Goal: Task Accomplishment & Management: Use online tool/utility

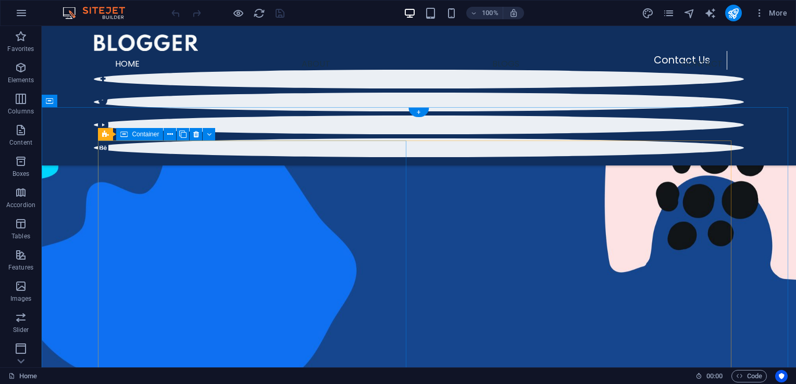
scroll to position [198, 0]
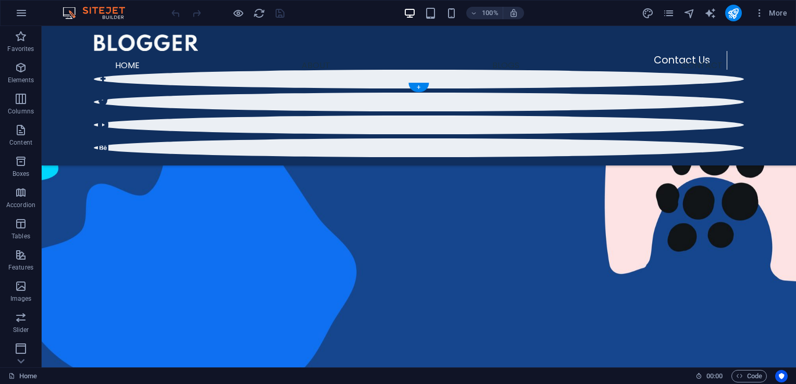
click at [366, 99] on figure at bounding box center [419, 234] width 754 height 303
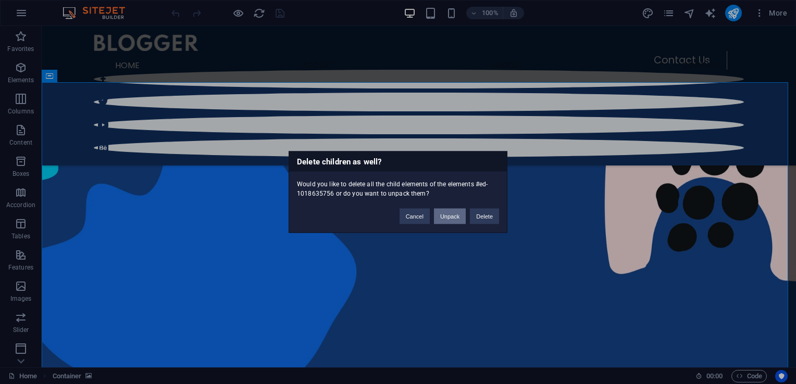
click at [437, 221] on button "Unpack" at bounding box center [450, 217] width 32 height 16
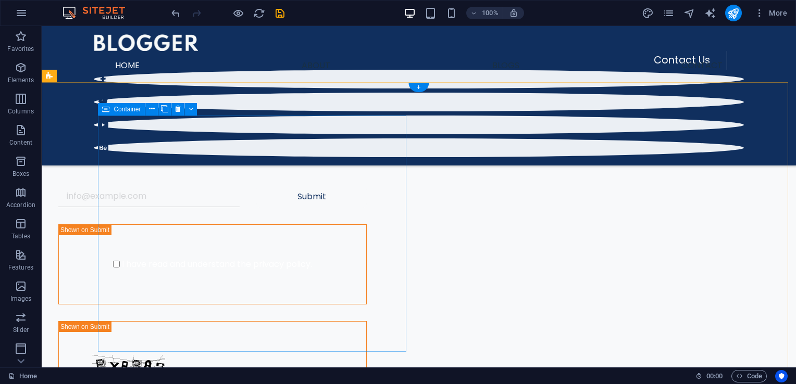
click at [367, 131] on div "Sign Up to Receive the Latest Updates" at bounding box center [212, 146] width 308 height 61
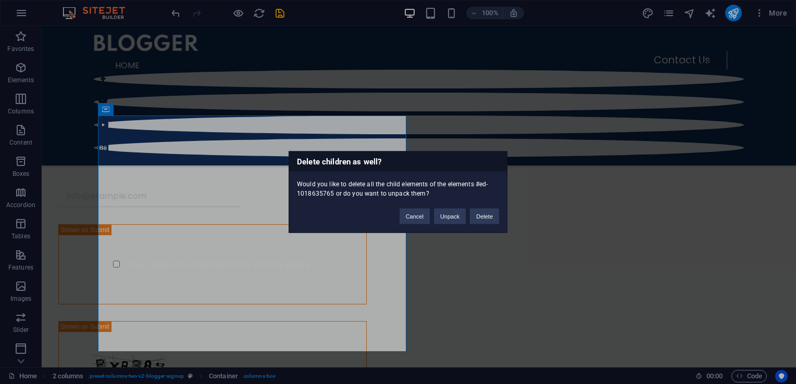
click at [447, 227] on div "Delete children as well? Would you like to delete all the child elements of the…" at bounding box center [398, 193] width 219 height 82
click at [443, 221] on button "Unpack" at bounding box center [450, 217] width 32 height 16
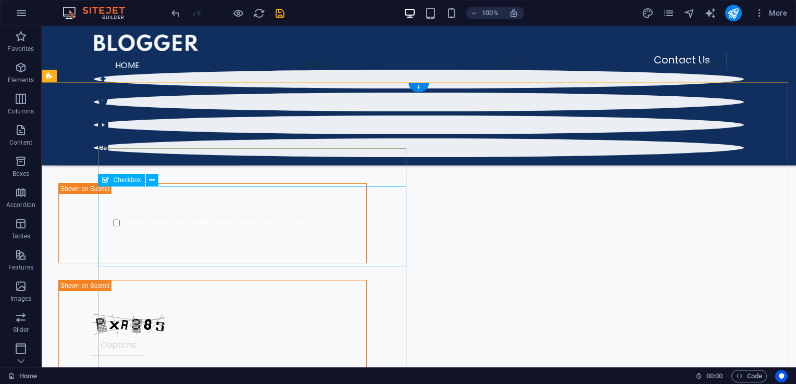
click at [367, 211] on div "I have read and understand the privacy policy." at bounding box center [212, 223] width 308 height 80
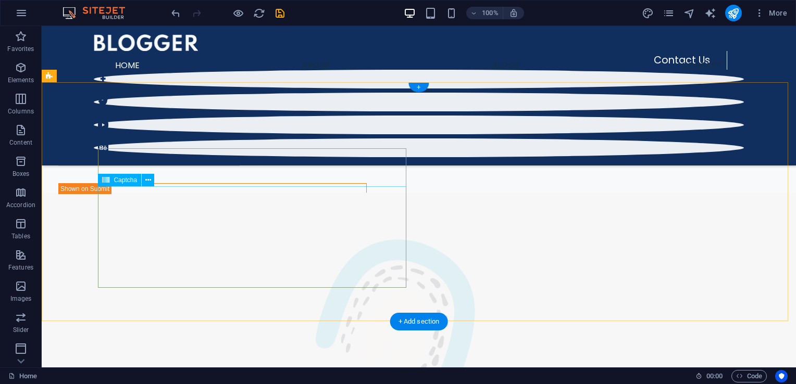
click at [336, 238] on div "Unreadable? Load new" at bounding box center [212, 245] width 308 height 124
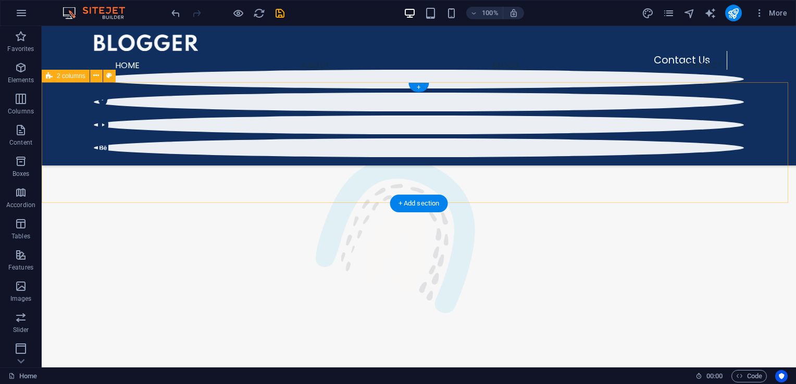
click at [319, 175] on div "Sign Up to Receive the Latest Updates Submit" at bounding box center [419, 141] width 754 height 117
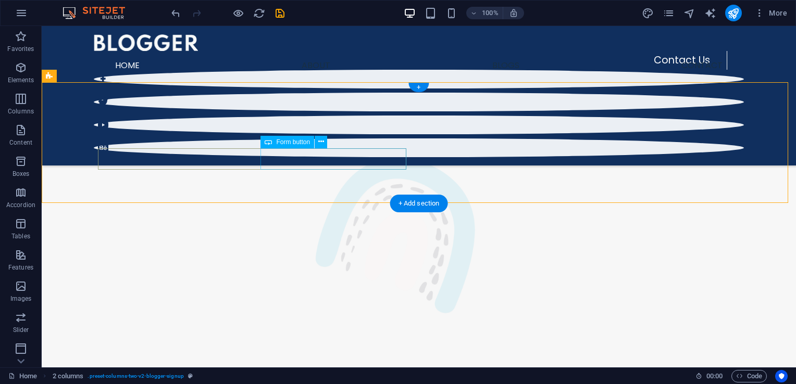
click at [321, 167] on div "Submit" at bounding box center [311, 156] width 110 height 22
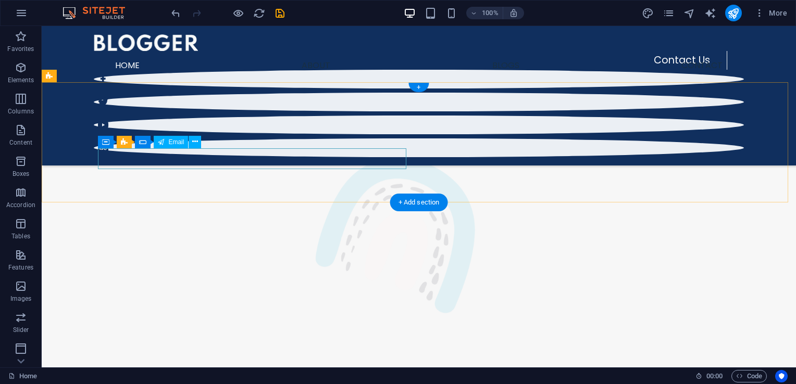
click at [240, 162] on div at bounding box center [212, 155] width 308 height 21
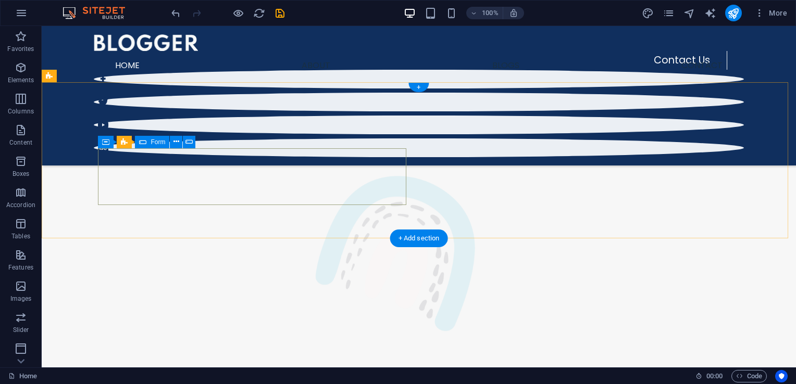
click at [245, 165] on div "Drop content here or Add elements Paste clipboard" at bounding box center [212, 173] width 325 height 74
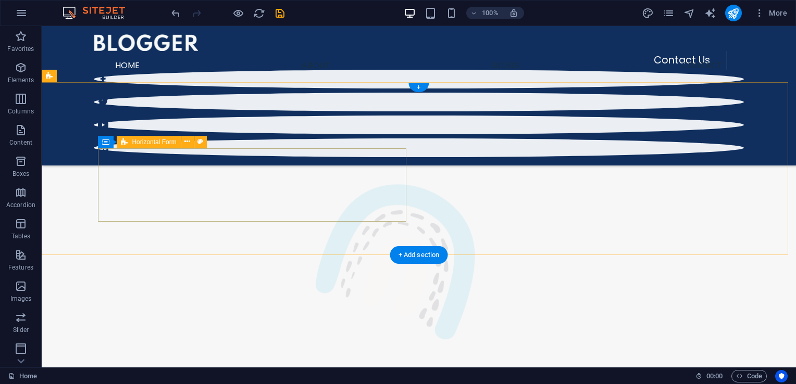
click at [300, 168] on div "Drop content here or Add elements Paste clipboard" at bounding box center [212, 182] width 308 height 74
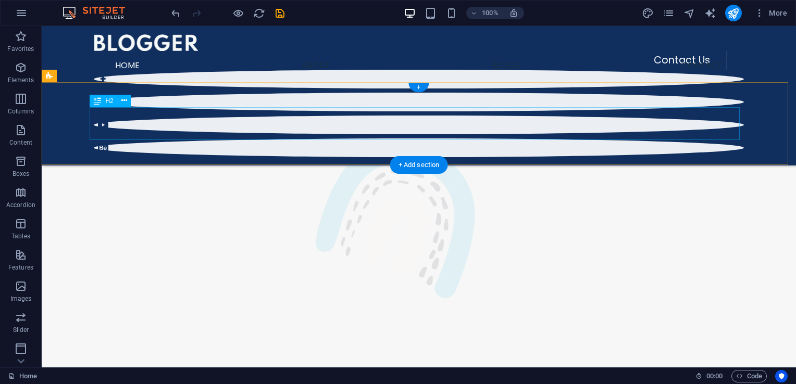
click at [392, 136] on div "Sign Up to Receive the Latest Updates" at bounding box center [375, 122] width 650 height 29
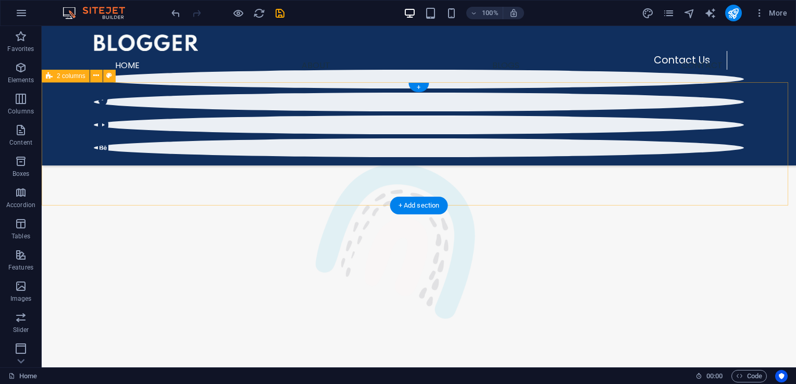
click at [346, 190] on div "Drop content here or Add elements Paste clipboard" at bounding box center [419, 145] width 754 height 124
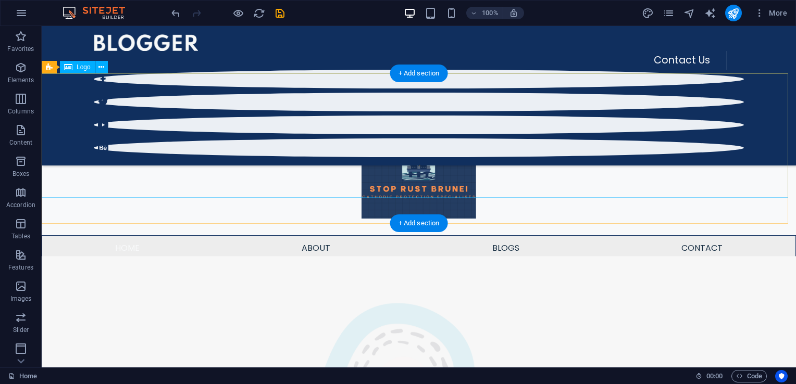
scroll to position [0, 0]
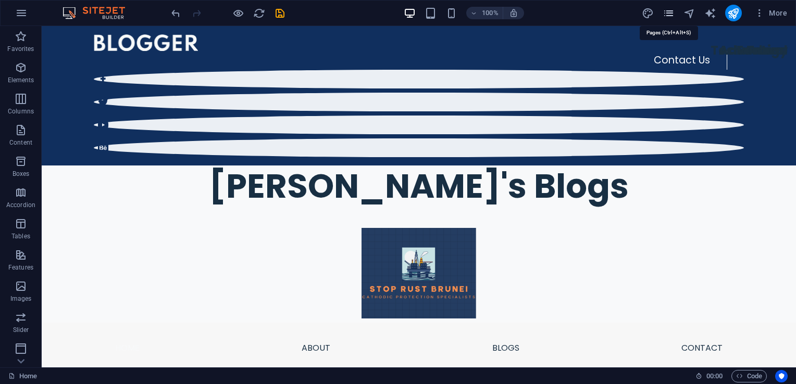
click at [665, 16] on icon "pages" at bounding box center [669, 13] width 12 height 12
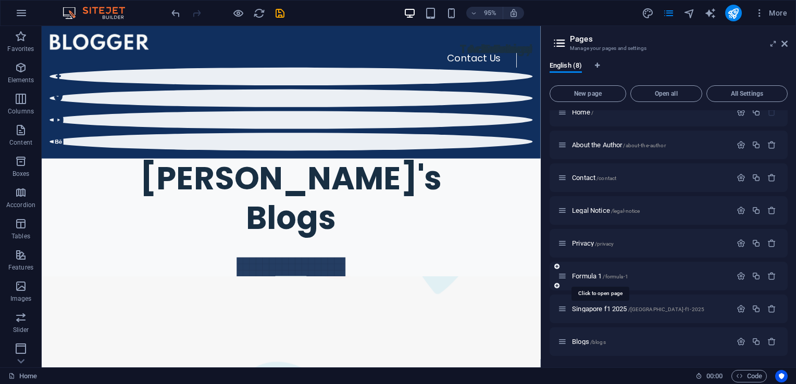
scroll to position [13, 0]
click at [591, 274] on span "Formula 1 /formula-1" at bounding box center [600, 276] width 56 height 8
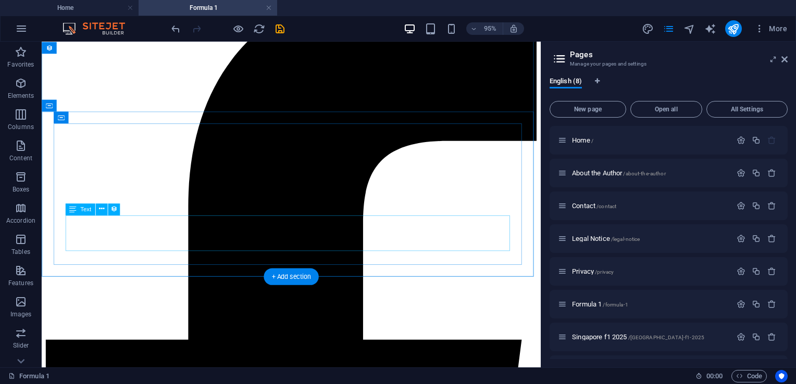
scroll to position [0, 0]
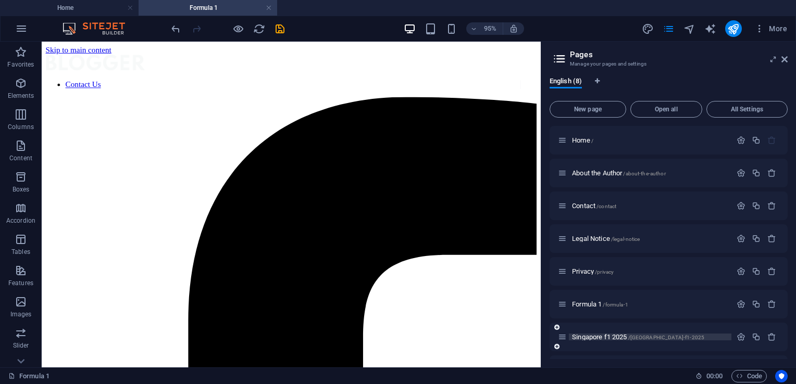
click at [591, 336] on span "Singapore f1 2025 /[GEOGRAPHIC_DATA]-f1-2025" at bounding box center [638, 337] width 132 height 8
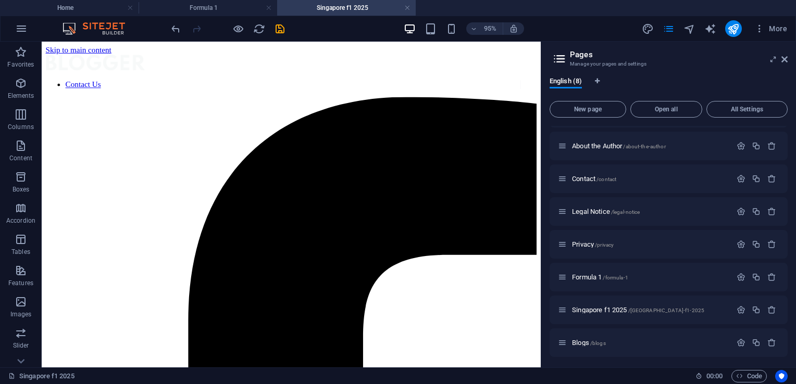
scroll to position [29, 0]
click at [588, 341] on span "Blogs /blogs" at bounding box center [589, 342] width 34 height 8
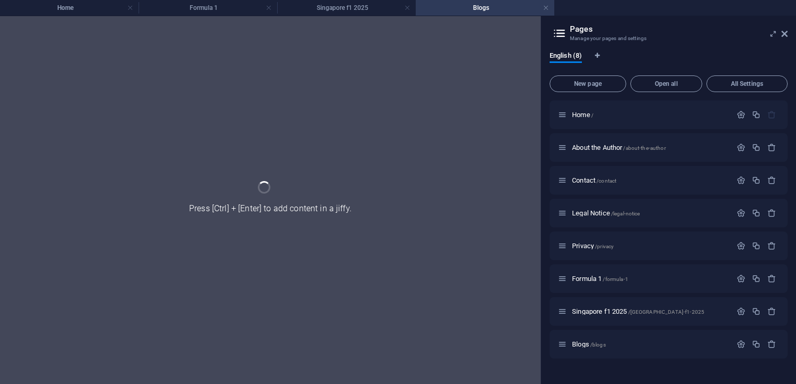
scroll to position [0, 0]
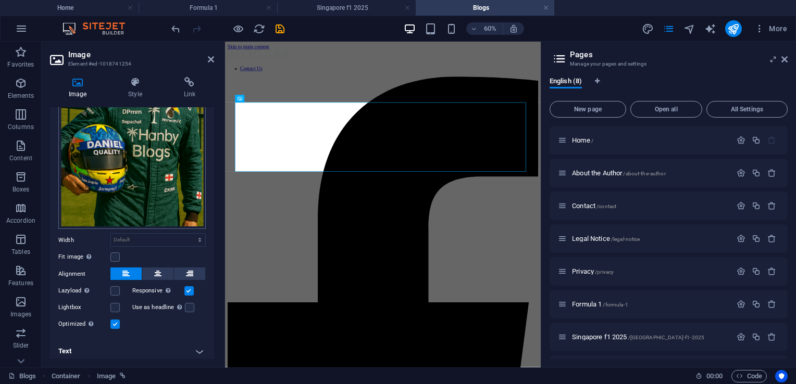
scroll to position [125, 0]
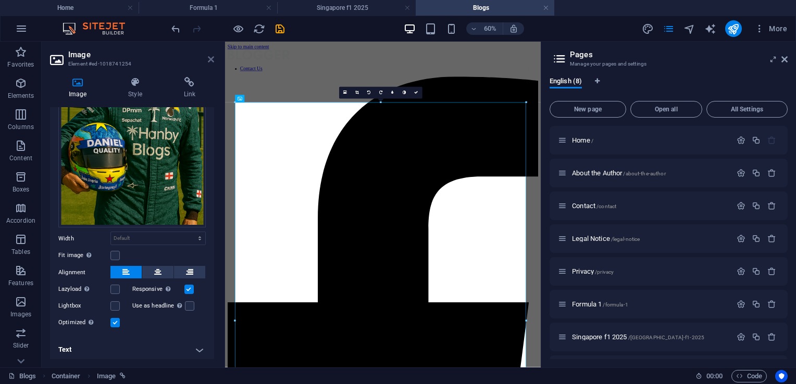
click at [211, 63] on icon at bounding box center [211, 59] width 6 height 8
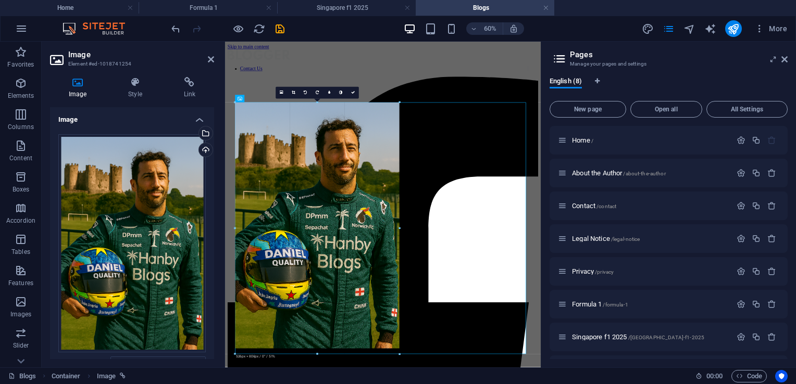
drag, startPoint x: 235, startPoint y: 103, endPoint x: 490, endPoint y: 411, distance: 399.6
type input "525"
select select "px"
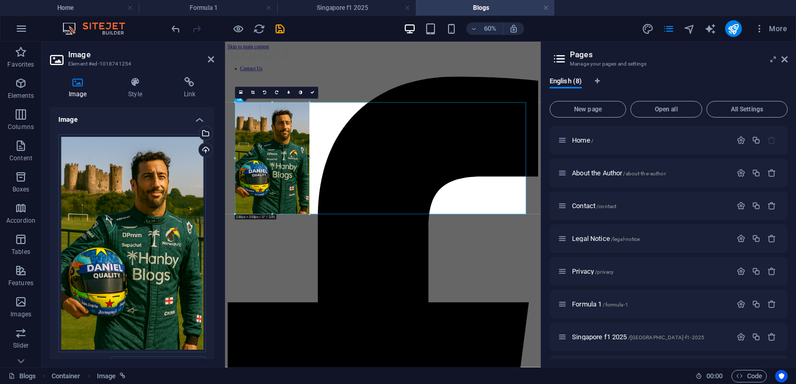
drag, startPoint x: 399, startPoint y: 355, endPoint x: 219, endPoint y: 122, distance: 294.6
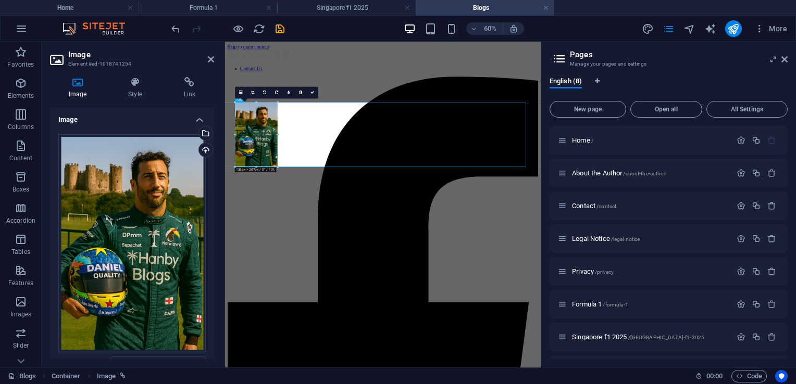
drag, startPoint x: 310, startPoint y: 216, endPoint x: 57, endPoint y: 170, distance: 257.7
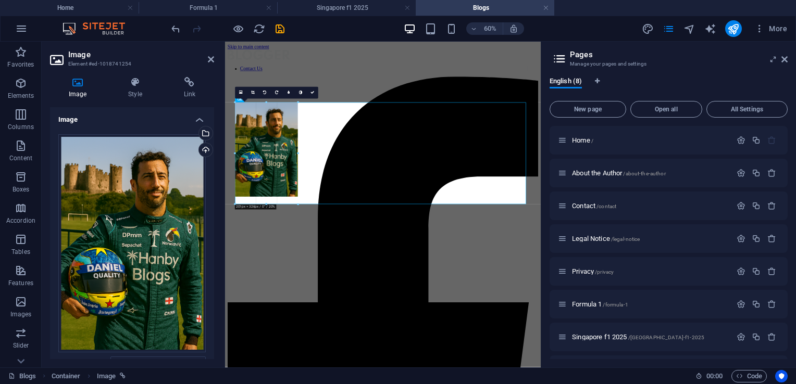
drag, startPoint x: 277, startPoint y: 167, endPoint x: 146, endPoint y: 254, distance: 157.8
type input "201"
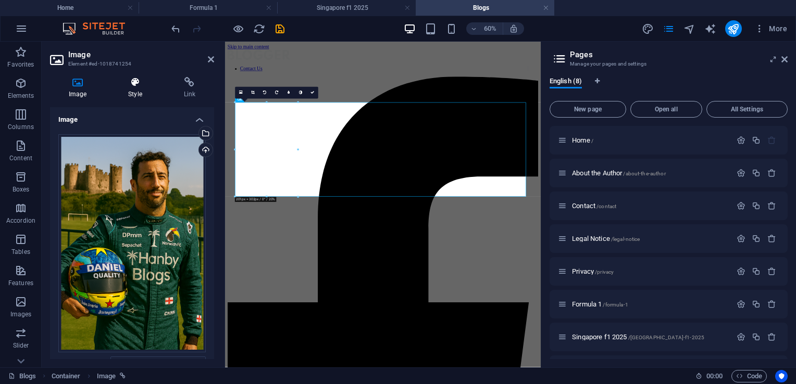
click at [123, 89] on h4 "Style" at bounding box center [136, 88] width 55 height 22
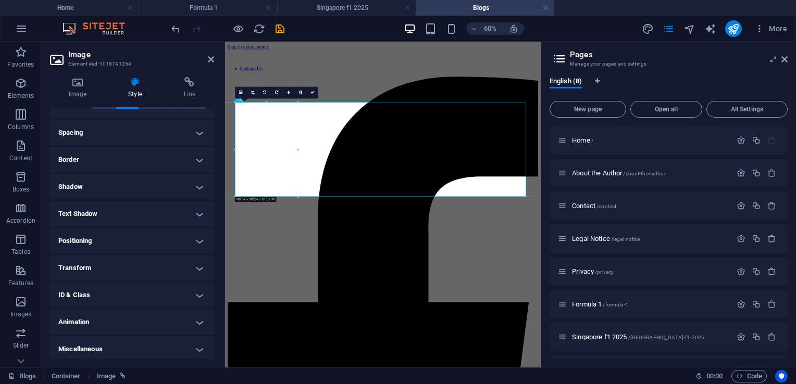
scroll to position [188, 0]
click at [210, 57] on icon at bounding box center [211, 59] width 6 height 8
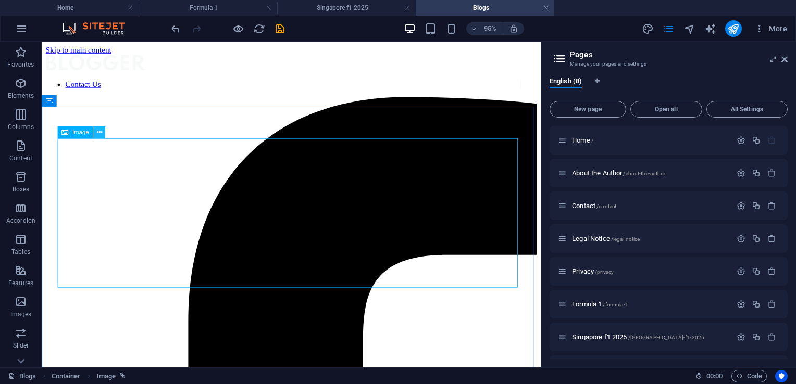
click at [100, 136] on icon at bounding box center [98, 132] width 5 height 10
click at [98, 134] on icon at bounding box center [98, 132] width 5 height 10
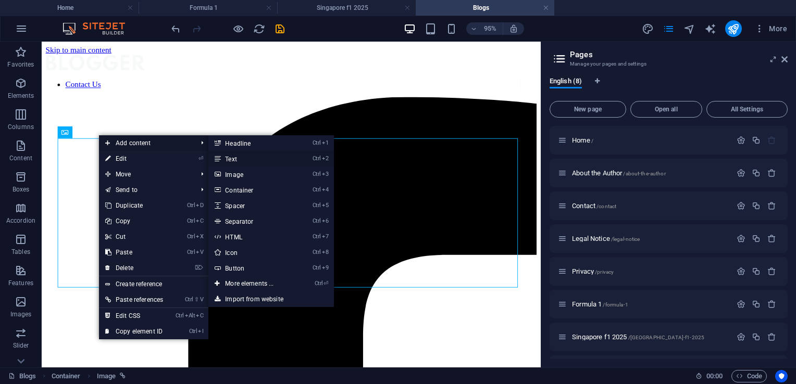
click at [225, 164] on link "Ctrl 2 Text" at bounding box center [251, 159] width 86 height 16
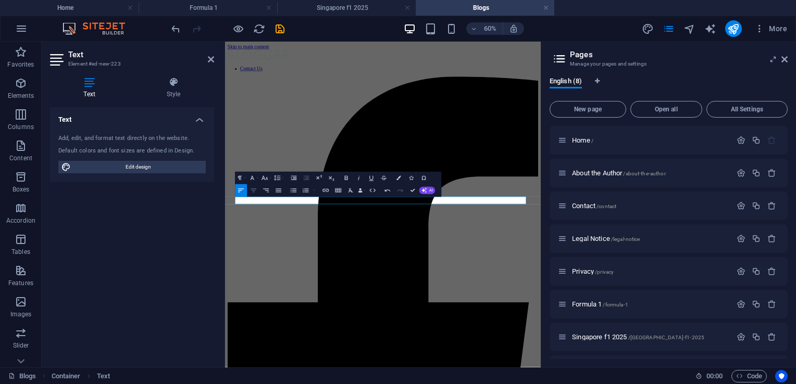
click at [254, 191] on icon "button" at bounding box center [254, 191] width 6 height 4
click at [242, 192] on icon "button" at bounding box center [240, 190] width 7 height 7
click at [254, 191] on icon "button" at bounding box center [254, 191] width 6 height 4
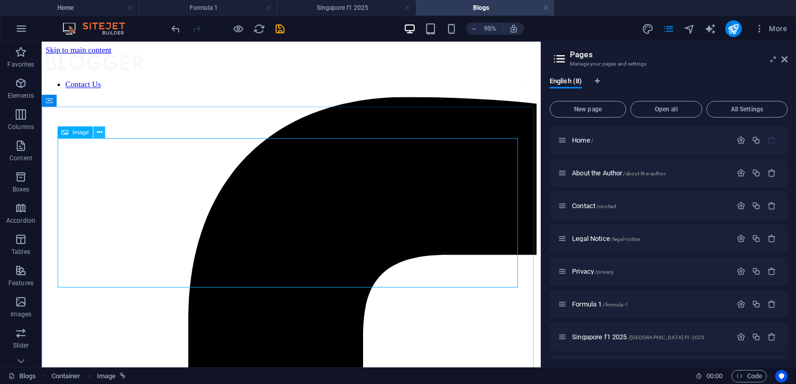
click at [102, 132] on icon at bounding box center [98, 132] width 5 height 10
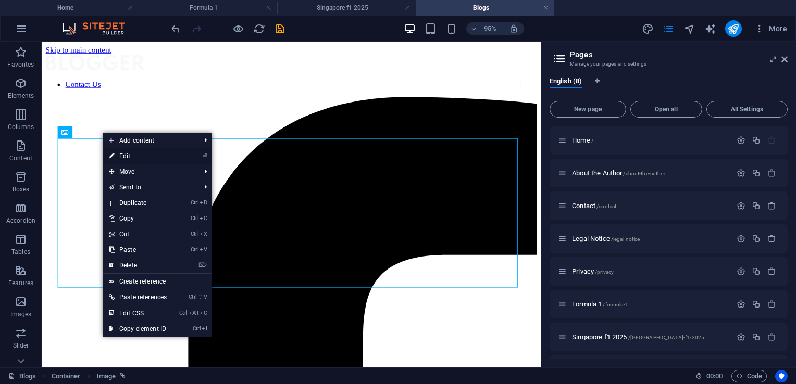
click at [129, 153] on link "⏎ Edit" at bounding box center [138, 156] width 70 height 16
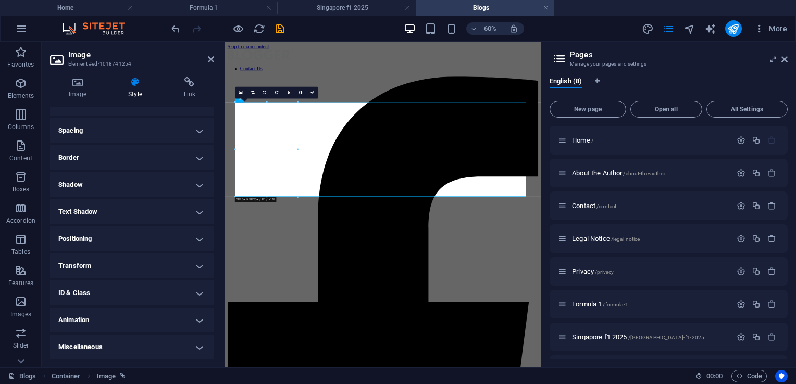
click at [193, 238] on h4 "Positioning" at bounding box center [132, 239] width 164 height 25
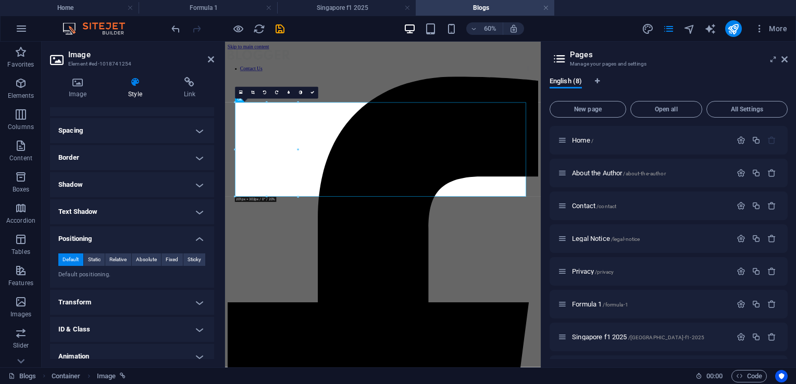
click at [200, 240] on h4 "Positioning" at bounding box center [132, 236] width 164 height 19
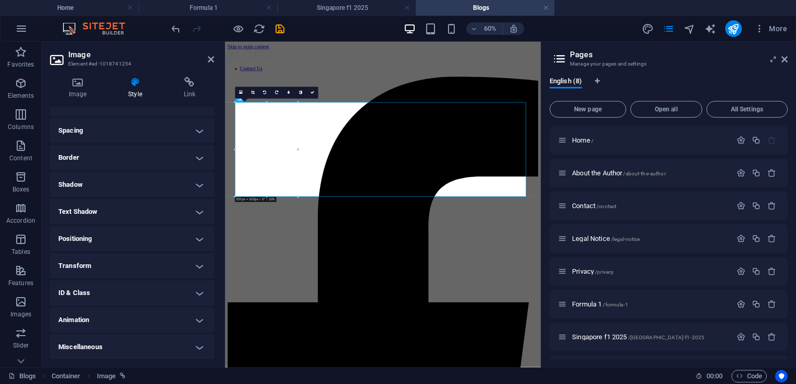
click at [198, 209] on h4 "Text Shadow" at bounding box center [132, 212] width 164 height 25
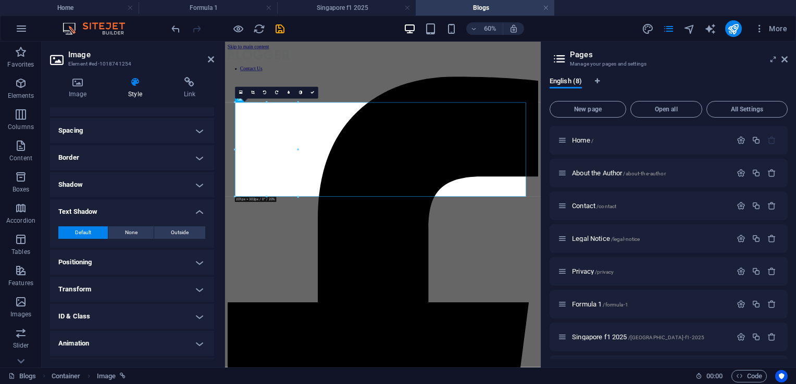
click at [198, 209] on h4 "Text Shadow" at bounding box center [132, 209] width 164 height 19
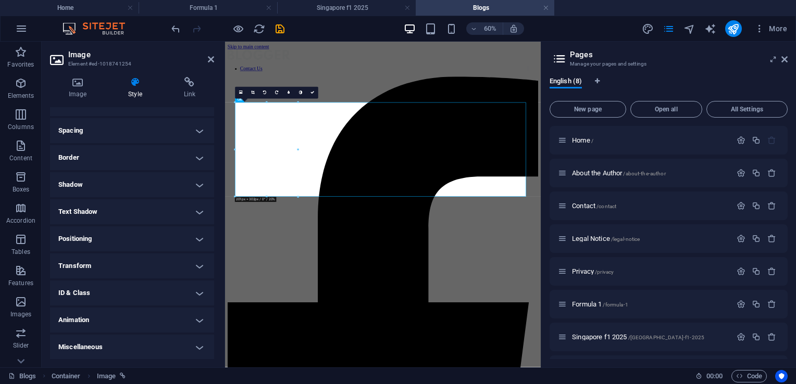
click at [195, 184] on h4 "Shadow" at bounding box center [132, 184] width 164 height 25
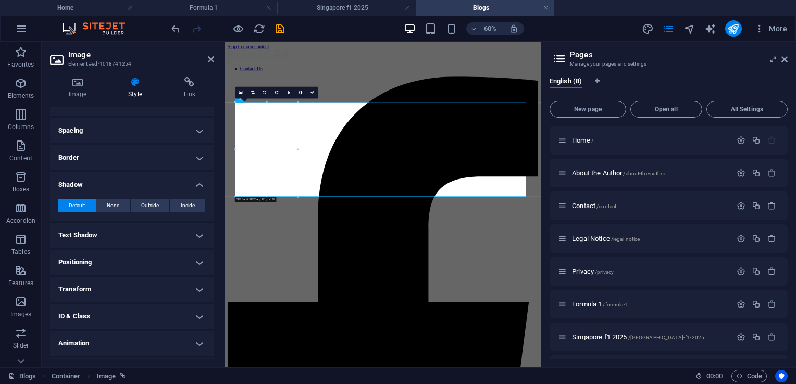
click at [195, 184] on h4 "Shadow" at bounding box center [132, 181] width 164 height 19
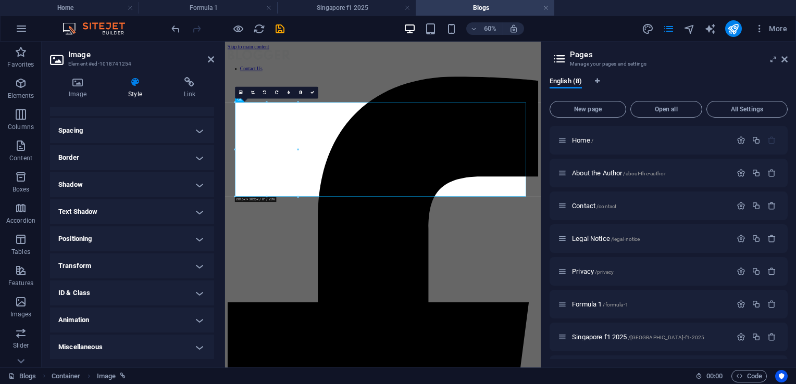
click at [188, 161] on h4 "Border" at bounding box center [132, 157] width 164 height 25
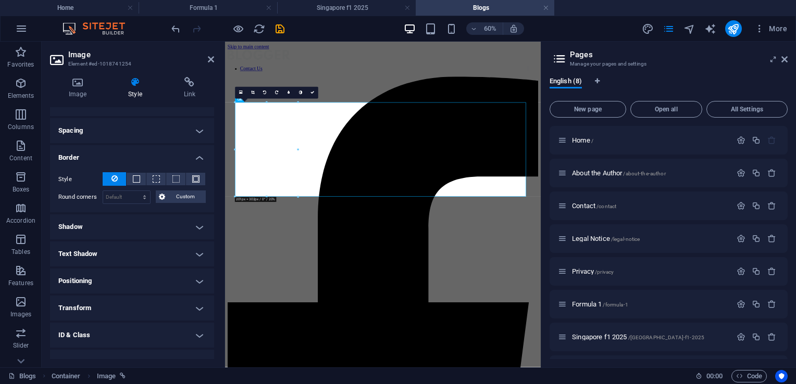
click at [190, 160] on h4 "Border" at bounding box center [132, 154] width 164 height 19
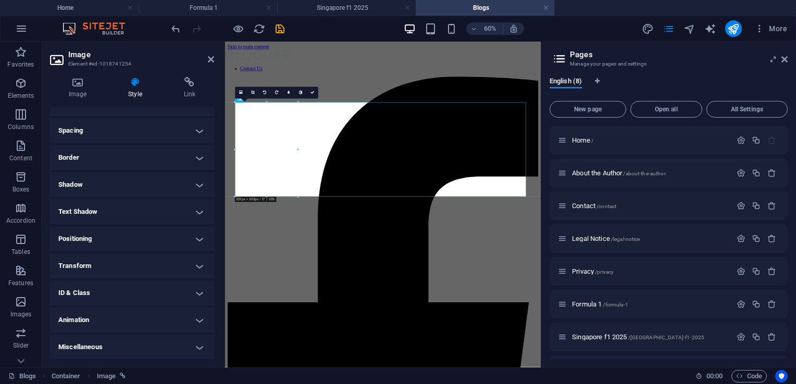
click at [196, 127] on h4 "Spacing" at bounding box center [132, 130] width 164 height 25
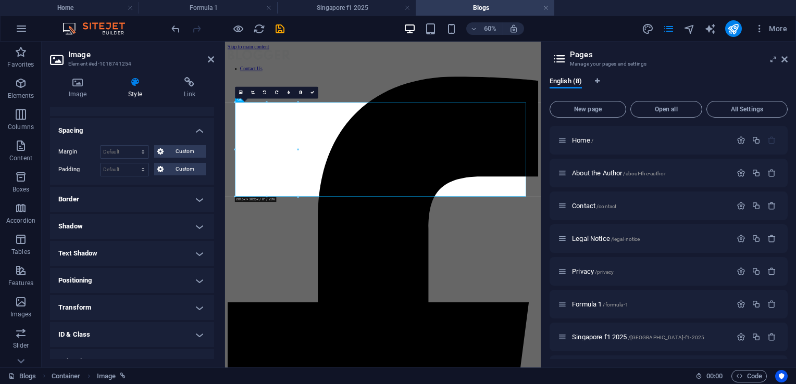
click at [199, 134] on h4 "Spacing" at bounding box center [132, 127] width 164 height 19
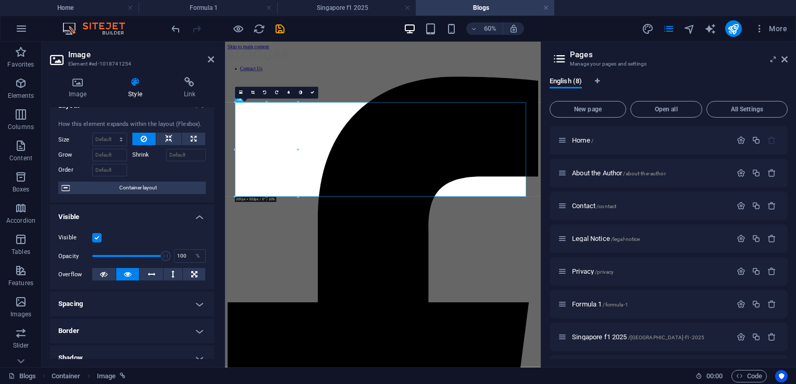
scroll to position [0, 0]
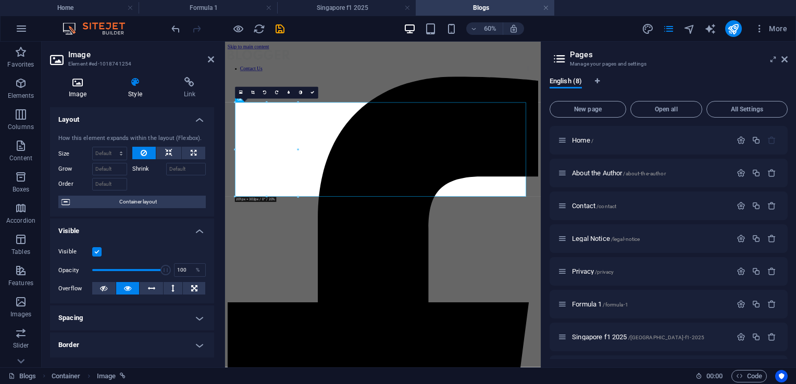
click at [79, 89] on h4 "Image" at bounding box center [79, 88] width 59 height 22
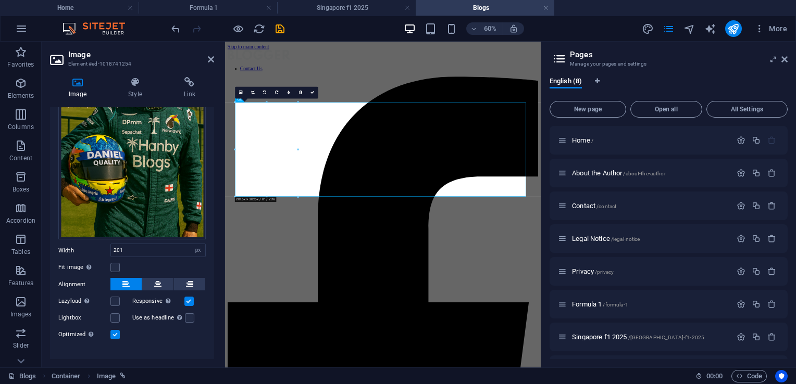
scroll to position [125, 0]
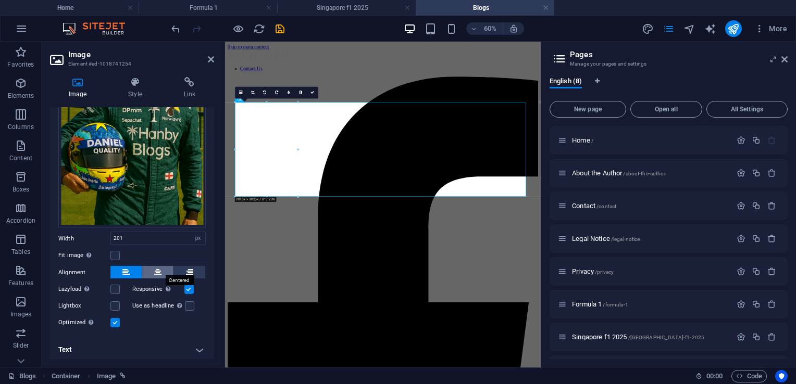
click at [152, 267] on button at bounding box center [157, 272] width 31 height 13
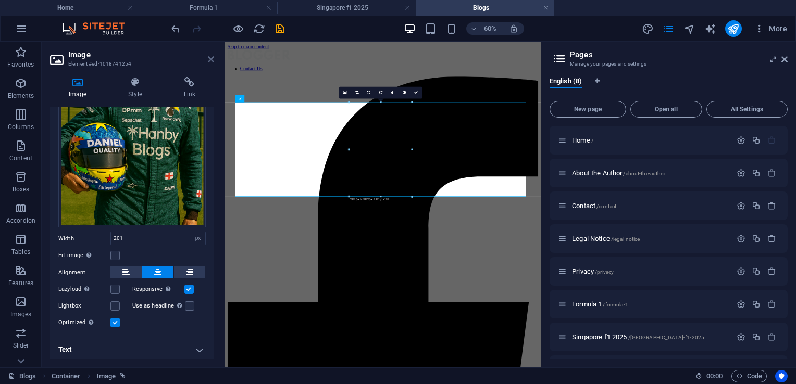
click at [210, 59] on icon at bounding box center [211, 59] width 6 height 8
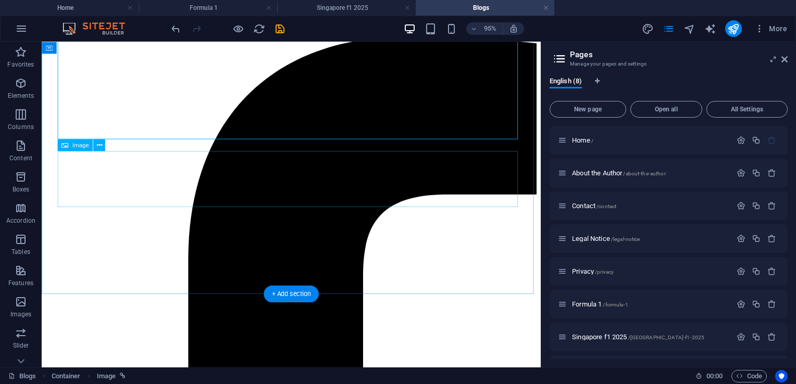
scroll to position [52, 0]
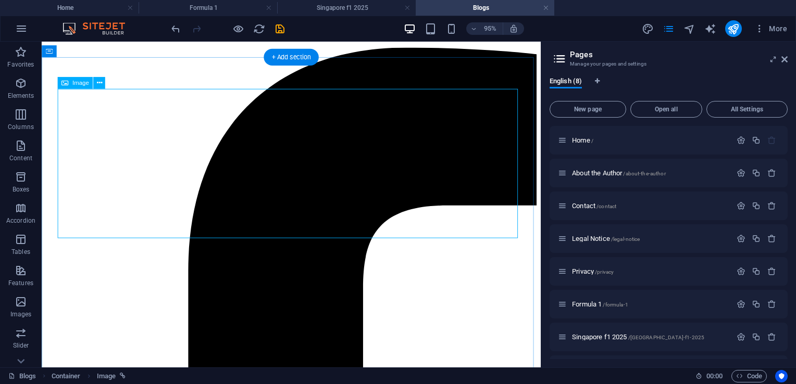
click at [98, 81] on icon at bounding box center [98, 83] width 5 height 10
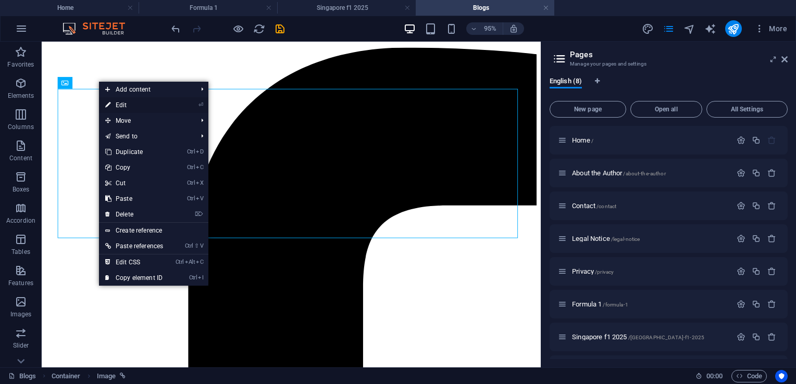
click at [132, 102] on link "⏎ Edit" at bounding box center [134, 105] width 70 height 16
select select "px"
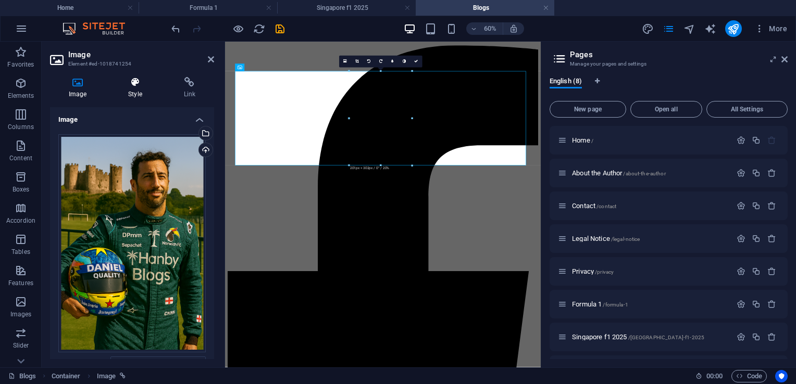
click at [129, 84] on icon at bounding box center [134, 82] width 51 height 10
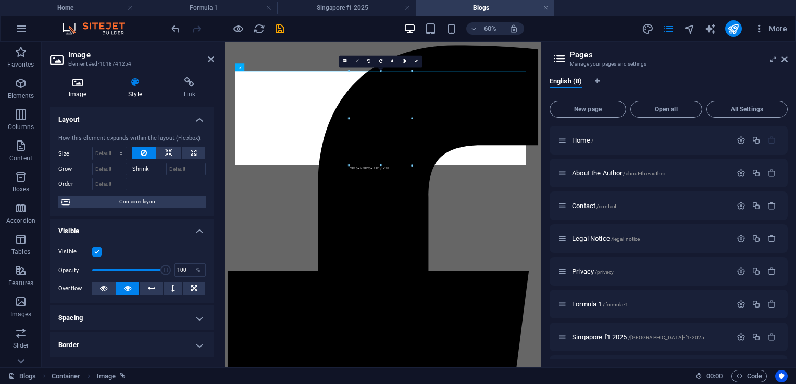
click at [86, 81] on icon at bounding box center [77, 82] width 55 height 10
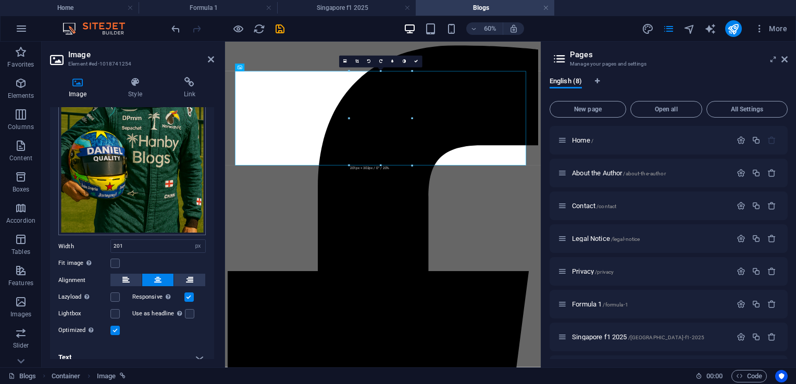
scroll to position [125, 0]
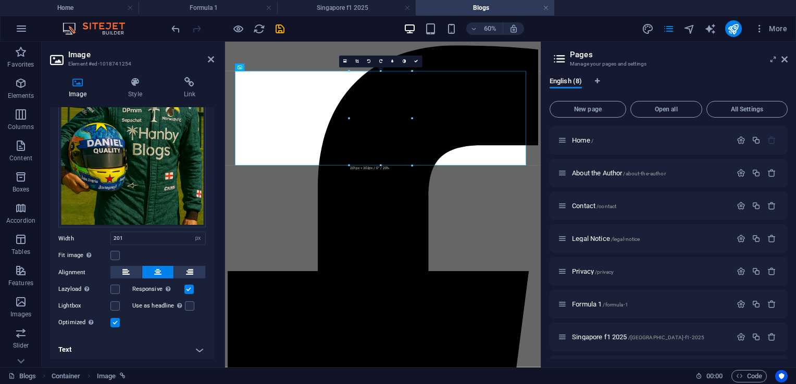
click at [147, 345] on h4 "Text" at bounding box center [132, 350] width 164 height 25
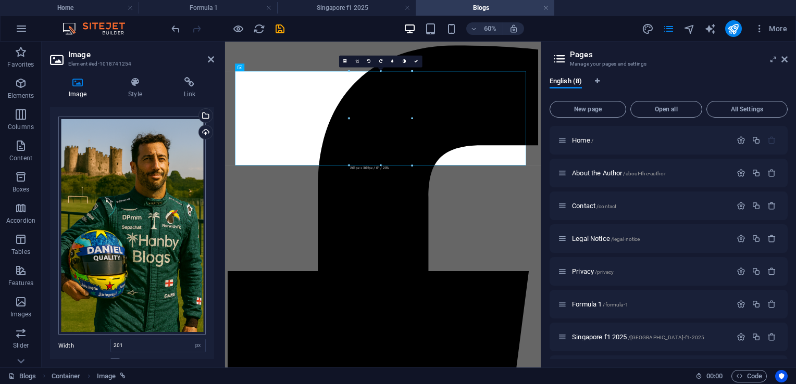
scroll to position [0, 0]
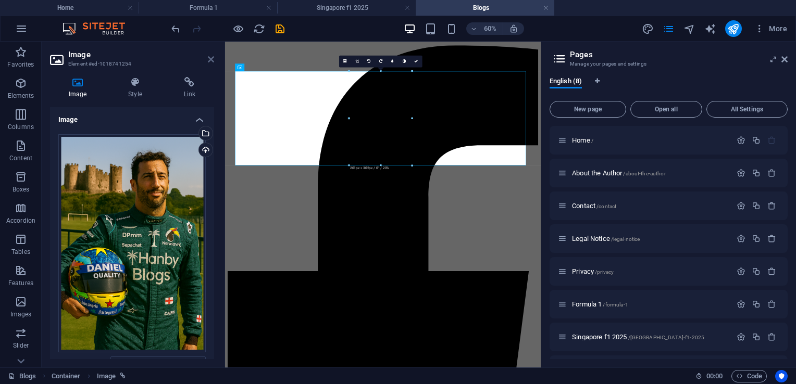
drag, startPoint x: 211, startPoint y: 60, endPoint x: 129, endPoint y: 32, distance: 86.3
click at [211, 60] on icon at bounding box center [211, 59] width 6 height 8
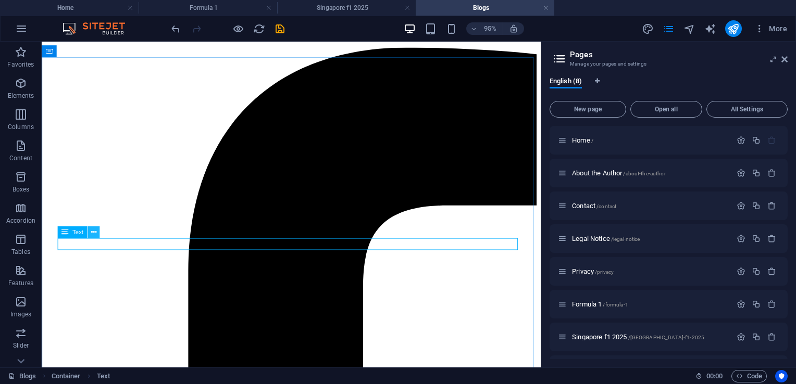
click at [92, 234] on icon at bounding box center [93, 232] width 5 height 10
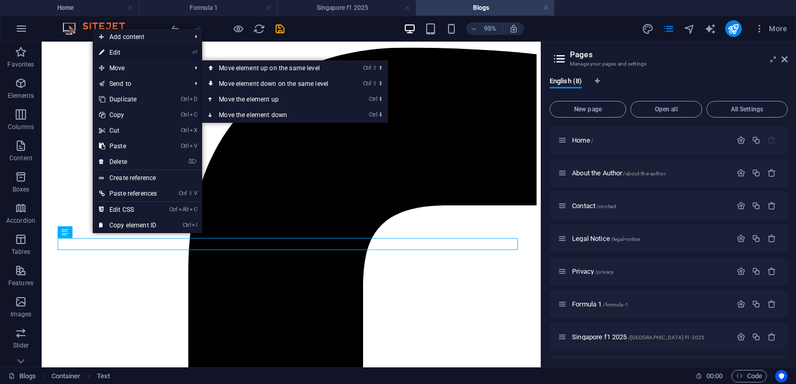
click at [131, 55] on link "⏎ Edit" at bounding box center [128, 53] width 70 height 16
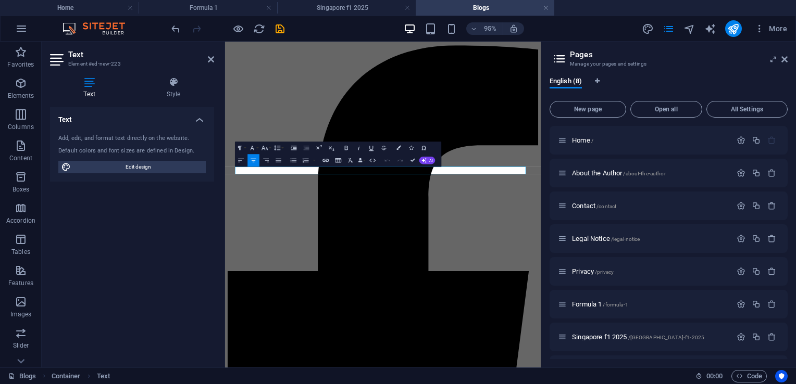
scroll to position [50, 0]
click at [179, 97] on h4 "Style" at bounding box center [173, 88] width 81 height 22
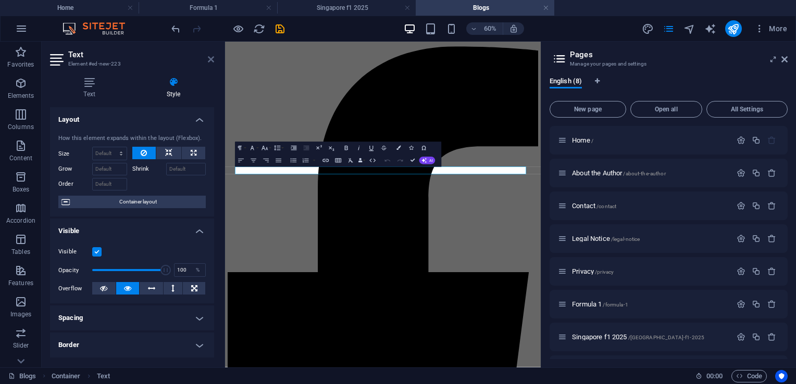
click at [210, 59] on icon at bounding box center [211, 59] width 6 height 8
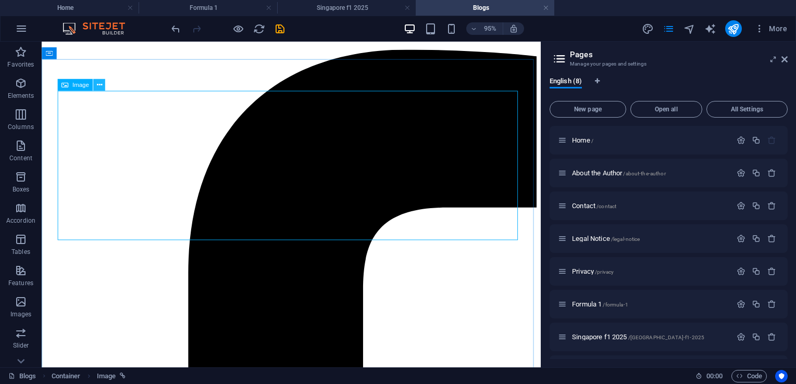
click at [98, 86] on icon at bounding box center [98, 85] width 5 height 10
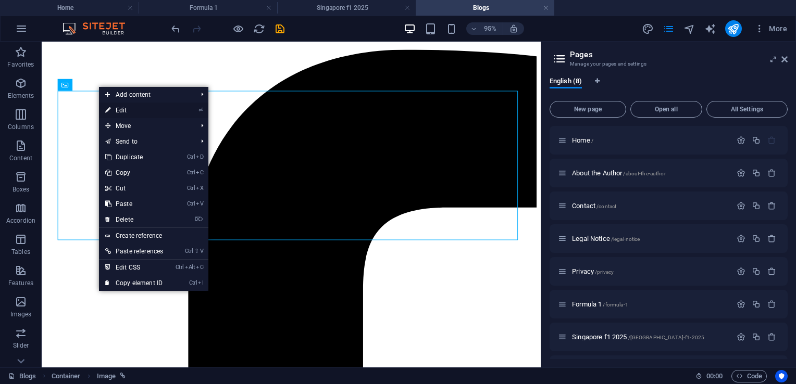
click at [122, 109] on link "⏎ Edit" at bounding box center [134, 111] width 70 height 16
select select "px"
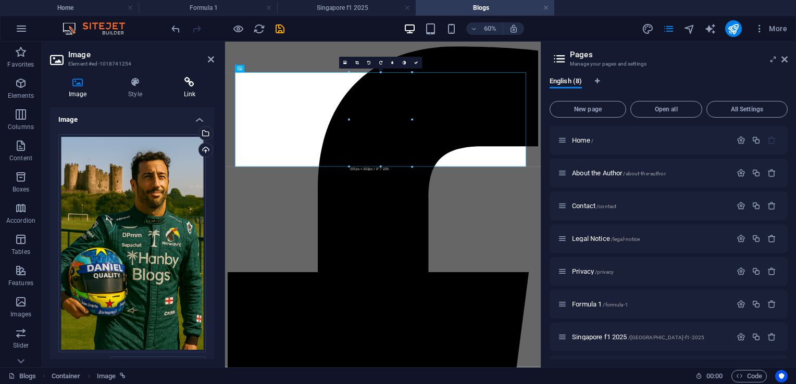
click at [177, 88] on h4 "Link" at bounding box center [189, 88] width 49 height 22
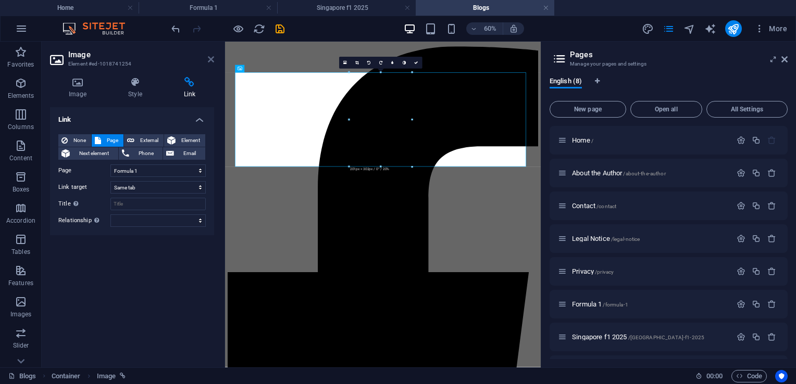
click at [208, 62] on icon at bounding box center [211, 59] width 6 height 8
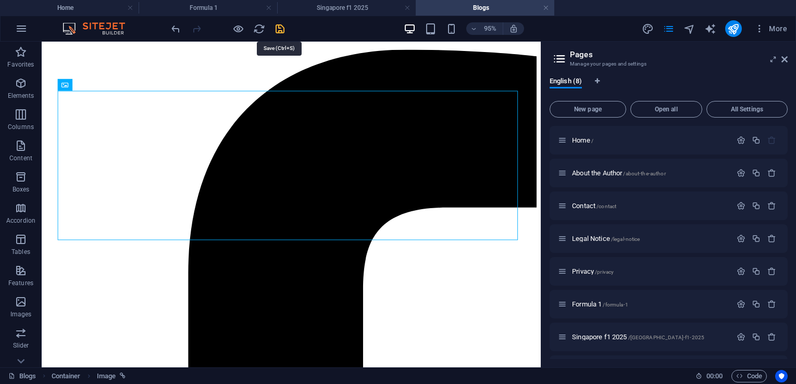
click at [280, 26] on icon "save" at bounding box center [280, 29] width 12 height 12
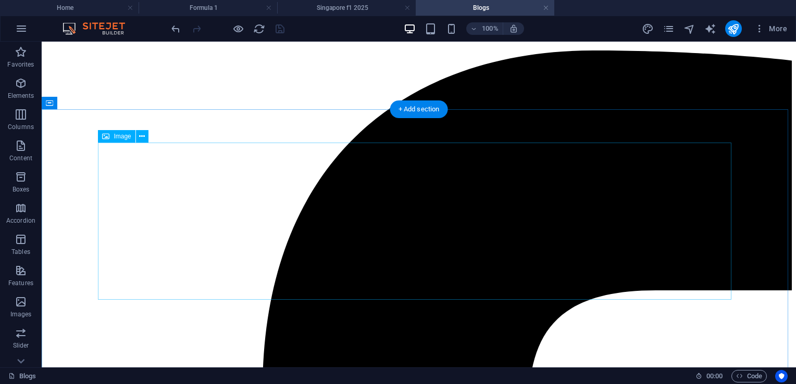
scroll to position [52, 0]
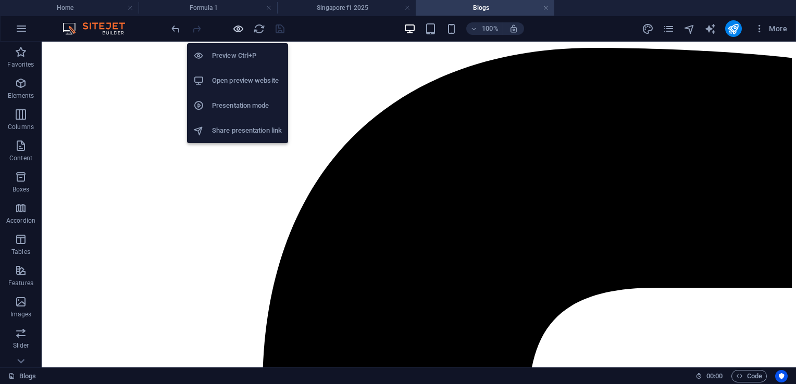
click at [240, 26] on icon "button" at bounding box center [238, 29] width 12 height 12
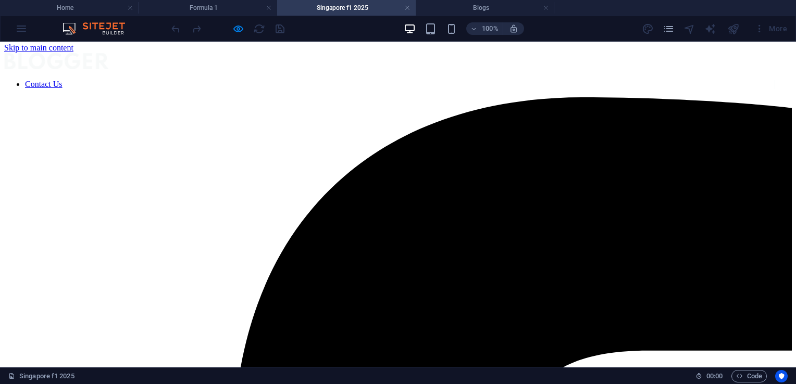
scroll to position [0, 0]
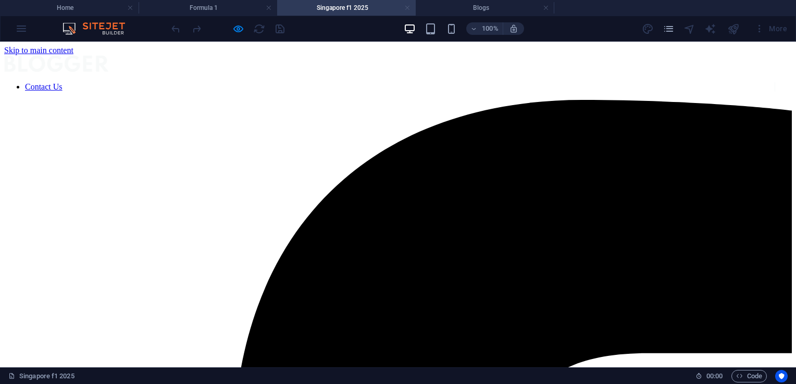
click at [407, 9] on link at bounding box center [407, 8] width 6 height 10
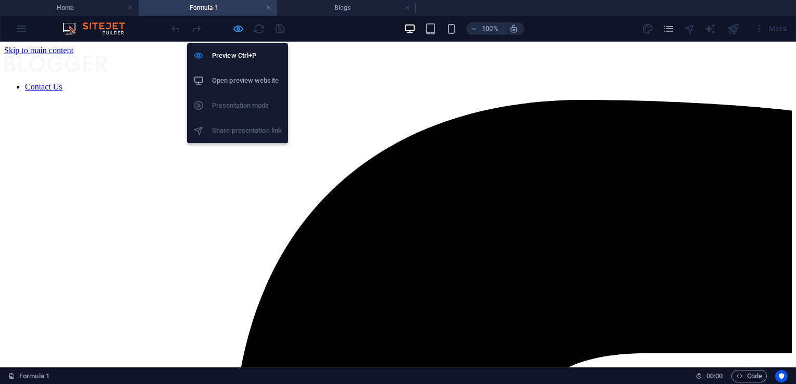
click at [237, 31] on icon "button" at bounding box center [238, 29] width 12 height 12
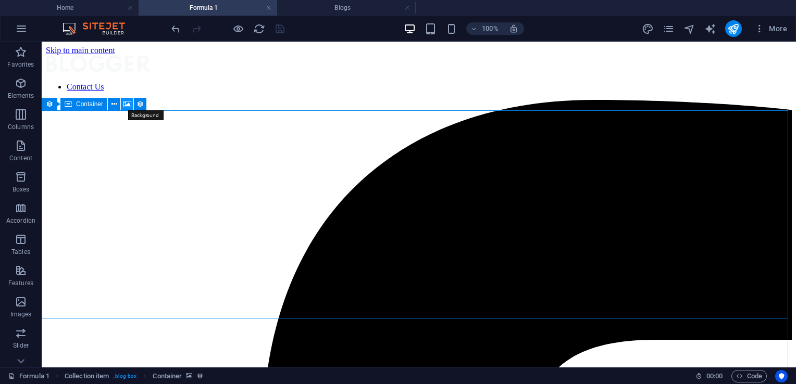
click at [125, 105] on icon at bounding box center [127, 104] width 8 height 11
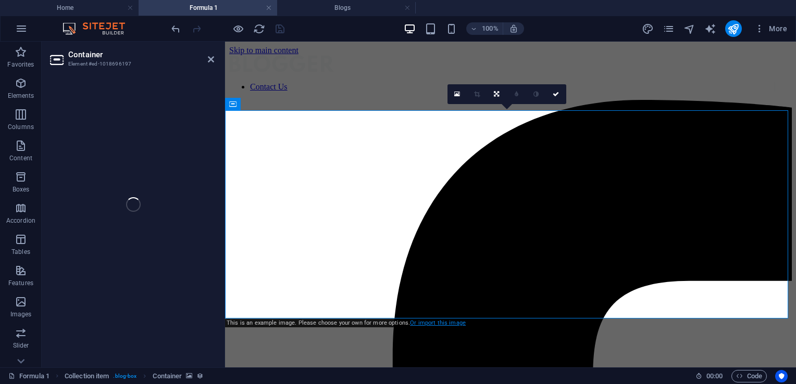
click at [423, 324] on link "Or import this image" at bounding box center [438, 323] width 56 height 7
click at [458, 93] on icon at bounding box center [457, 94] width 6 height 7
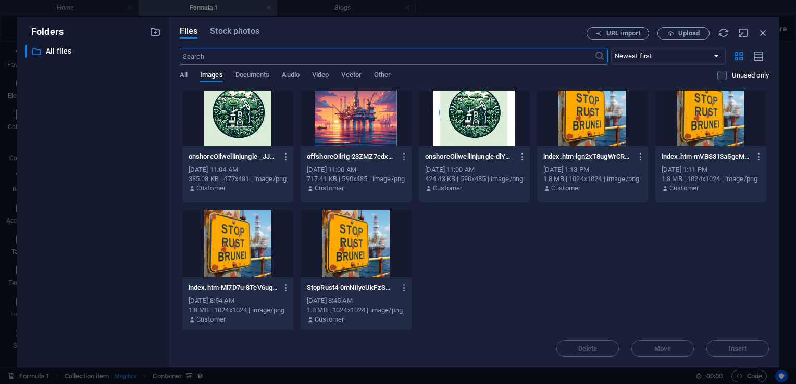
scroll to position [410, 0]
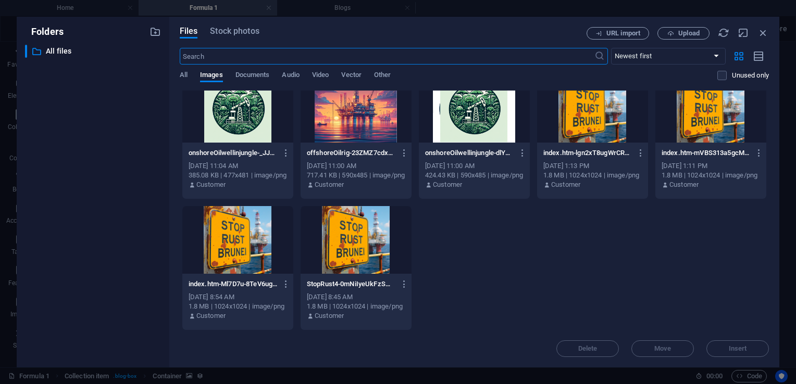
click at [731, 350] on div "Delete Move Insert" at bounding box center [474, 343] width 589 height 27
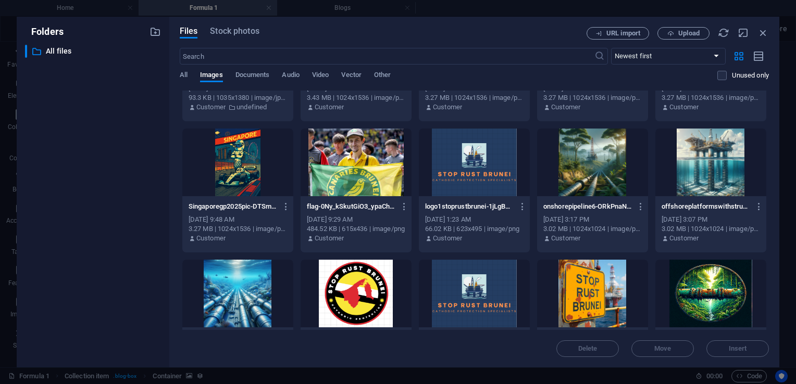
scroll to position [104, 0]
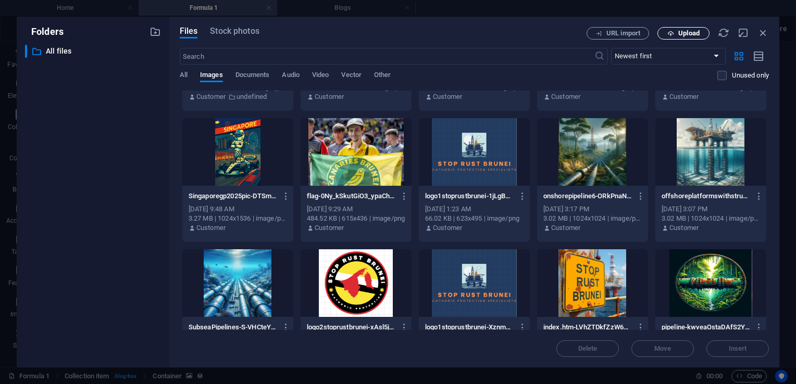
click at [689, 32] on span "Upload" at bounding box center [688, 33] width 21 height 6
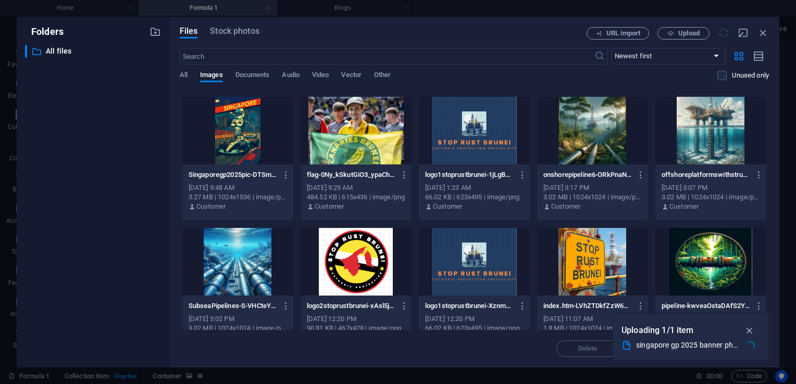
scroll to position [179, 0]
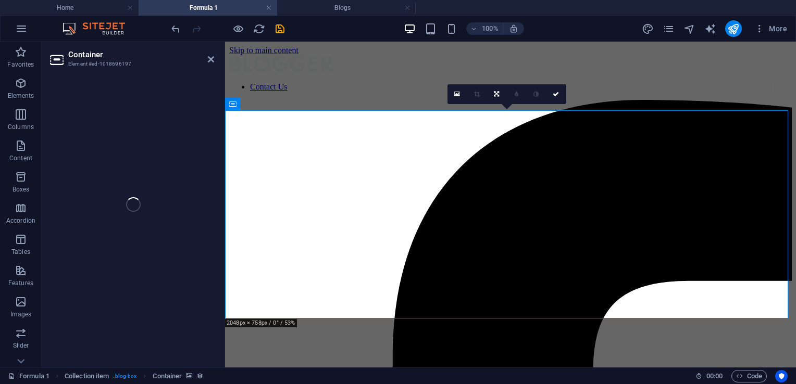
drag, startPoint x: 521, startPoint y: 206, endPoint x: 521, endPoint y: 227, distance: 20.8
click at [496, 95] on icon at bounding box center [496, 94] width 5 height 6
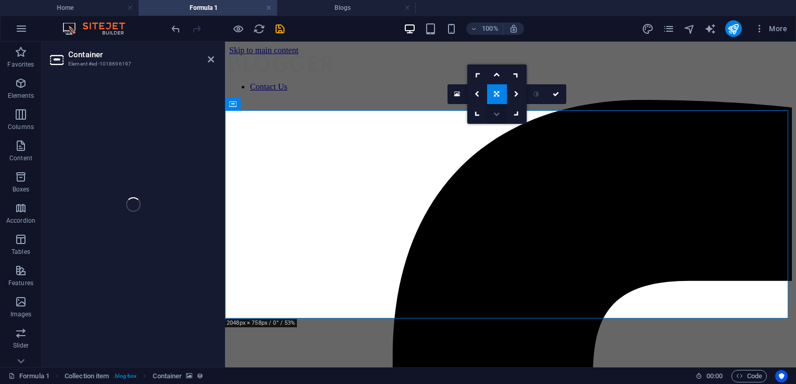
click at [495, 118] on link at bounding box center [497, 114] width 20 height 20
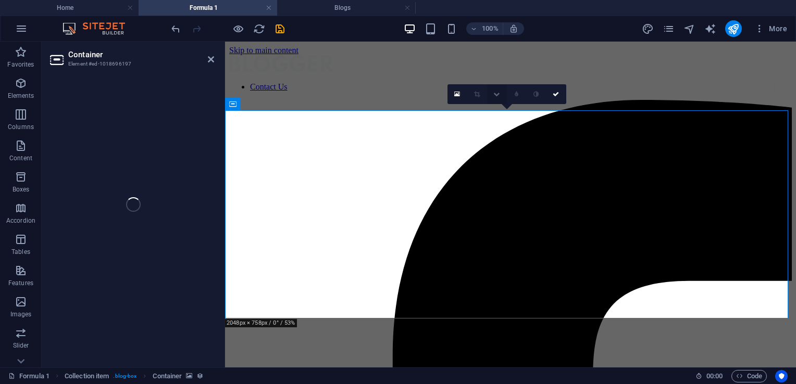
click at [496, 97] on link at bounding box center [497, 94] width 20 height 20
click at [492, 95] on link at bounding box center [497, 94] width 20 height 20
click at [558, 96] on icon at bounding box center [556, 94] width 6 height 6
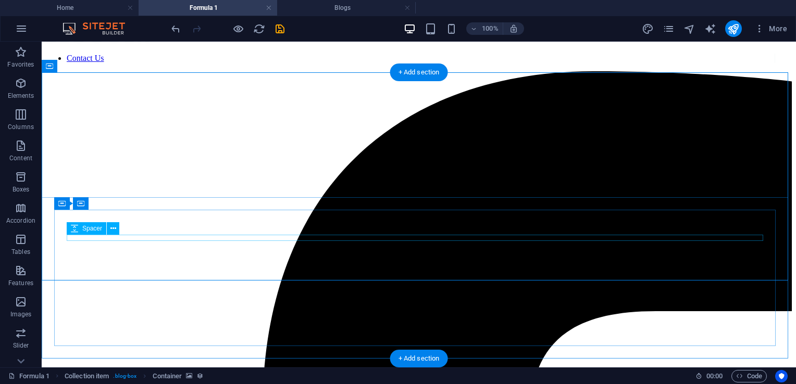
scroll to position [0, 0]
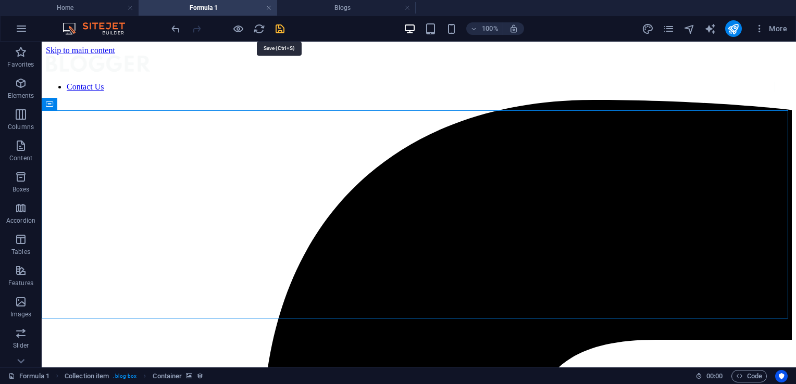
click at [277, 31] on icon "save" at bounding box center [280, 29] width 12 height 12
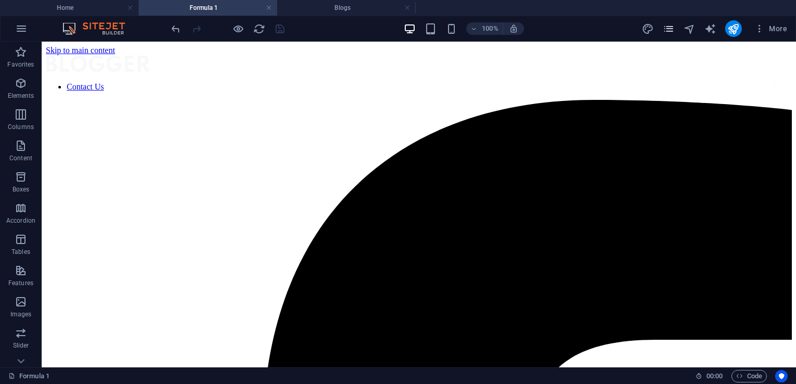
click at [664, 27] on icon "pages" at bounding box center [669, 29] width 12 height 12
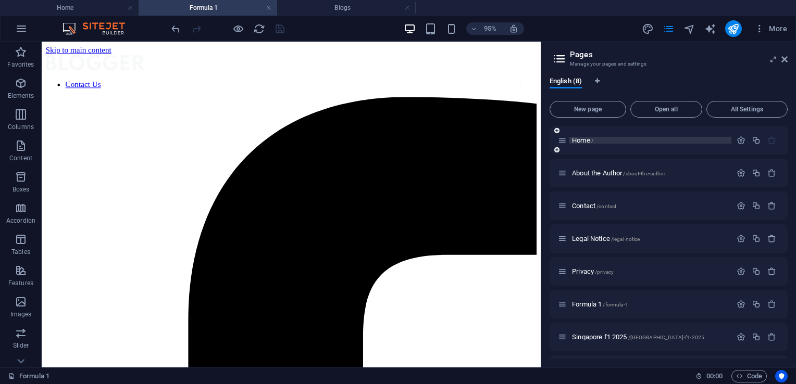
click at [570, 142] on div "Home /" at bounding box center [650, 140] width 163 height 7
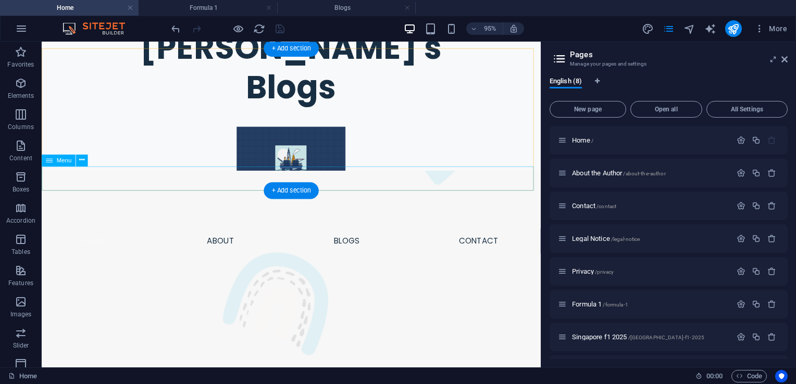
scroll to position [156, 0]
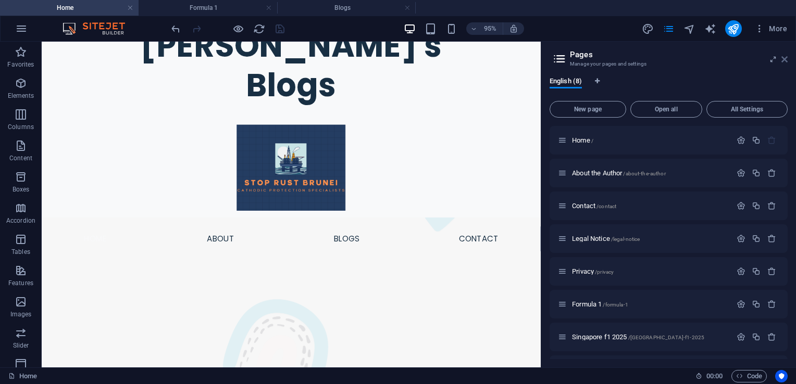
click at [784, 61] on icon at bounding box center [784, 59] width 6 height 8
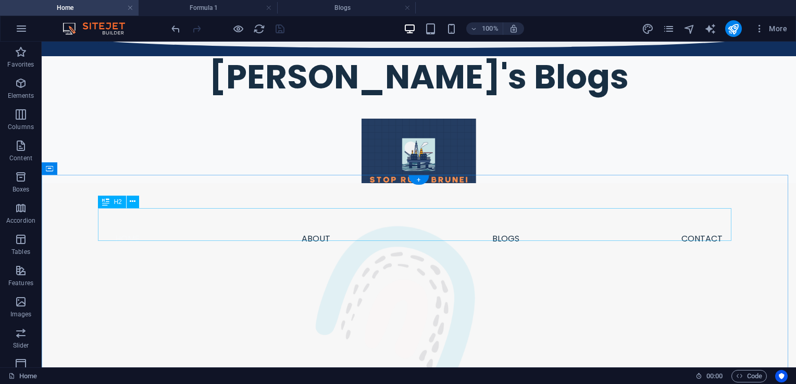
scroll to position [127, 0]
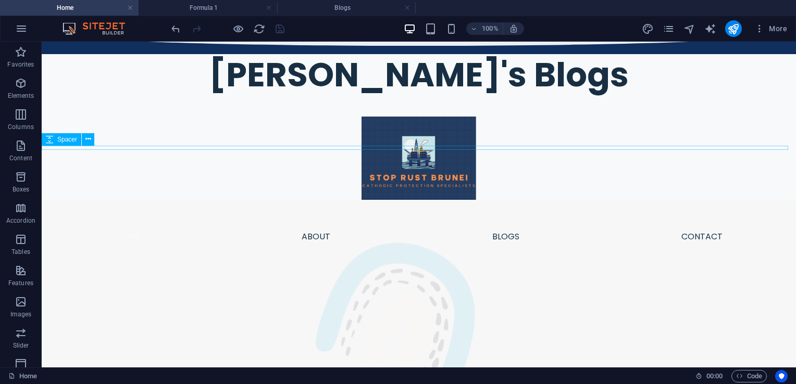
click at [503, 250] on div at bounding box center [419, 252] width 754 height 4
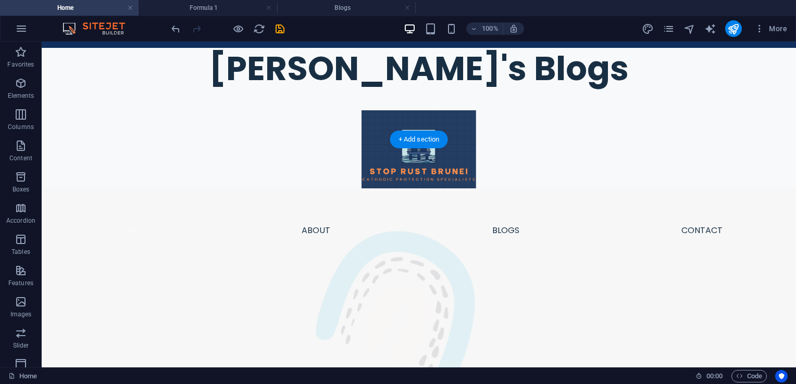
scroll to position [175, 0]
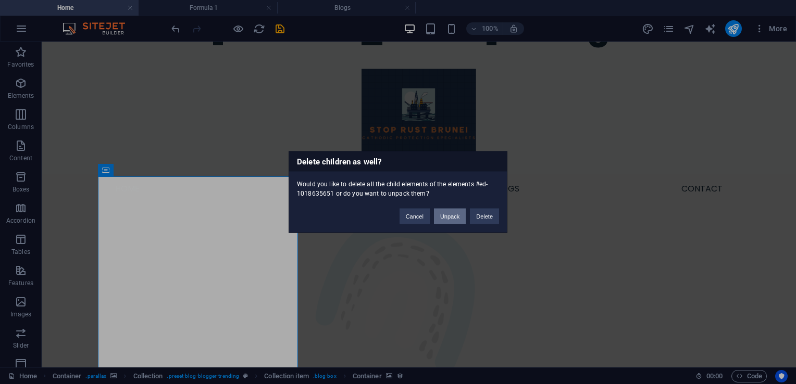
drag, startPoint x: 461, startPoint y: 217, endPoint x: 415, endPoint y: 176, distance: 61.6
click at [461, 217] on button "Unpack" at bounding box center [450, 217] width 32 height 16
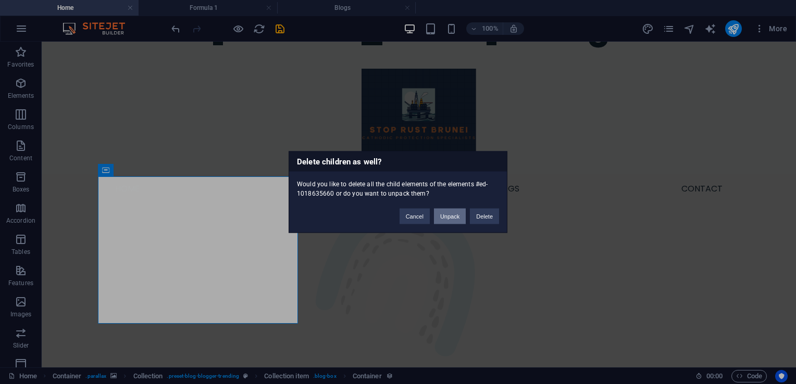
drag, startPoint x: 450, startPoint y: 217, endPoint x: 400, endPoint y: 177, distance: 64.5
click at [450, 217] on button "Unpack" at bounding box center [450, 217] width 32 height 16
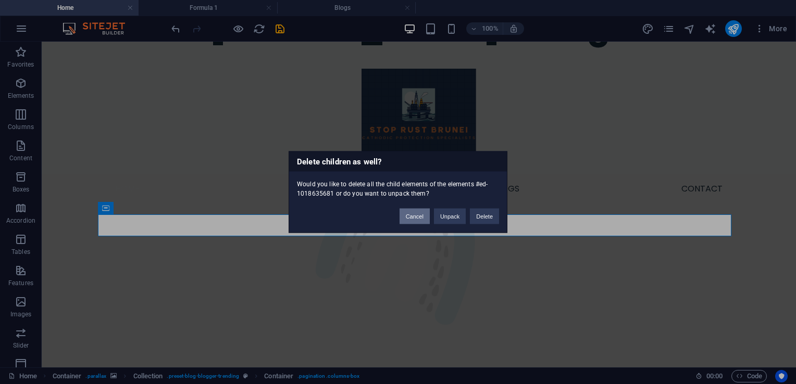
click at [411, 213] on button "Cancel" at bounding box center [415, 217] width 30 height 16
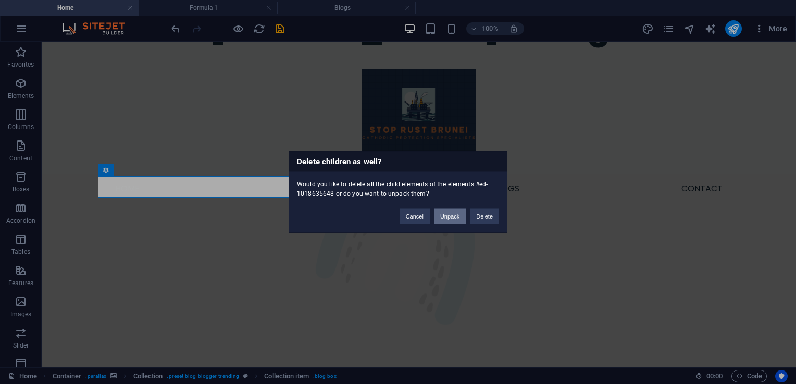
click at [456, 214] on button "Unpack" at bounding box center [450, 217] width 32 height 16
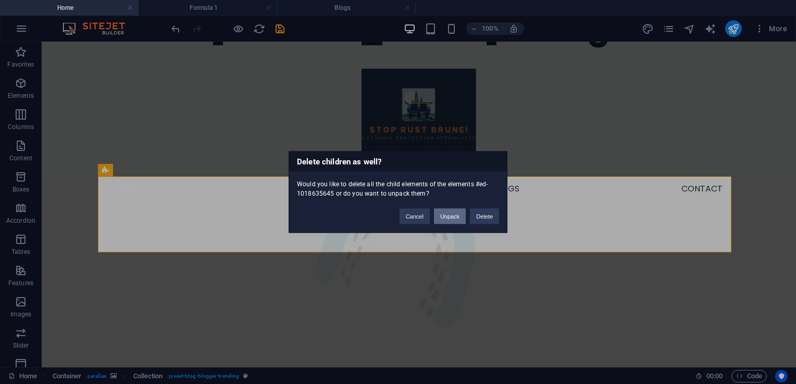
click at [442, 212] on button "Unpack" at bounding box center [450, 217] width 32 height 16
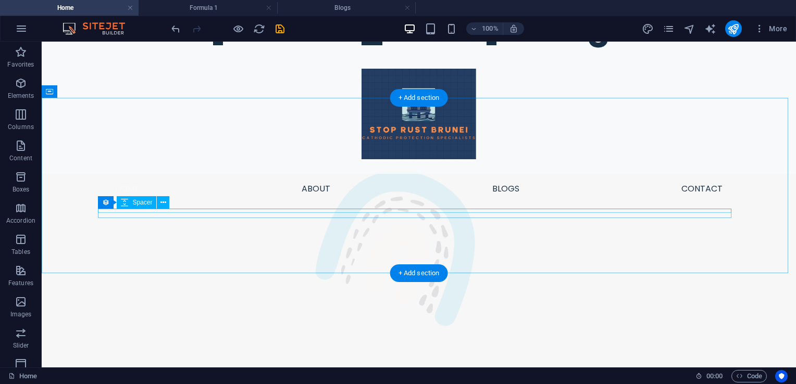
select select "px"
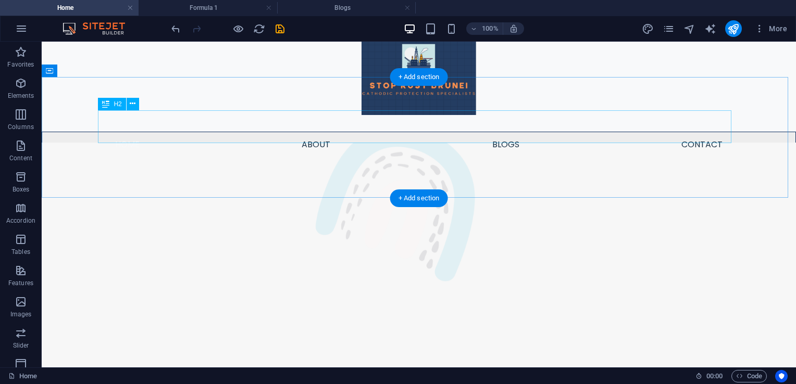
scroll to position [201, 0]
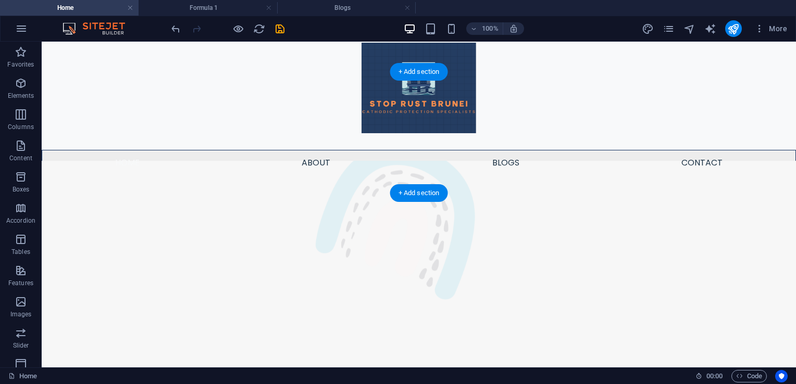
click at [456, 172] on figure at bounding box center [419, 273] width 754 height 224
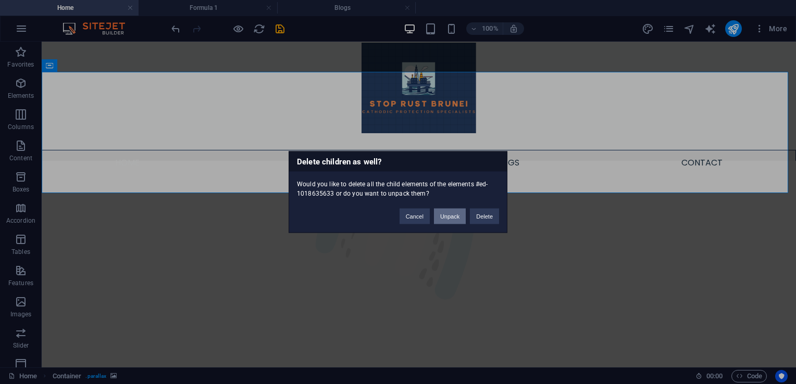
click at [453, 215] on button "Unpack" at bounding box center [450, 217] width 32 height 16
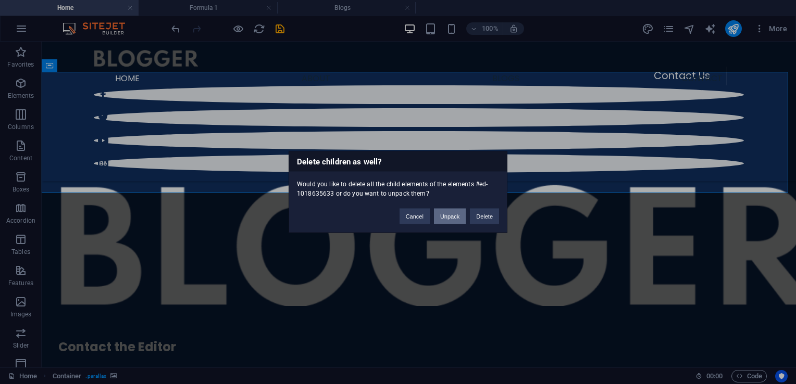
scroll to position [154, 0]
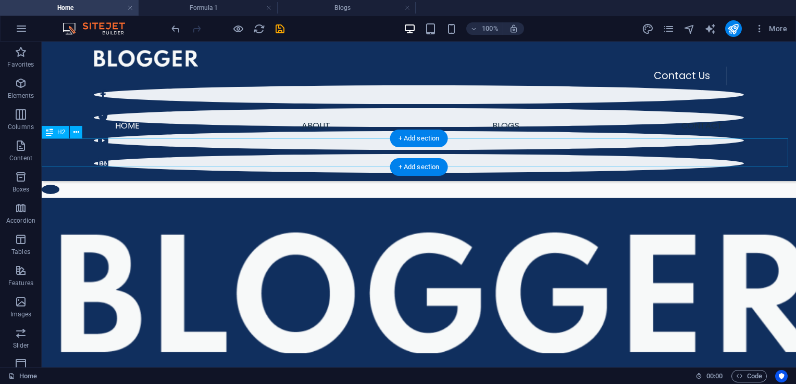
click at [463, 163] on div "Trending" at bounding box center [419, 153] width 754 height 29
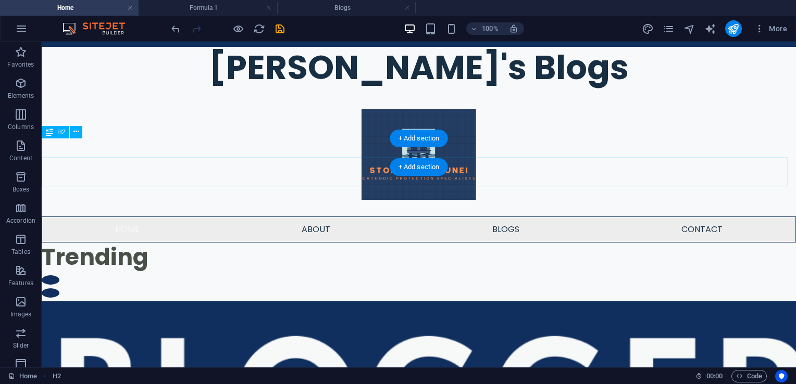
click at [467, 243] on div "Trending" at bounding box center [419, 257] width 754 height 29
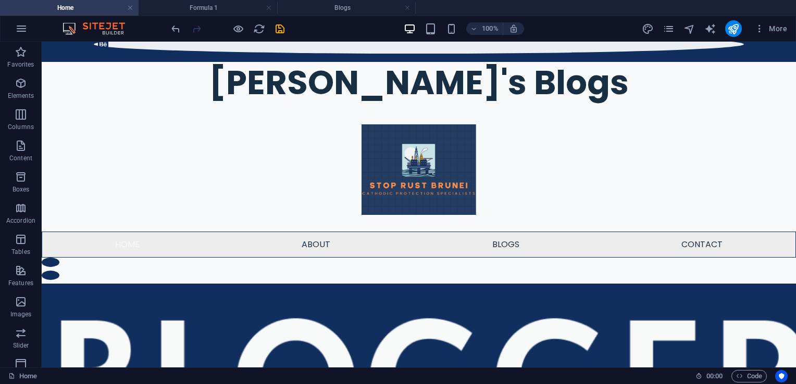
scroll to position [102, 0]
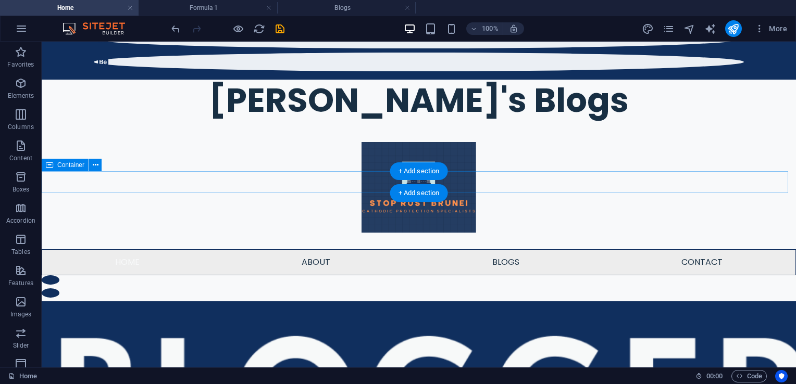
click at [602, 276] on div at bounding box center [419, 289] width 754 height 26
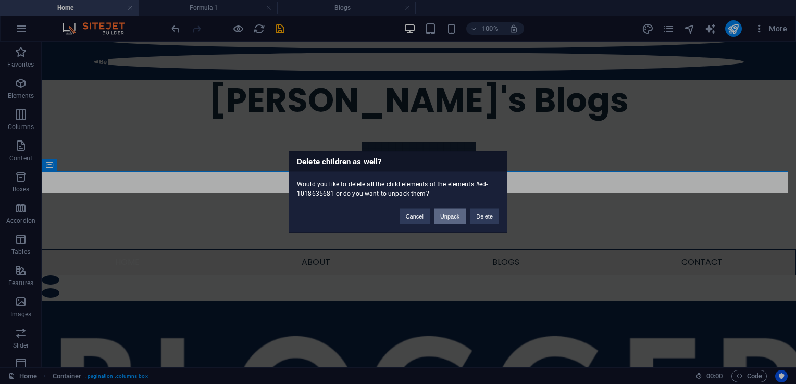
click at [454, 216] on button "Unpack" at bounding box center [450, 217] width 32 height 16
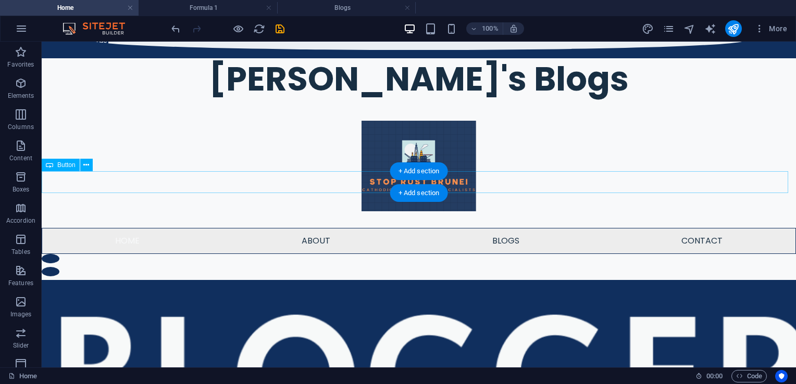
click at [465, 267] on div at bounding box center [419, 273] width 754 height 13
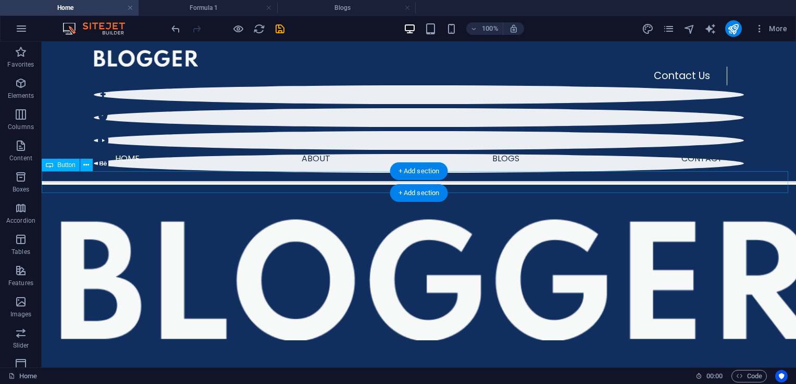
click at [465, 180] on div at bounding box center [419, 178] width 754 height 13
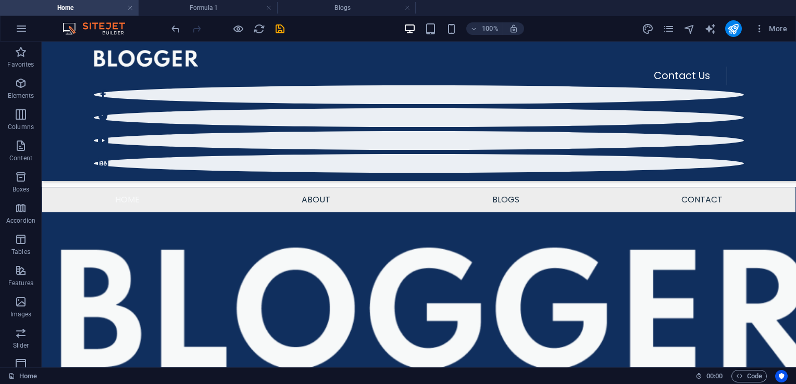
scroll to position [80, 0]
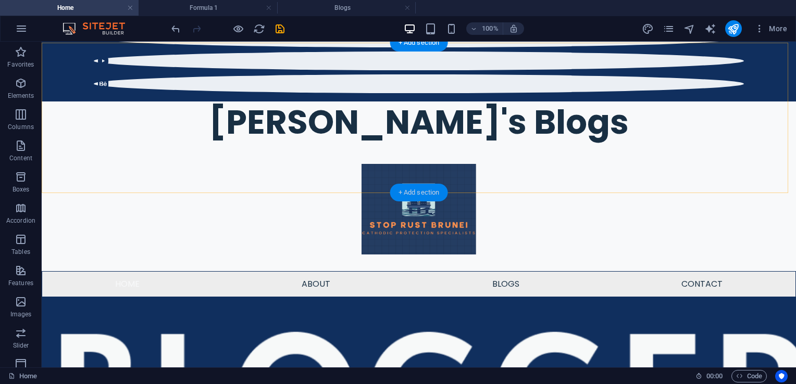
drag, startPoint x: 398, startPoint y: 191, endPoint x: 189, endPoint y: 153, distance: 212.8
click at [398, 191] on div "+ Add section" at bounding box center [419, 193] width 58 height 18
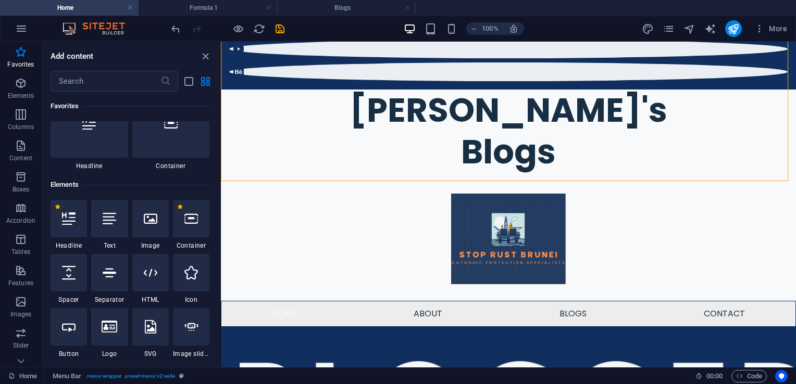
scroll to position [0, 0]
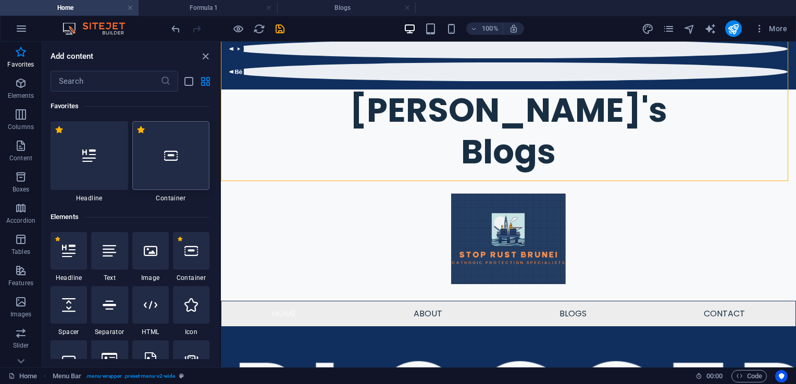
click at [157, 161] on div at bounding box center [171, 155] width 78 height 69
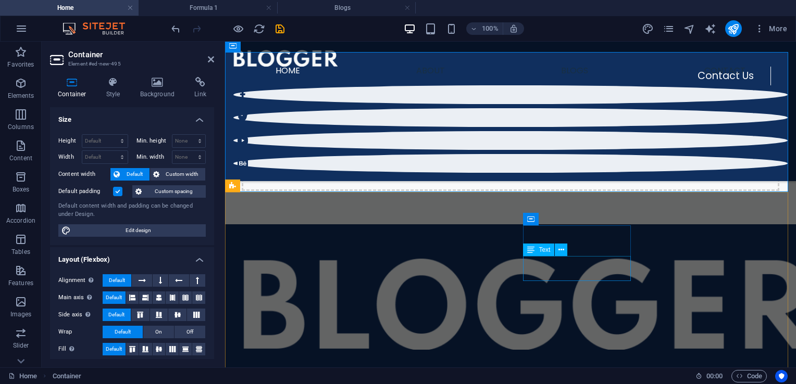
scroll to position [231, 0]
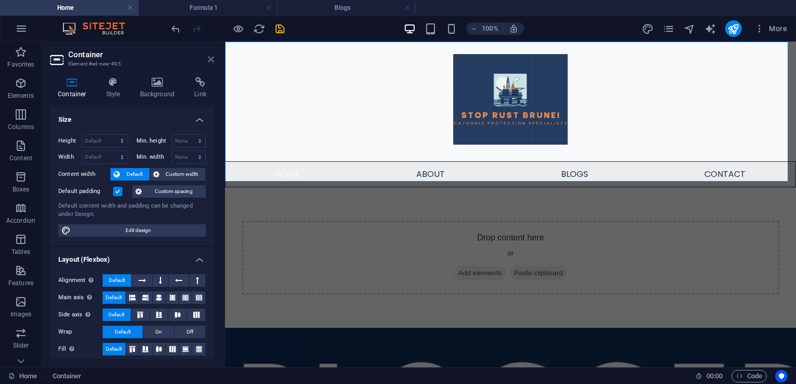
click at [208, 57] on icon at bounding box center [211, 59] width 6 height 8
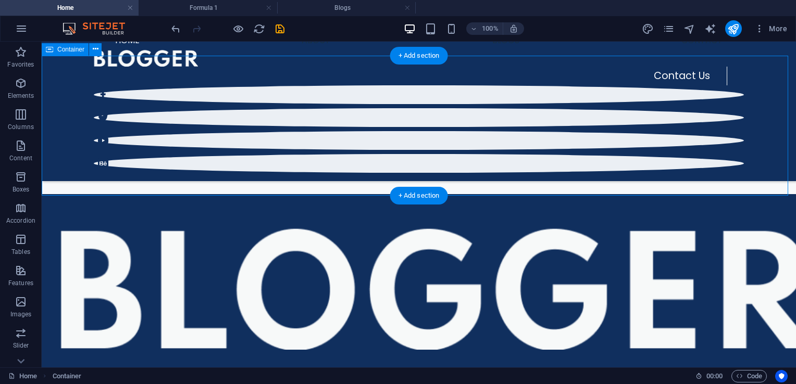
scroll to position [220, 0]
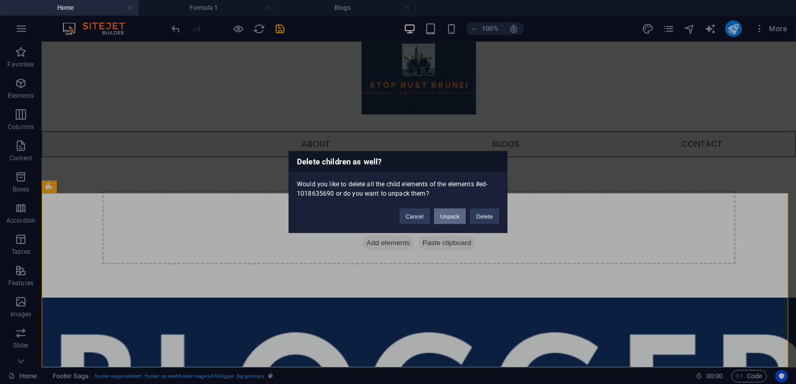
click at [450, 217] on button "Unpack" at bounding box center [450, 217] width 32 height 16
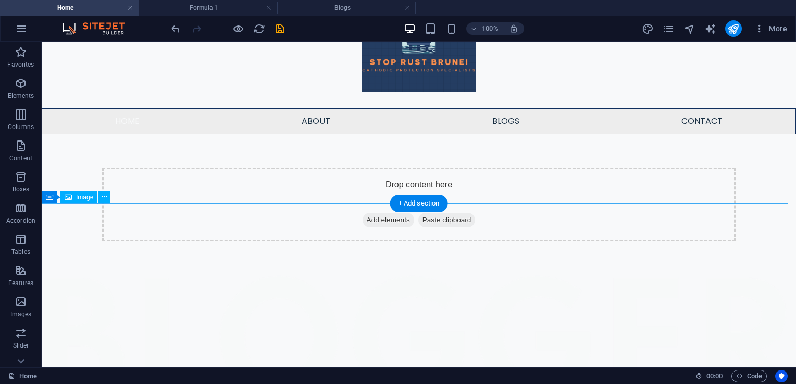
scroll to position [248, 0]
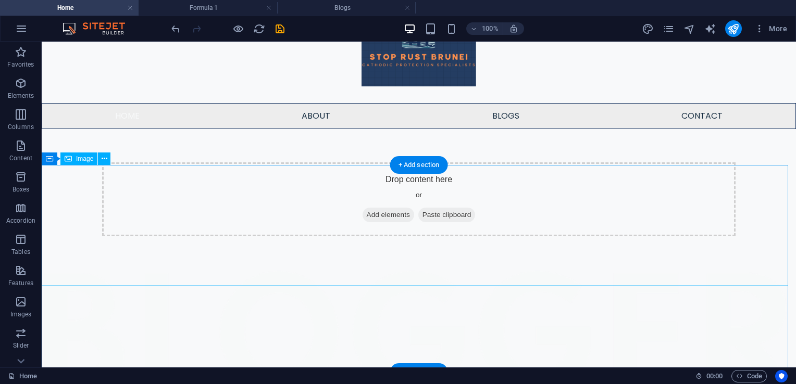
click at [417, 270] on figure at bounding box center [419, 331] width 754 height 122
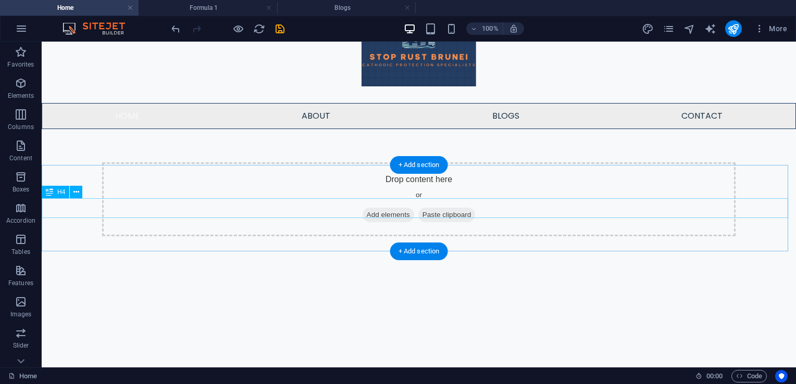
click at [427, 303] on div "Contact the Editor" at bounding box center [419, 311] width 754 height 16
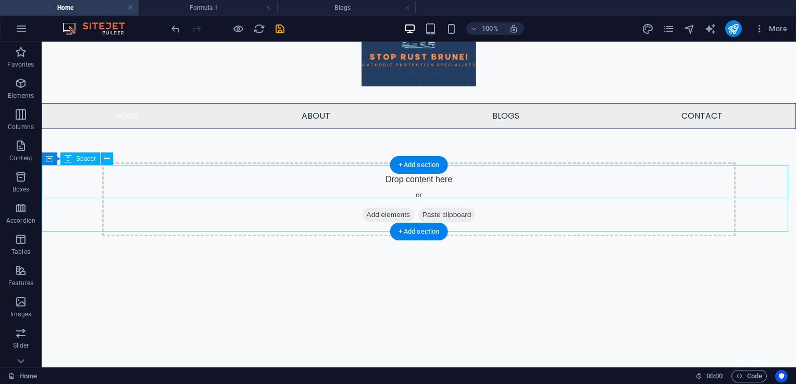
click at [429, 270] on div at bounding box center [419, 286] width 754 height 33
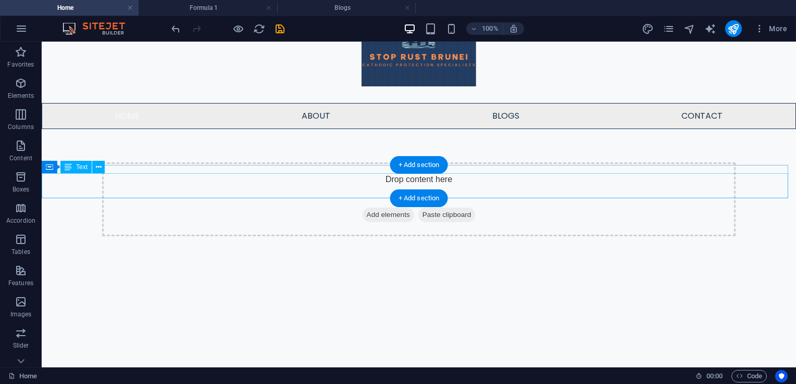
click at [478, 278] on div "[EMAIL_ADDRESS] 0123 - 456789" at bounding box center [419, 290] width 754 height 25
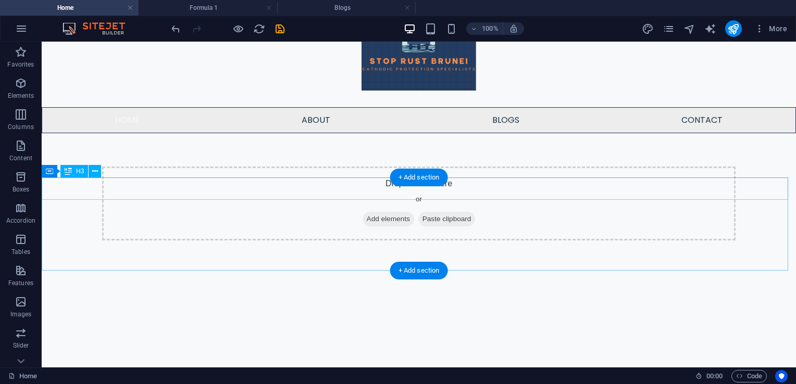
click at [478, 282] on div "Menu" at bounding box center [419, 291] width 754 height 18
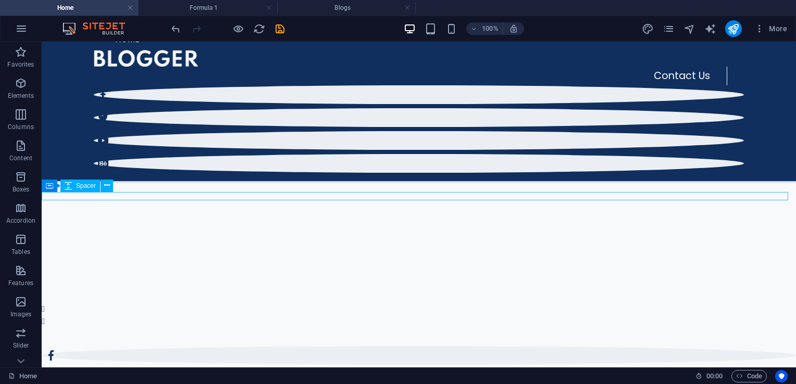
click at [470, 197] on div at bounding box center [419, 197] width 754 height 8
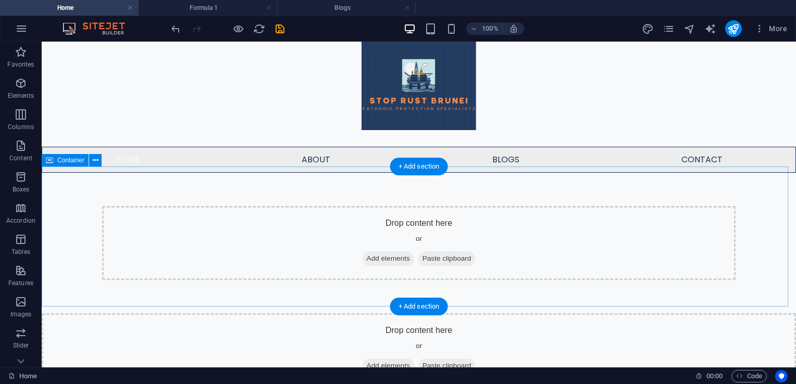
scroll to position [205, 0]
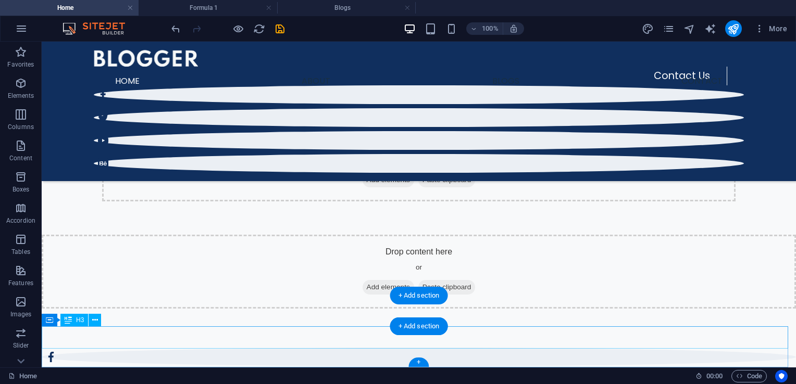
scroll to position [195, 0]
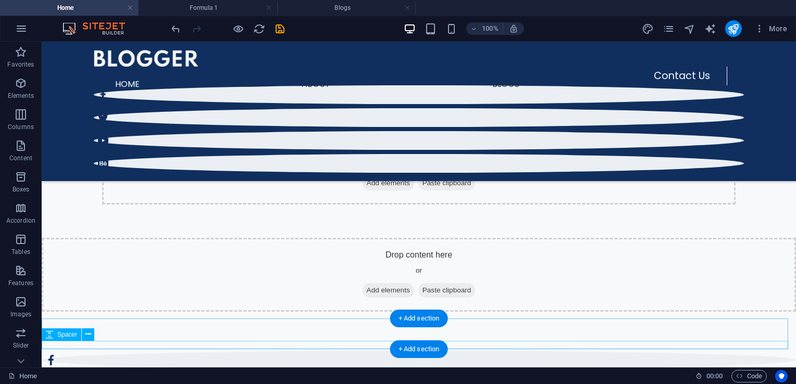
click at [470, 343] on div at bounding box center [419, 347] width 754 height 8
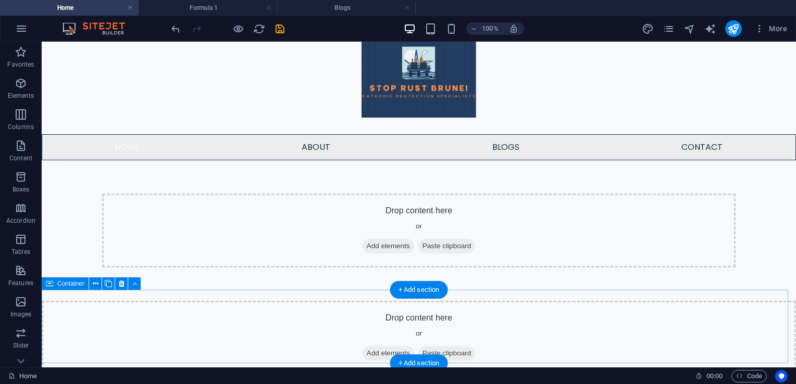
scroll to position [219, 0]
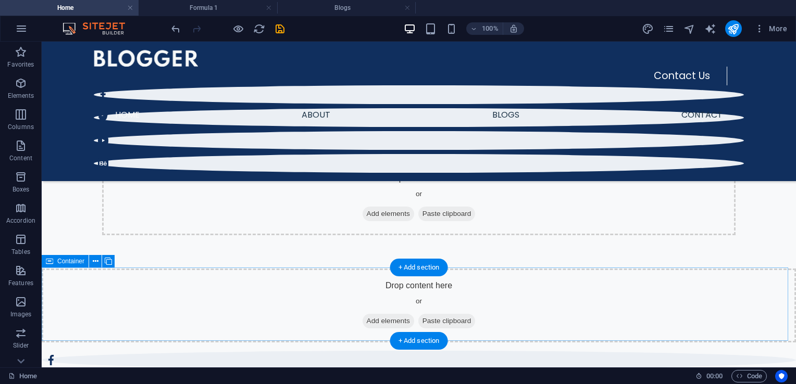
click at [483, 310] on div "Drop content here or Add elements Paste clipboard" at bounding box center [419, 306] width 754 height 74
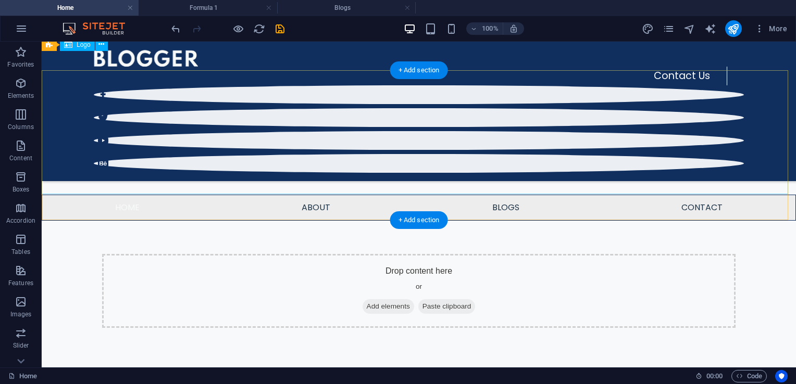
scroll to position [72, 0]
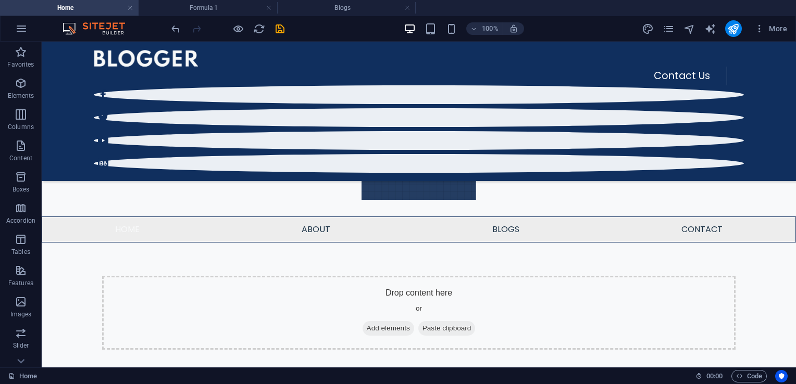
scroll to position [0, 0]
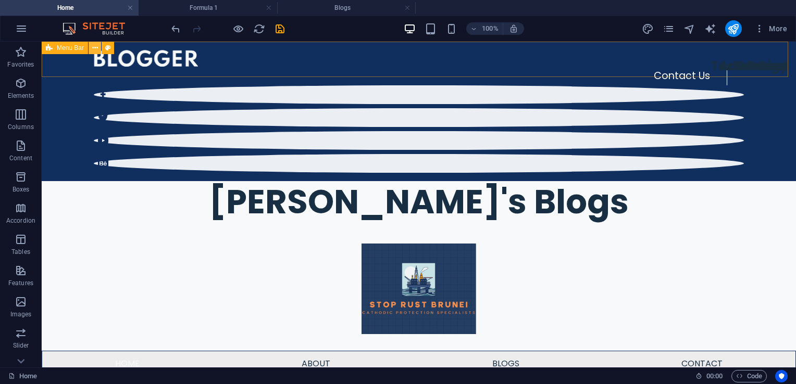
click at [92, 47] on icon at bounding box center [95, 48] width 6 height 11
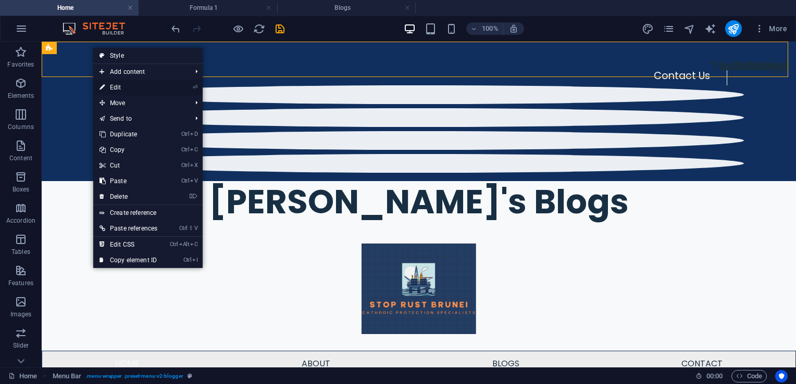
click at [125, 88] on link "⏎ Edit" at bounding box center [128, 88] width 70 height 16
select select "%"
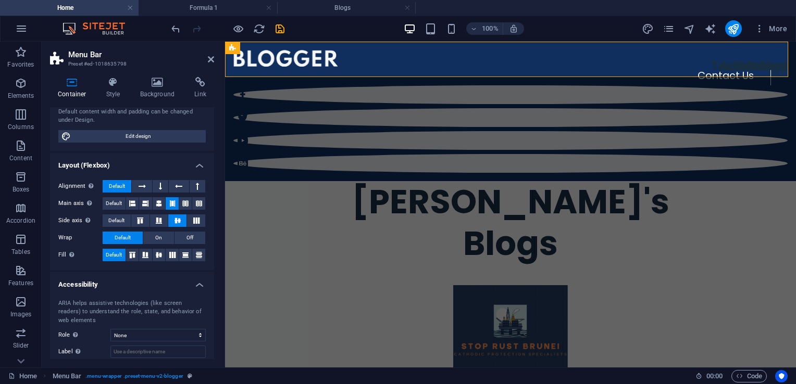
scroll to position [151, 0]
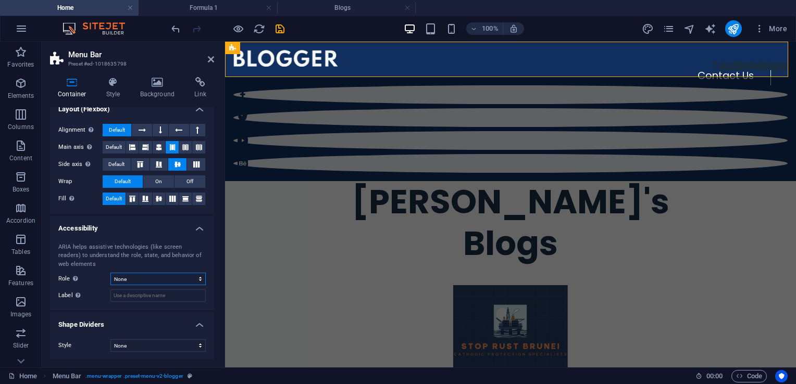
click at [128, 280] on select "None Alert Article Banner Comment Complementary Dialog Footer Header Marquee Pr…" at bounding box center [157, 279] width 95 height 13
click at [129, 280] on select "None Alert Article Banner Comment Complementary Dialog Footer Header Marquee Pr…" at bounding box center [157, 279] width 95 height 13
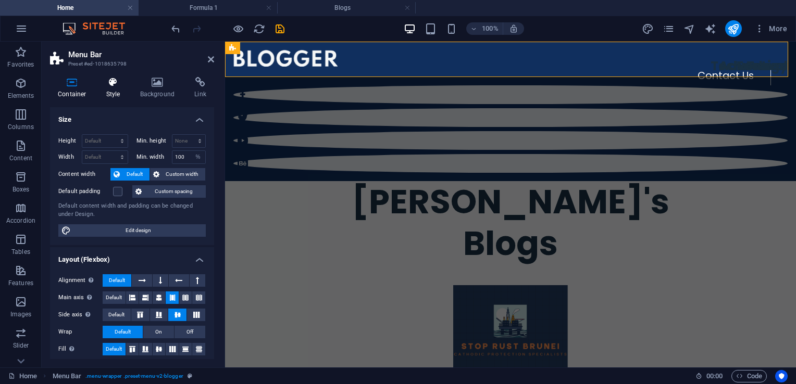
click at [113, 78] on icon at bounding box center [113, 82] width 30 height 10
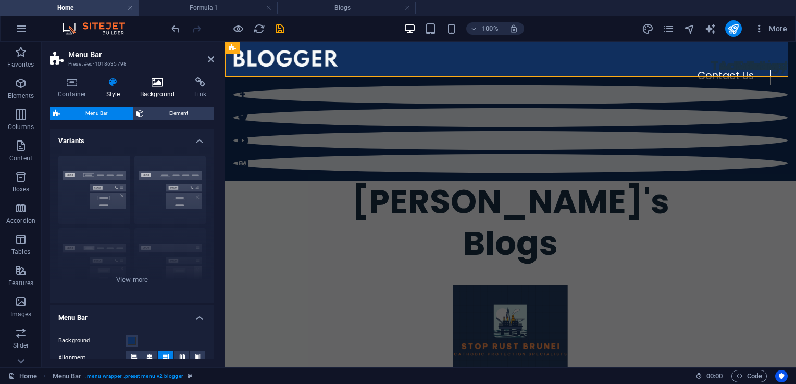
click at [152, 91] on h4 "Background" at bounding box center [159, 88] width 55 height 22
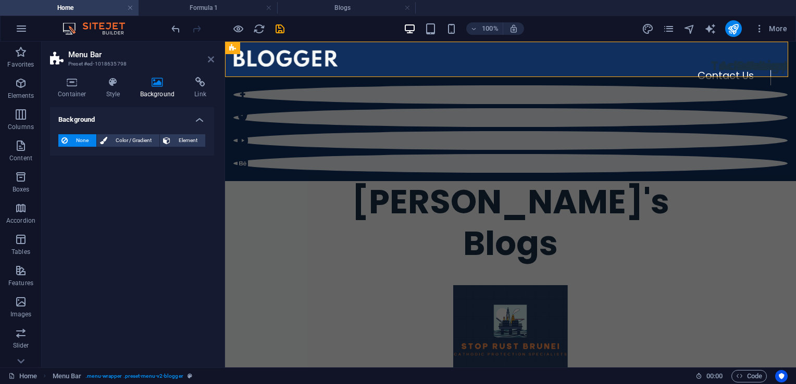
click at [209, 59] on icon at bounding box center [211, 59] width 6 height 8
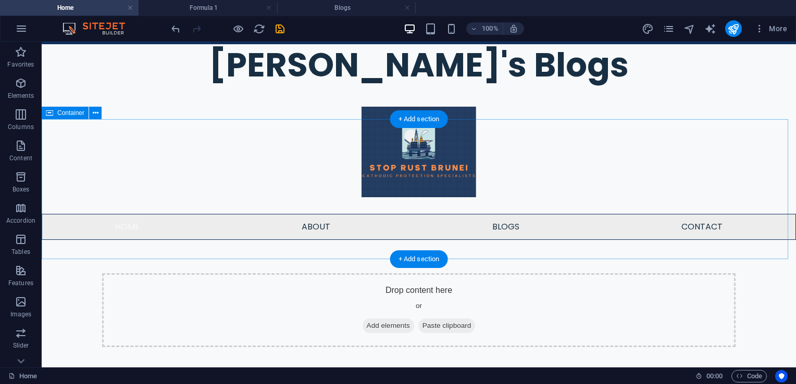
scroll to position [137, 0]
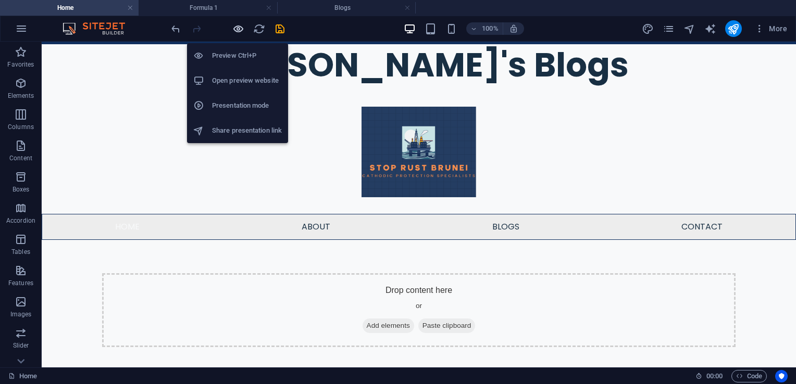
click at [234, 32] on icon "button" at bounding box center [238, 29] width 12 height 12
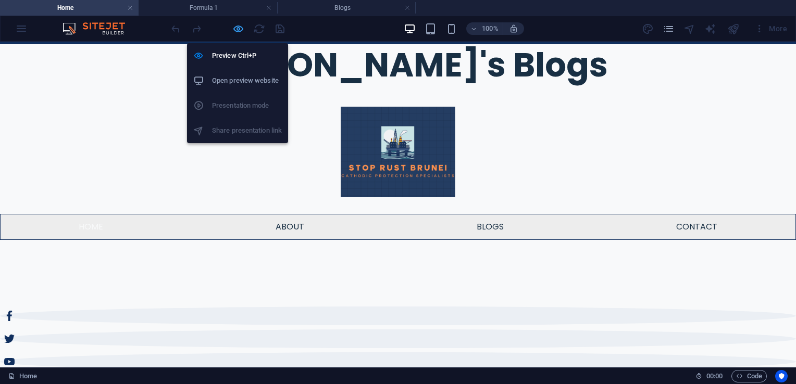
scroll to position [0, 0]
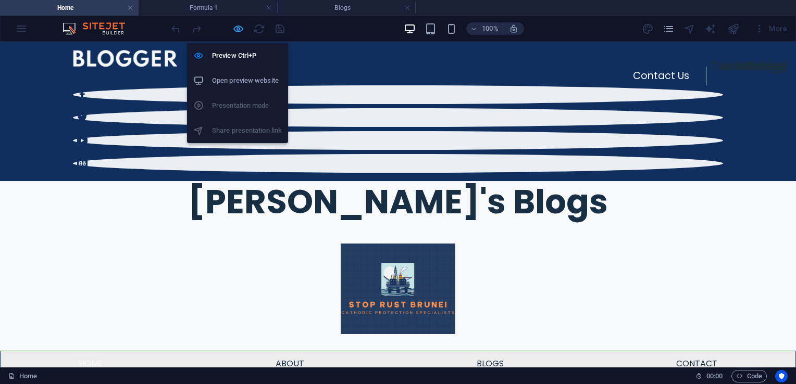
click at [237, 28] on icon "button" at bounding box center [238, 29] width 12 height 12
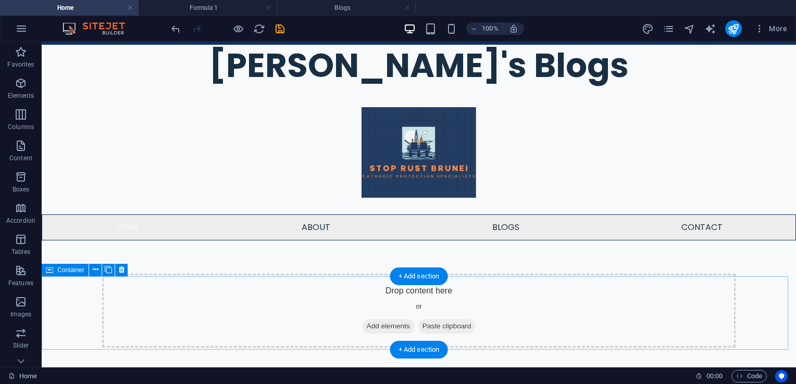
scroll to position [137, 0]
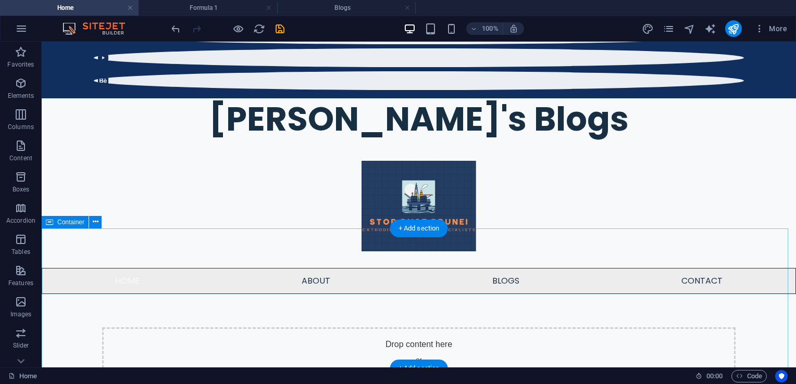
scroll to position [64, 0]
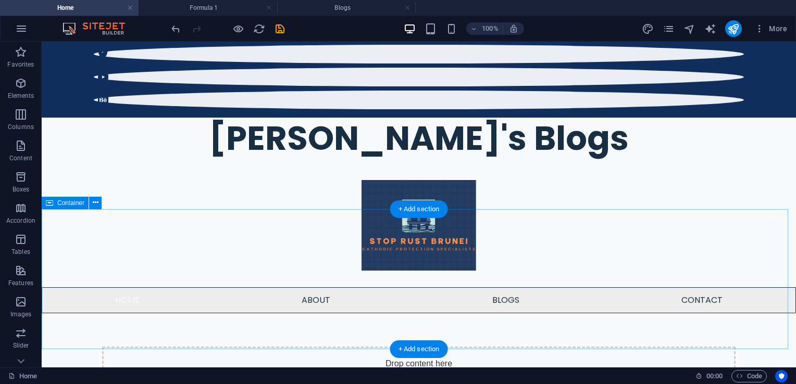
click at [91, 314] on div "Drop content here or Add elements Paste clipboard" at bounding box center [419, 384] width 754 height 141
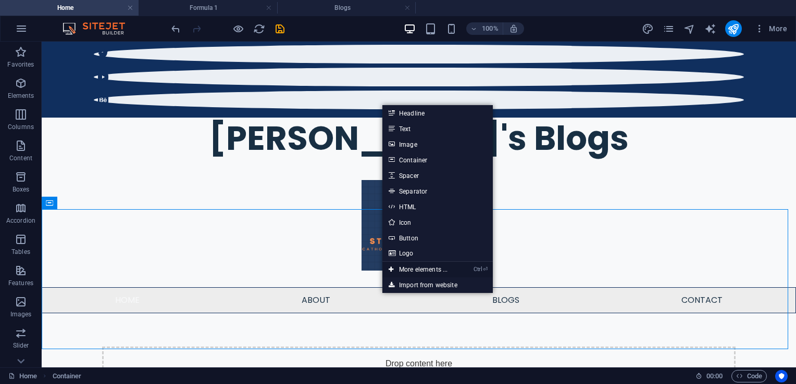
click at [430, 267] on link "Ctrl ⏎ More elements ..." at bounding box center [417, 270] width 71 height 16
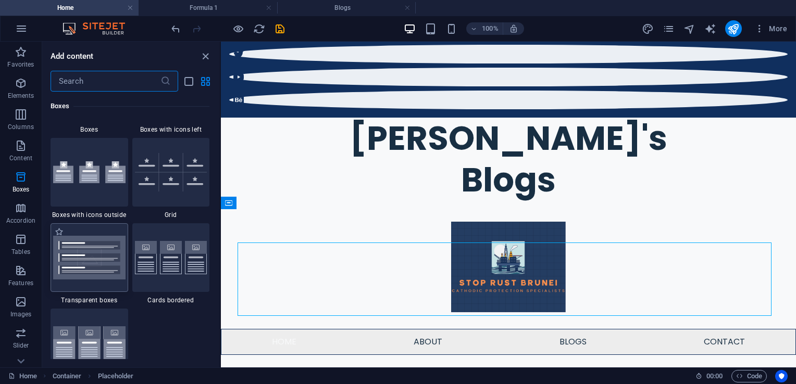
scroll to position [3028, 0]
click at [163, 268] on img at bounding box center [171, 258] width 72 height 34
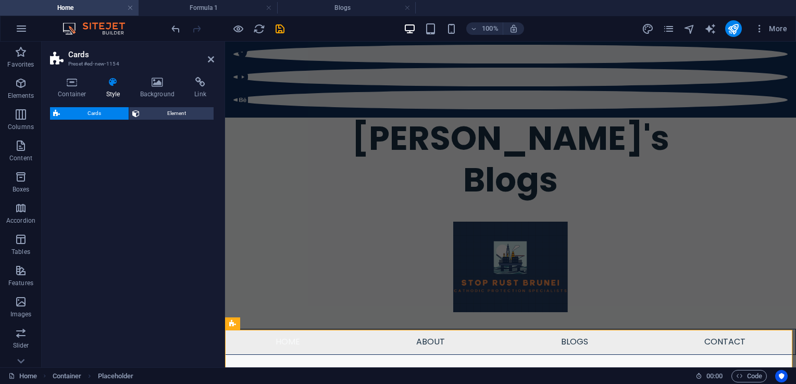
select select "rem"
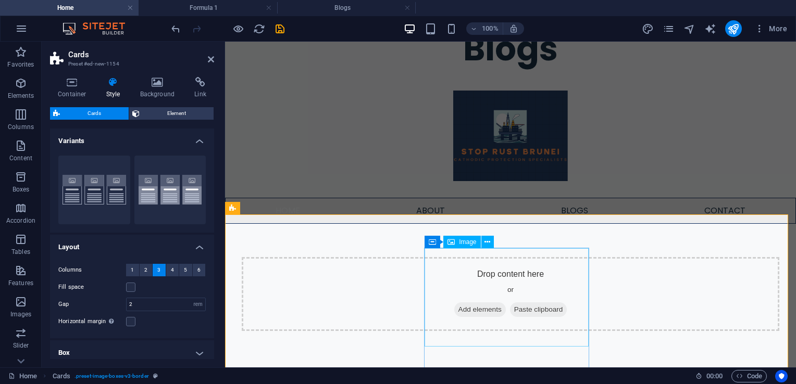
scroll to position [222, 0]
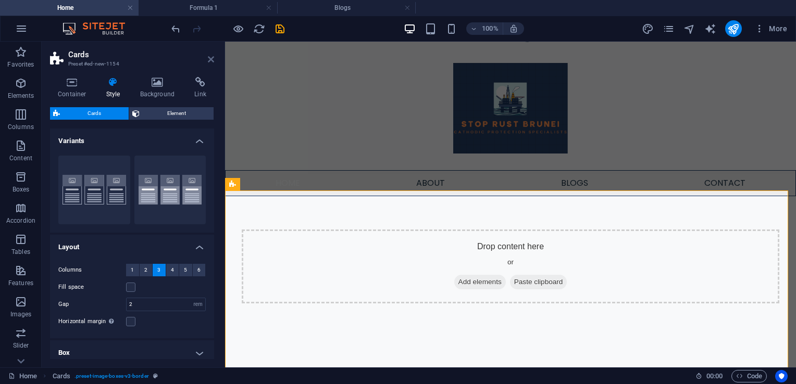
click at [210, 59] on icon at bounding box center [211, 59] width 6 height 8
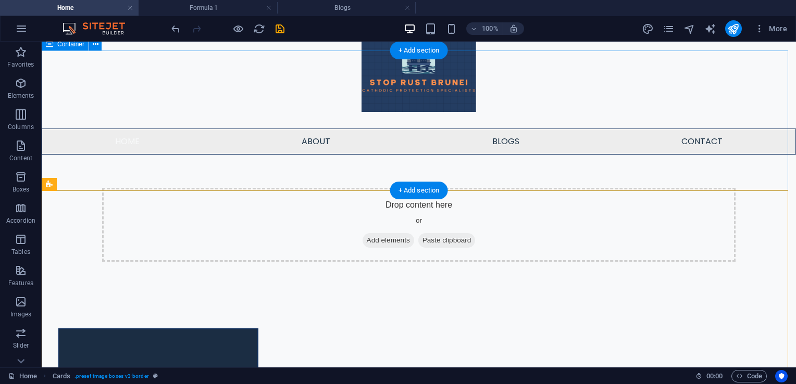
click at [274, 177] on div "Drop content here or Add elements Paste clipboard" at bounding box center [419, 225] width 754 height 141
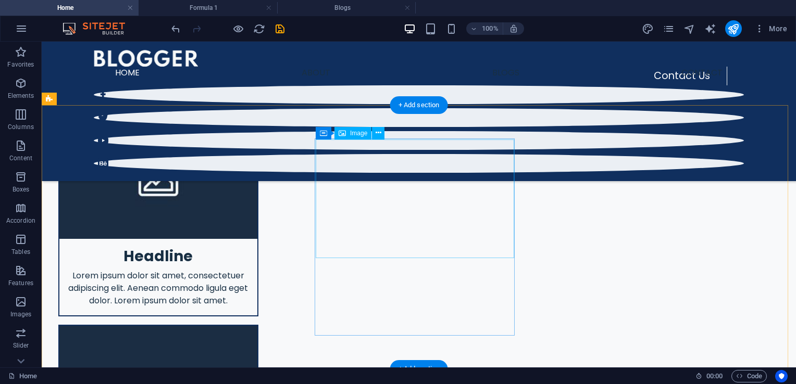
scroll to position [188, 0]
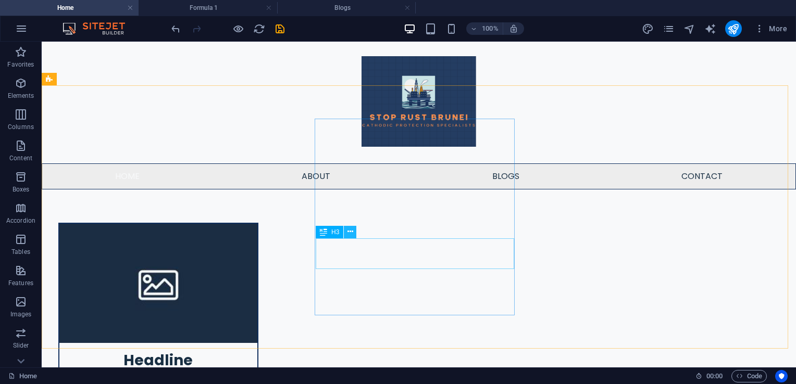
click at [346, 234] on button at bounding box center [350, 232] width 13 height 13
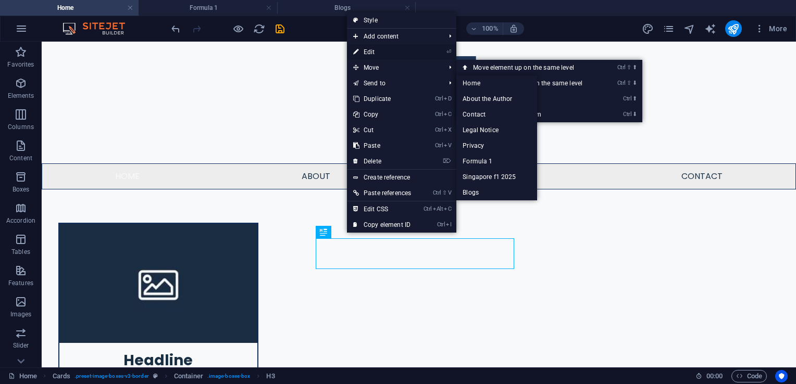
click at [388, 53] on link "⏎ Edit" at bounding box center [382, 52] width 70 height 16
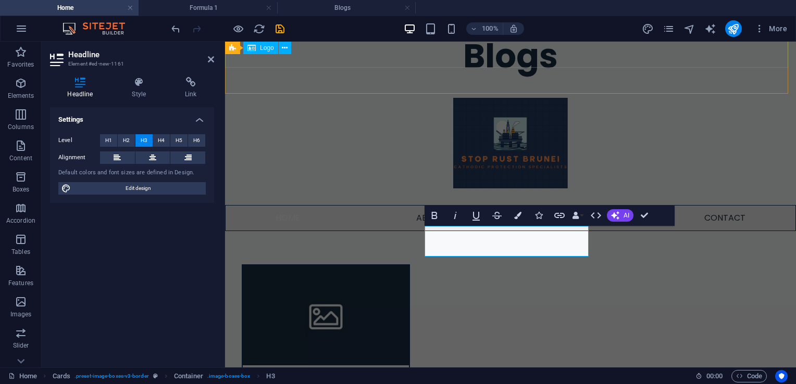
scroll to position [179, 0]
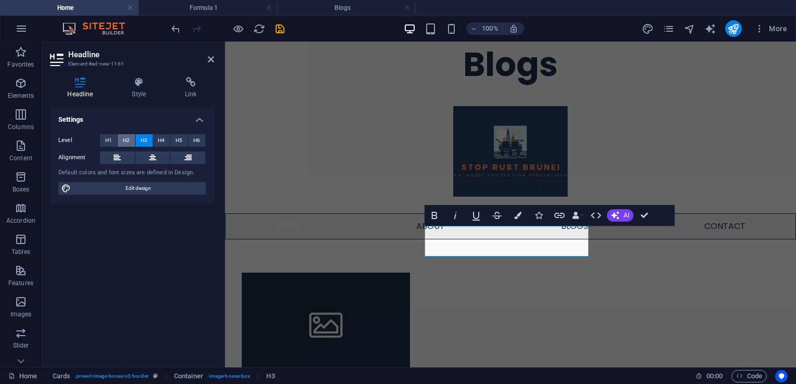
click at [130, 142] on button "H2" at bounding box center [126, 140] width 17 height 13
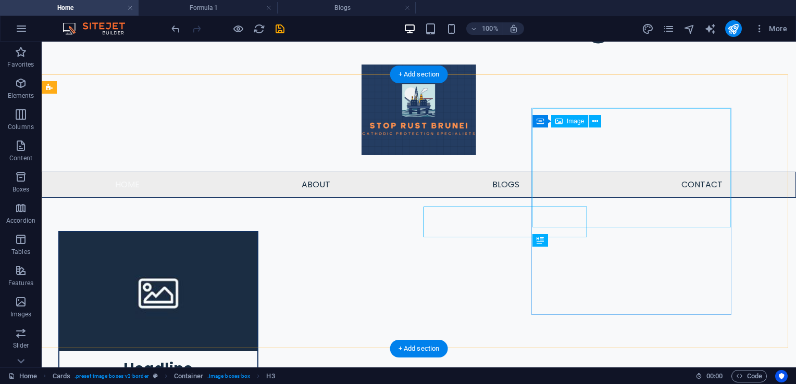
scroll to position [198, 0]
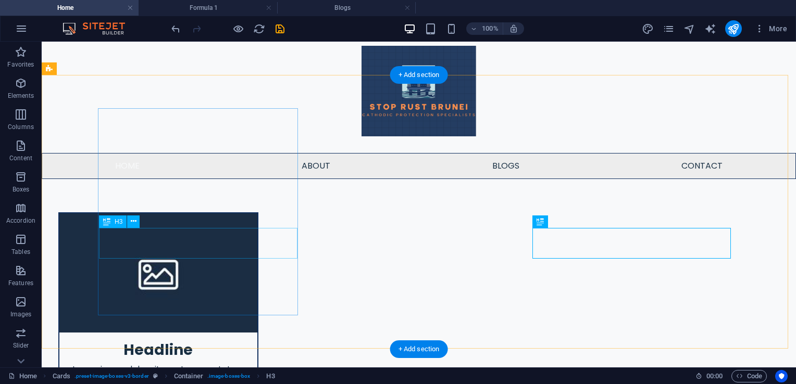
click at [208, 333] on div "Headline" at bounding box center [158, 346] width 198 height 27
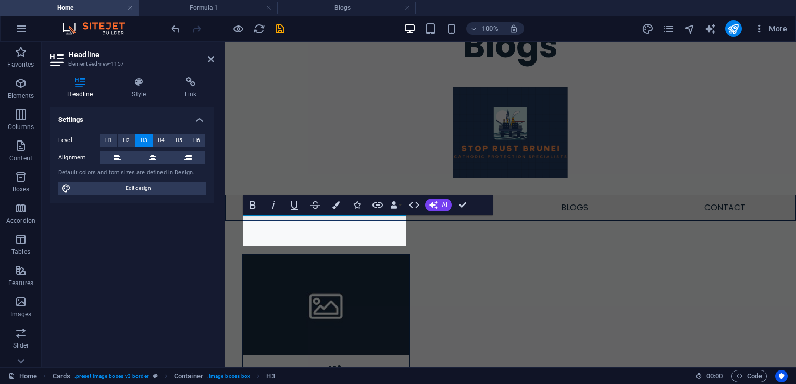
scroll to position [190, 0]
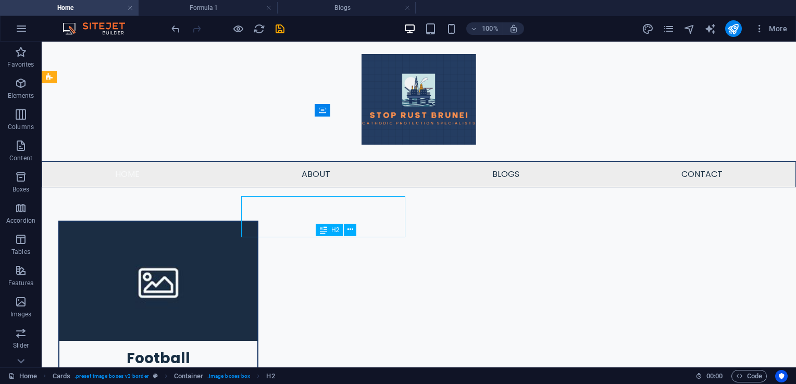
scroll to position [198, 0]
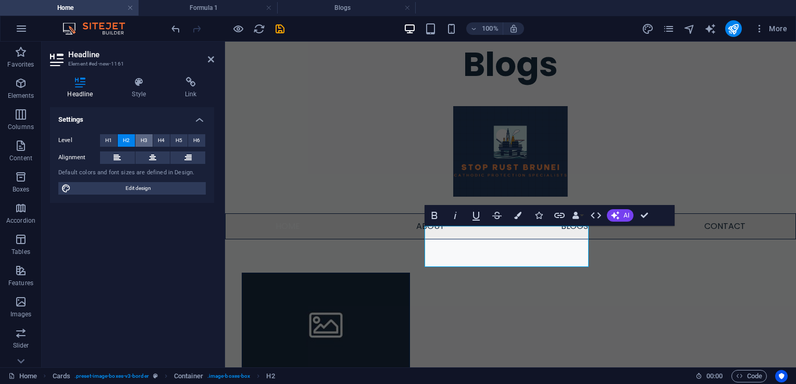
click at [146, 138] on span "H3" at bounding box center [144, 140] width 7 height 13
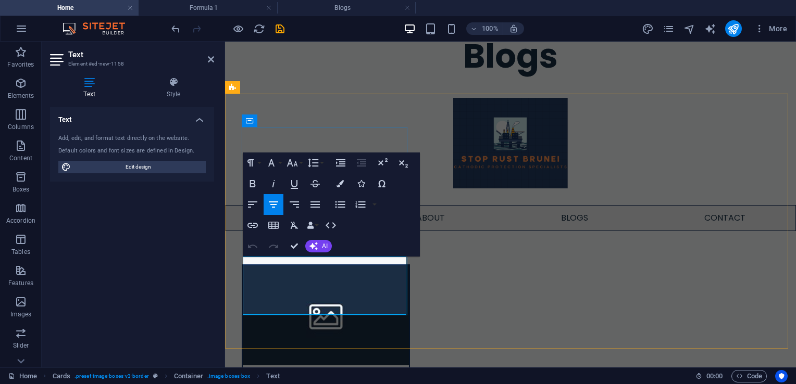
scroll to position [179, 0]
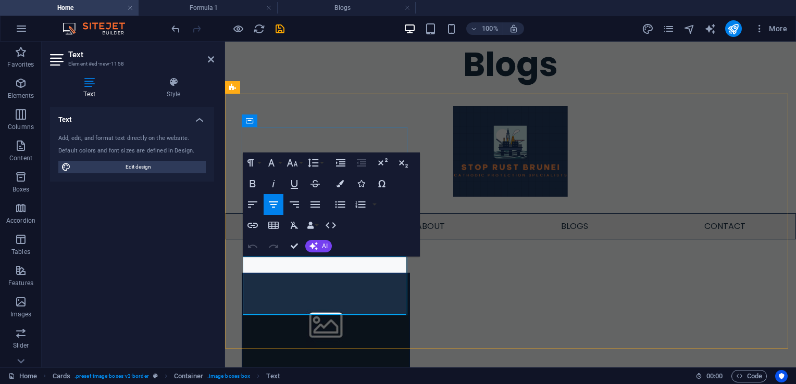
drag, startPoint x: 396, startPoint y: 302, endPoint x: 265, endPoint y: 266, distance: 135.8
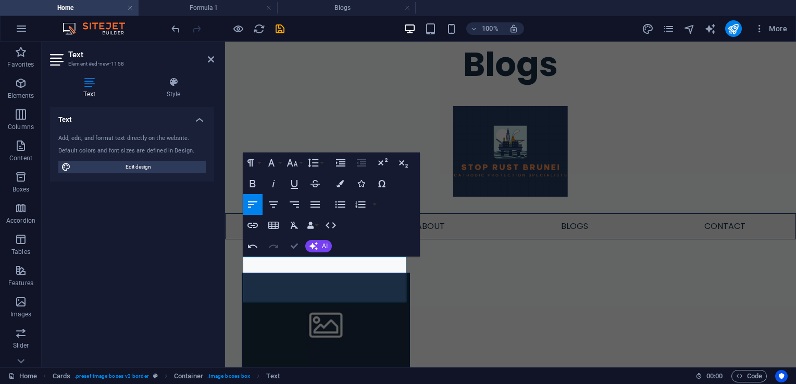
drag, startPoint x: 244, startPoint y: 201, endPoint x: 291, endPoint y: 242, distance: 62.0
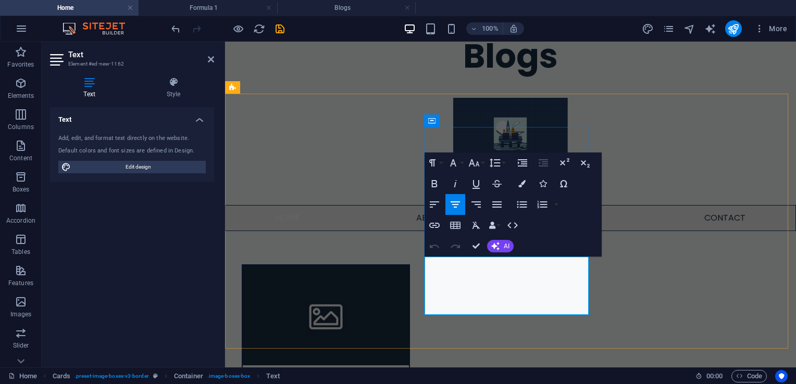
scroll to position [179, 0]
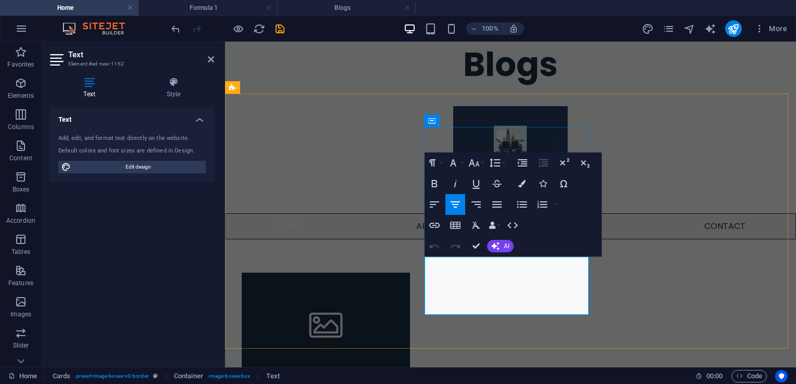
drag, startPoint x: 574, startPoint y: 301, endPoint x: 439, endPoint y: 265, distance: 139.8
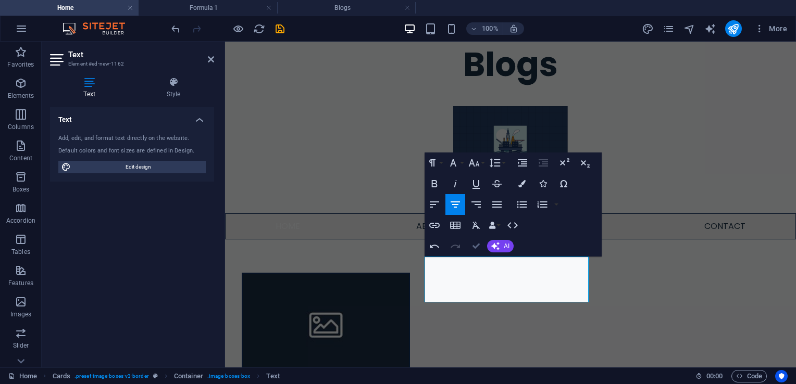
scroll to position [188, 0]
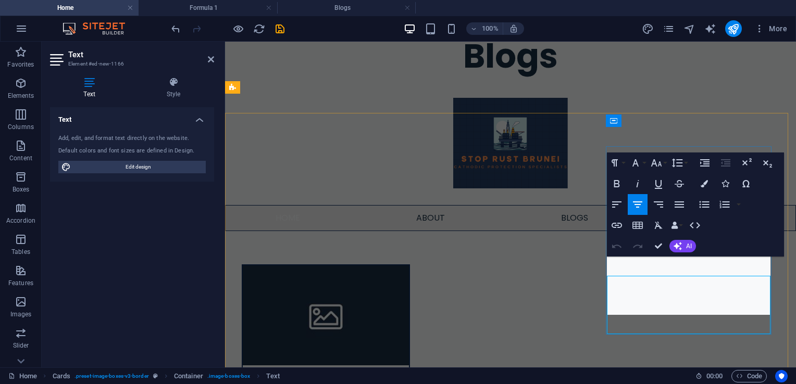
scroll to position [179, 0]
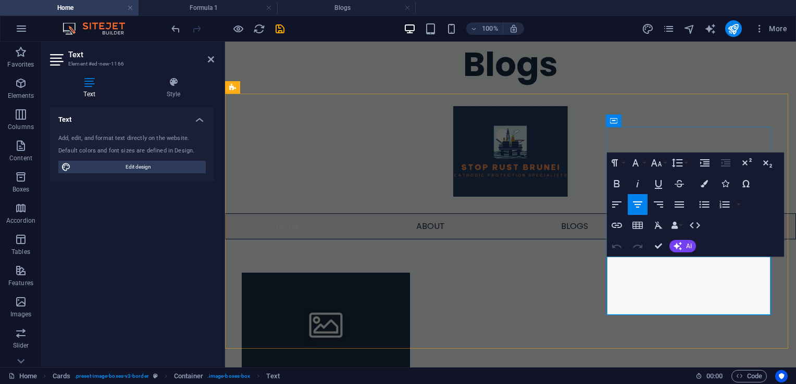
drag, startPoint x: 761, startPoint y: 301, endPoint x: 629, endPoint y: 268, distance: 136.0
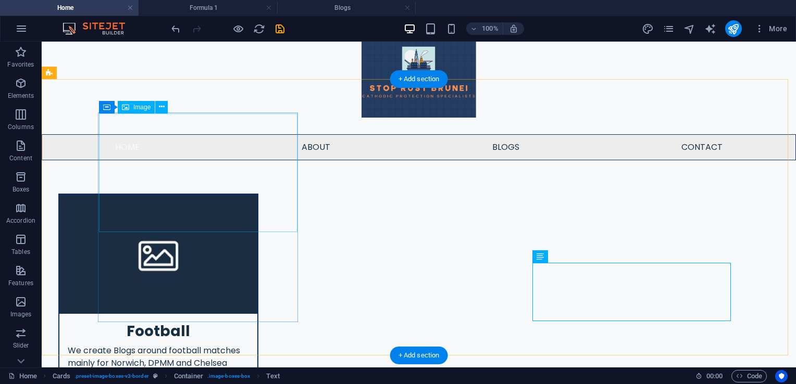
scroll to position [200, 0]
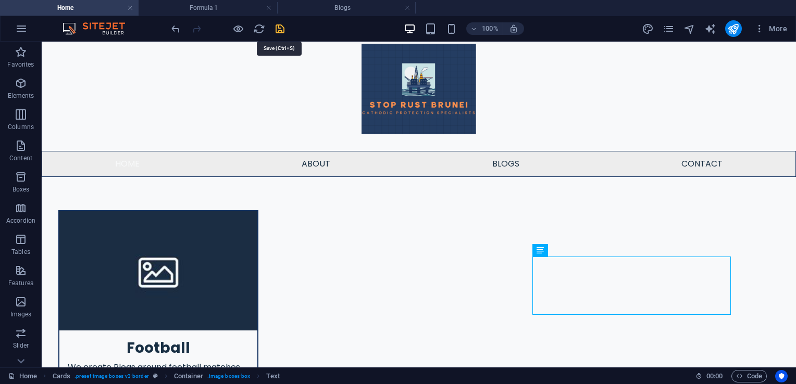
click at [278, 29] on icon "save" at bounding box center [280, 29] width 12 height 12
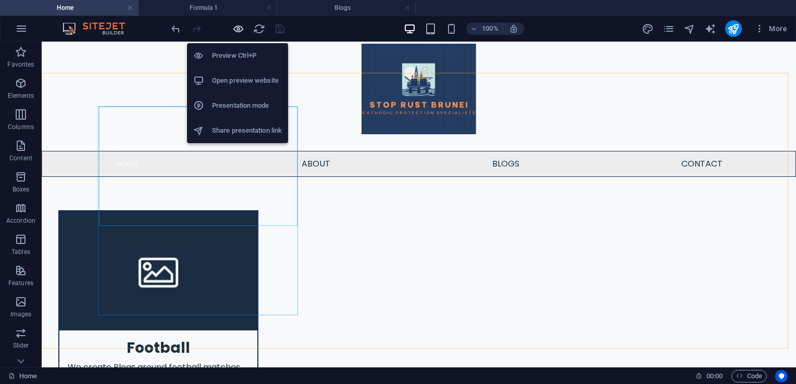
click at [236, 28] on icon "button" at bounding box center [238, 29] width 12 height 12
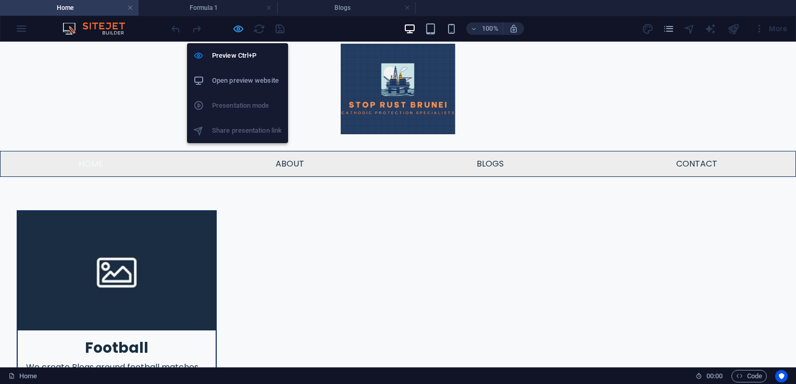
click at [238, 31] on icon "button" at bounding box center [238, 29] width 12 height 12
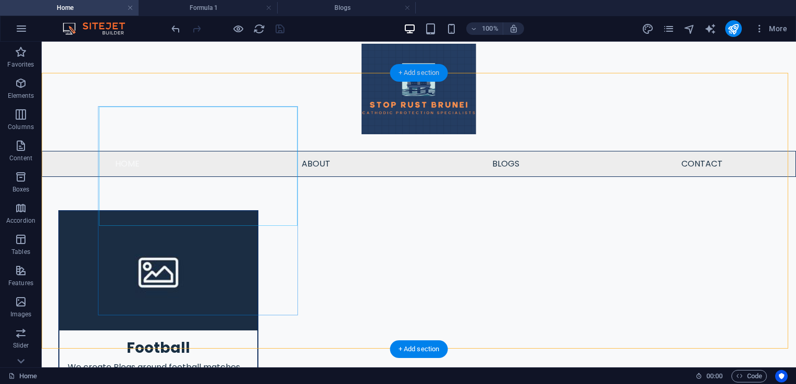
click at [401, 77] on div "+ Add section" at bounding box center [419, 73] width 58 height 18
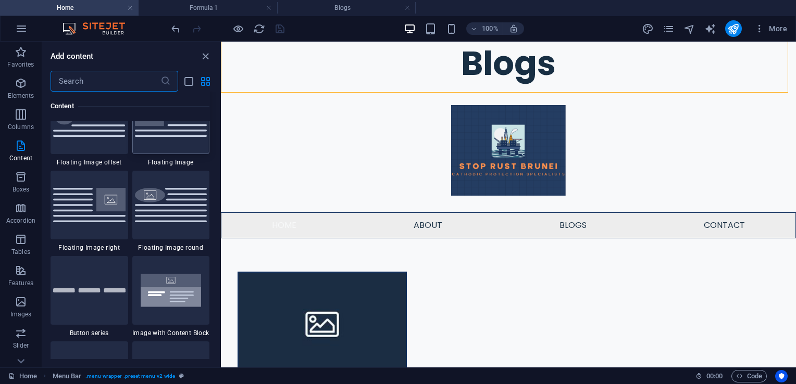
scroll to position [2240, 0]
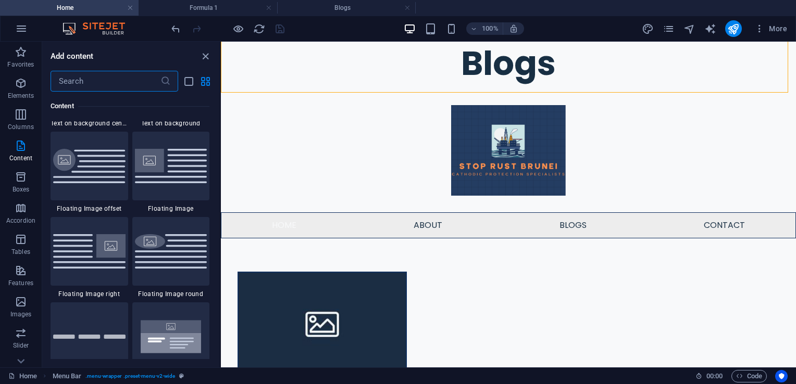
click at [114, 77] on input "text" at bounding box center [106, 81] width 110 height 21
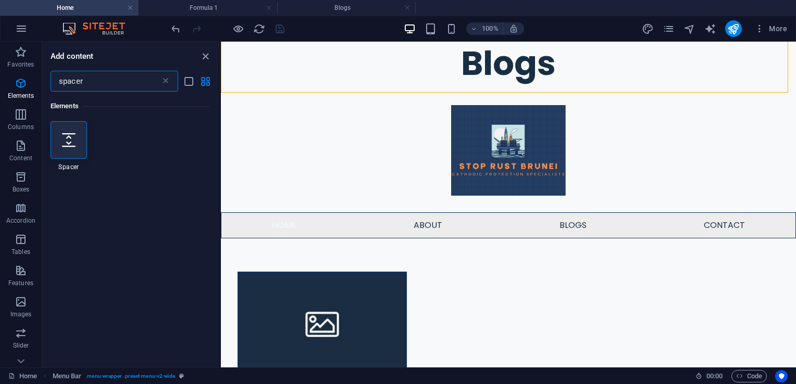
scroll to position [0, 0]
type input "spacer"
click at [74, 153] on div at bounding box center [69, 140] width 36 height 38
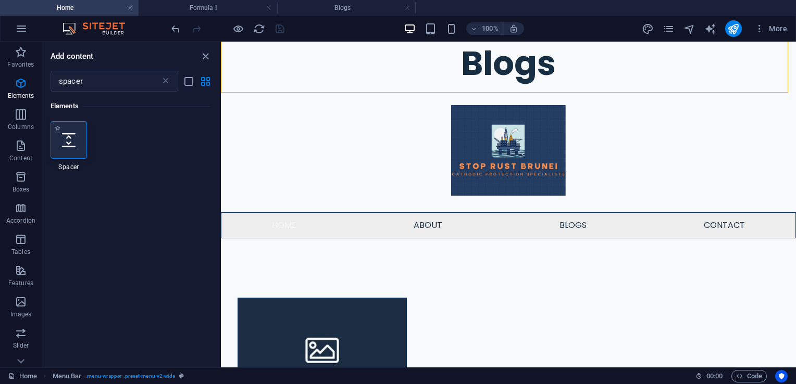
select select "px"
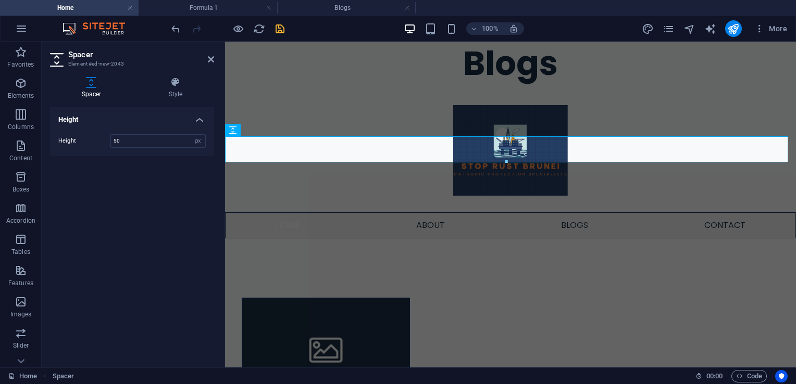
scroll to position [136, 0]
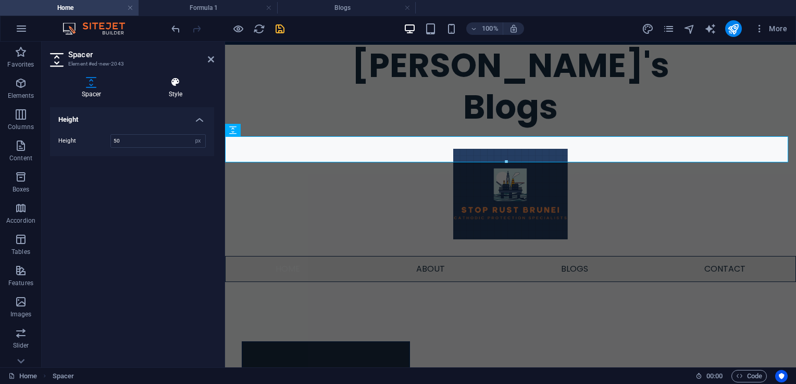
click at [171, 79] on icon at bounding box center [175, 82] width 77 height 10
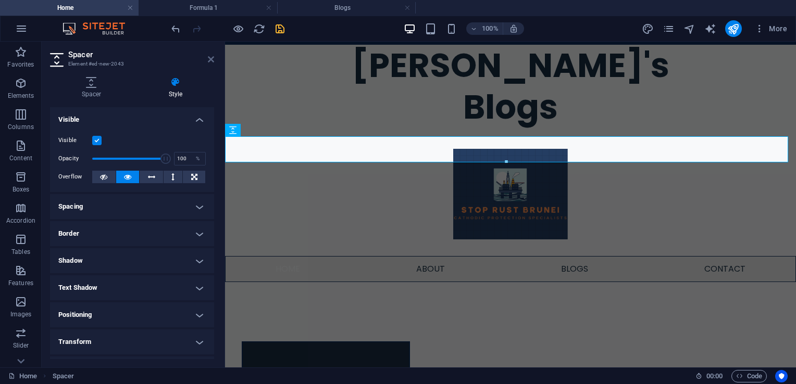
click at [212, 57] on icon at bounding box center [211, 59] width 6 height 8
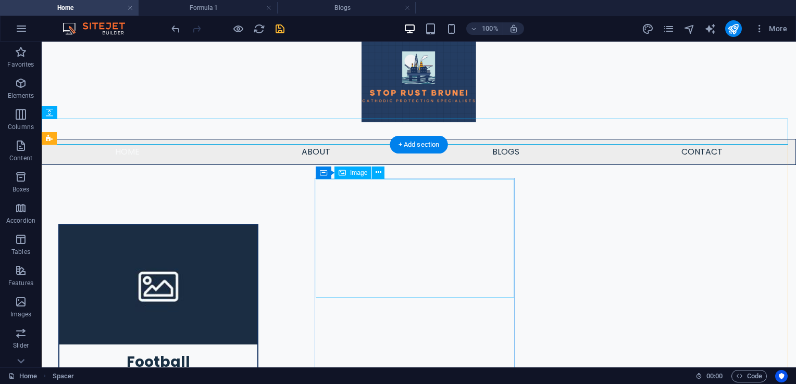
scroll to position [226, 0]
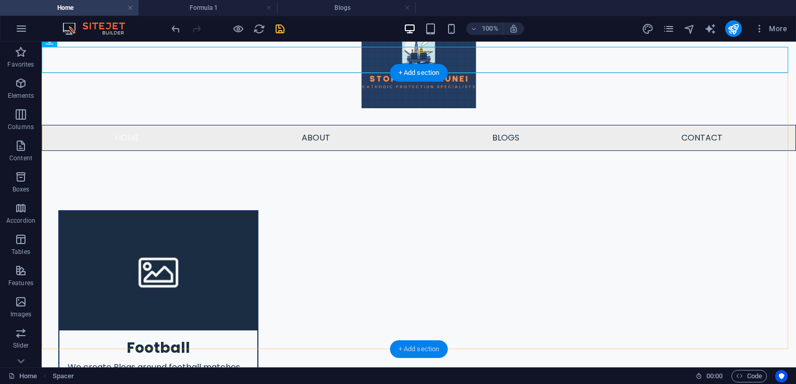
click at [433, 346] on div "+ Add section" at bounding box center [419, 350] width 58 height 18
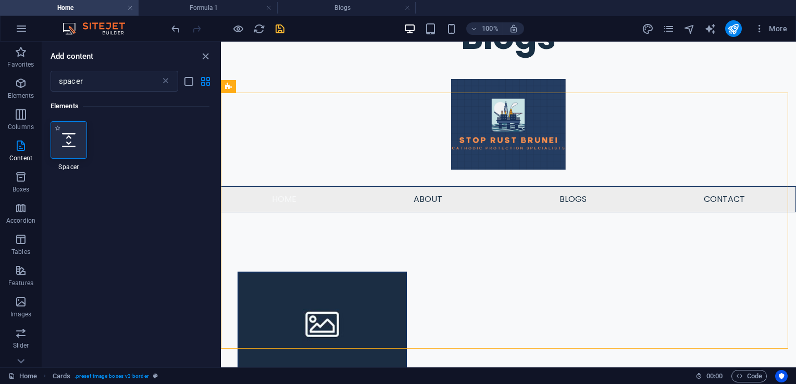
click at [64, 147] on div at bounding box center [69, 140] width 36 height 38
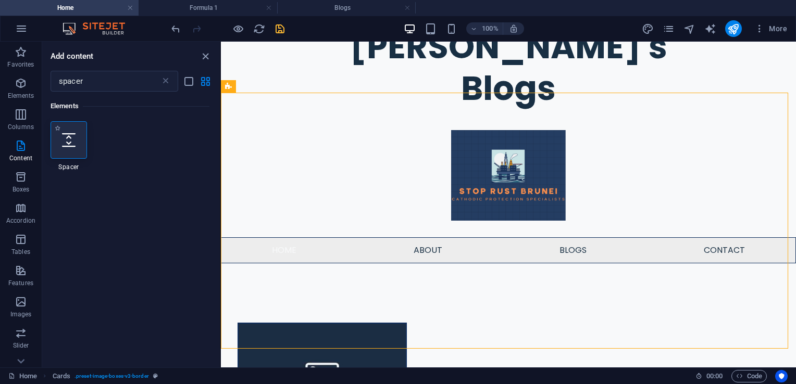
select select "px"
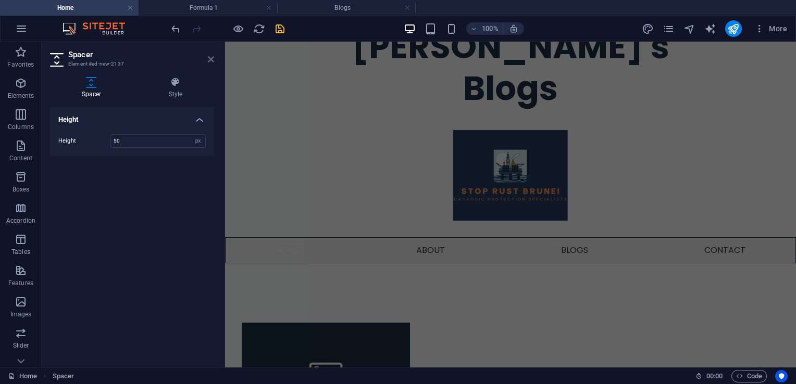
drag, startPoint x: 209, startPoint y: 58, endPoint x: 169, endPoint y: 20, distance: 55.3
click at [209, 58] on icon at bounding box center [211, 59] width 6 height 8
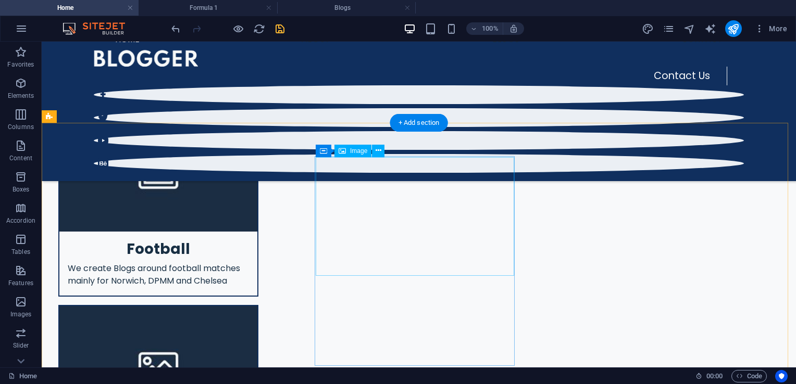
scroll to position [176, 0]
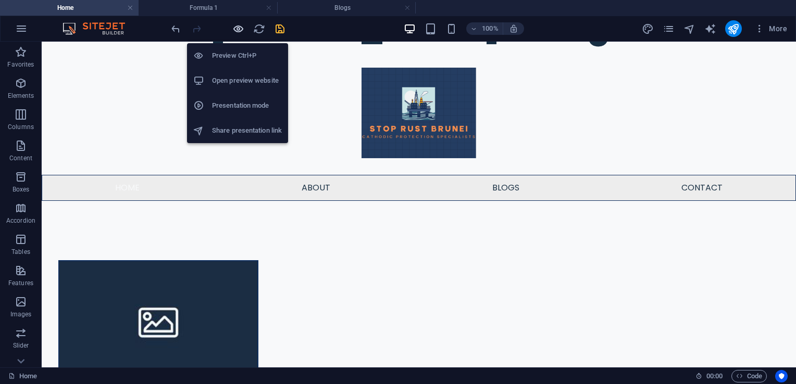
click at [239, 27] on icon "button" at bounding box center [238, 29] width 12 height 12
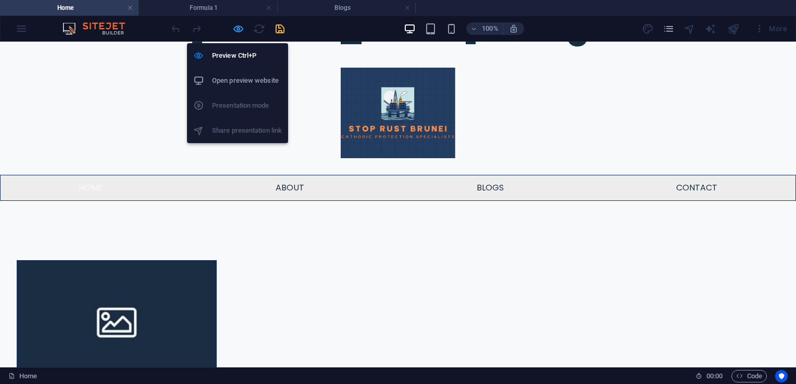
drag, startPoint x: 238, startPoint y: 28, endPoint x: 275, endPoint y: 79, distance: 63.5
click at [238, 28] on icon "button" at bounding box center [238, 29] width 12 height 12
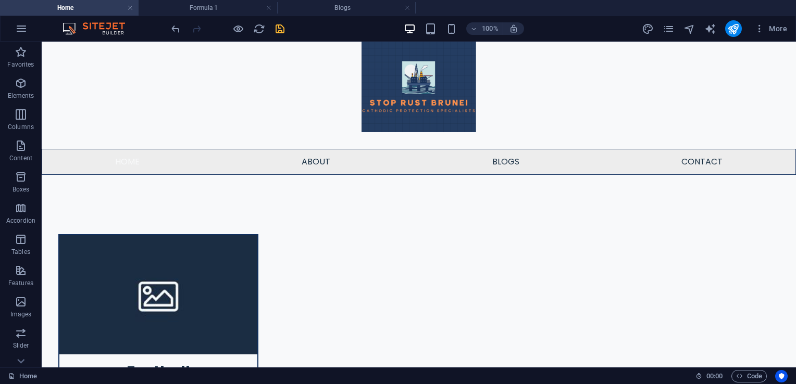
scroll to position [202, 0]
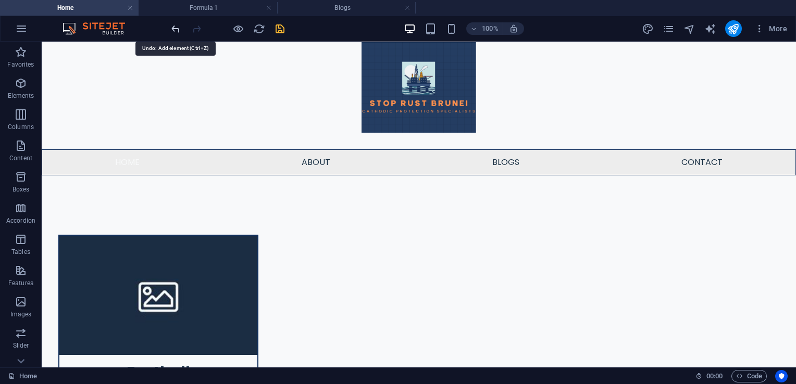
click at [170, 30] on icon "undo" at bounding box center [176, 29] width 12 height 12
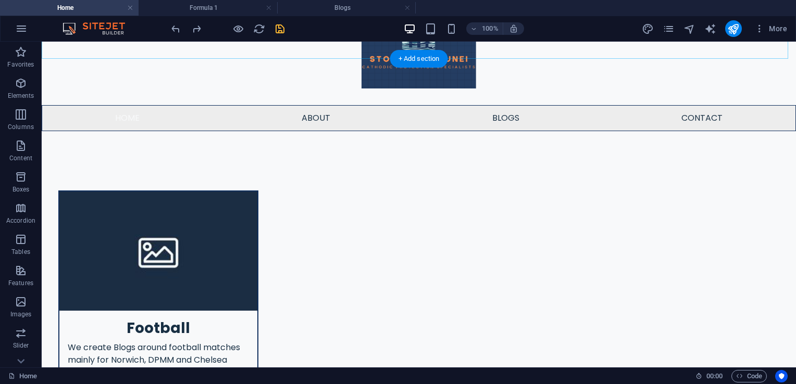
scroll to position [226, 0]
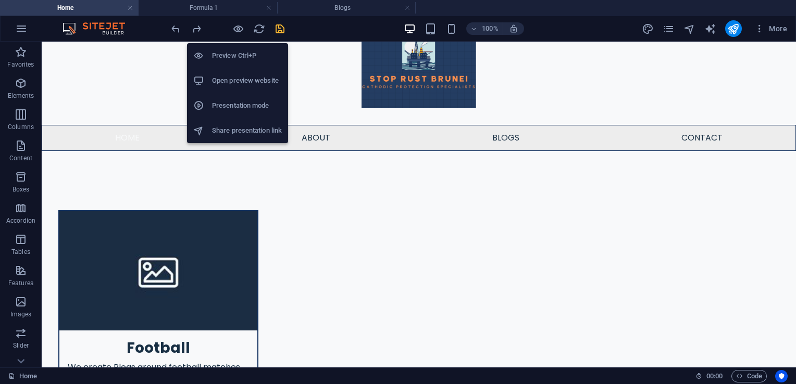
drag, startPoint x: 235, startPoint y: 29, endPoint x: 240, endPoint y: 37, distance: 8.9
click at [236, 29] on icon "button" at bounding box center [238, 29] width 12 height 12
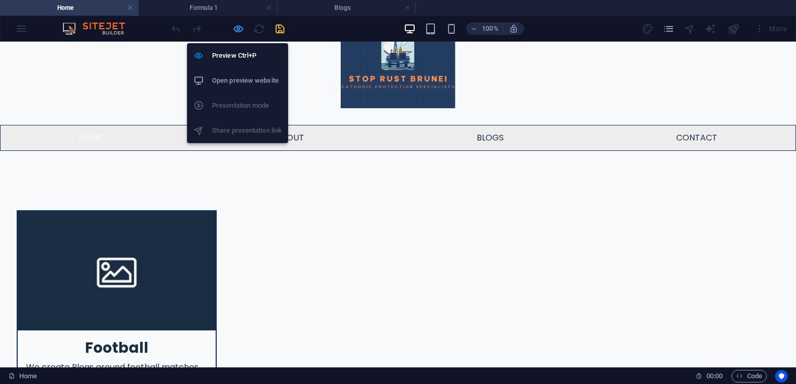
click at [242, 26] on icon "button" at bounding box center [238, 29] width 12 height 12
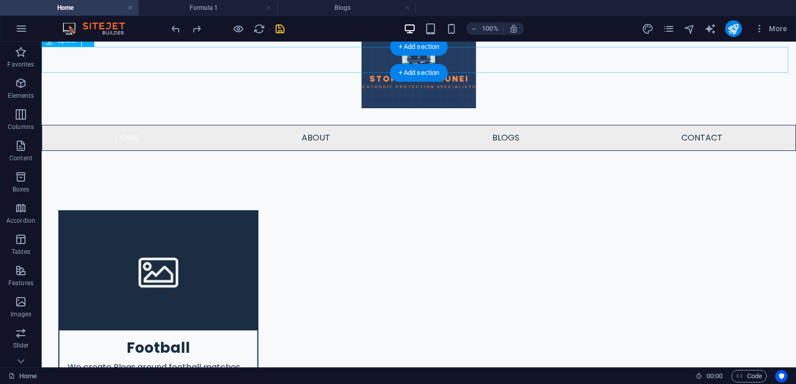
click at [277, 151] on div at bounding box center [419, 164] width 754 height 26
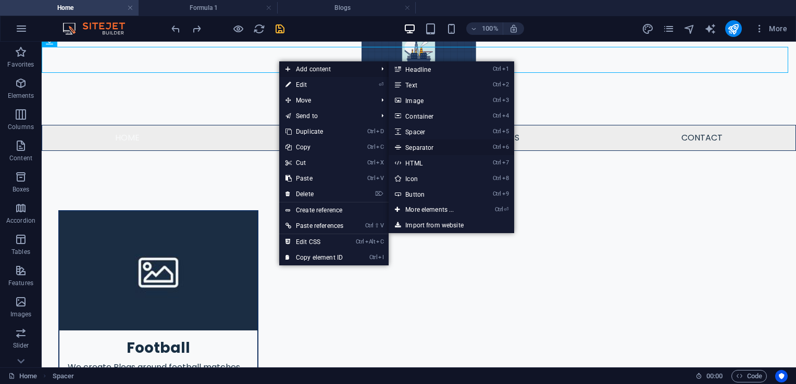
click at [431, 146] on link "Ctrl 6 Separator" at bounding box center [432, 148] width 86 height 16
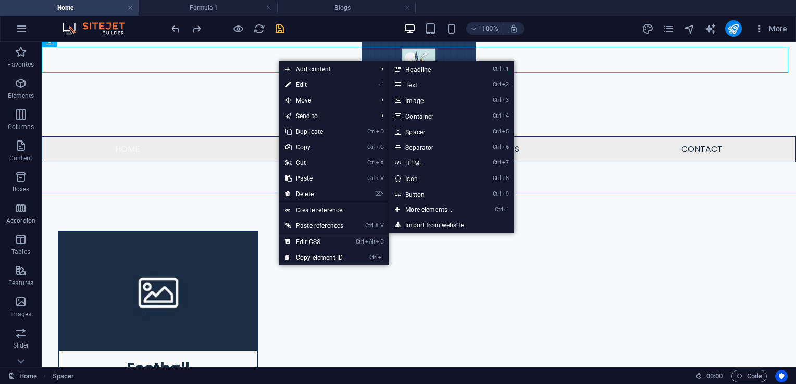
select select "%"
select select "px"
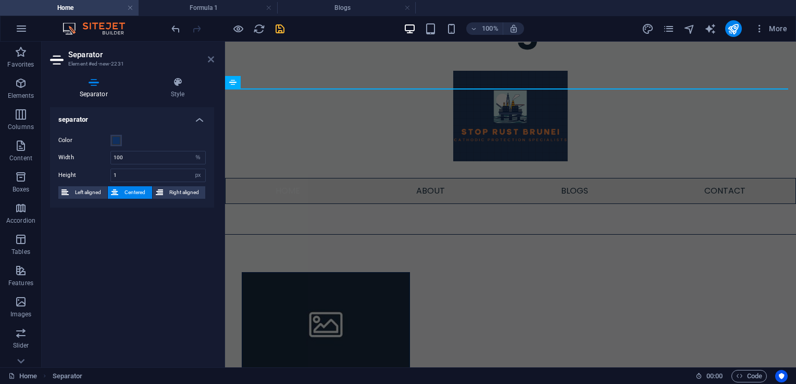
drag, startPoint x: 168, startPoint y: 18, endPoint x: 210, endPoint y: 60, distance: 58.9
click at [210, 60] on icon at bounding box center [211, 59] width 6 height 8
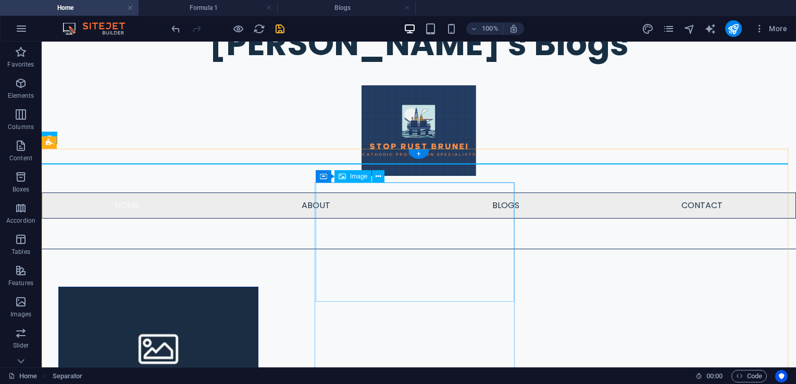
scroll to position [159, 0]
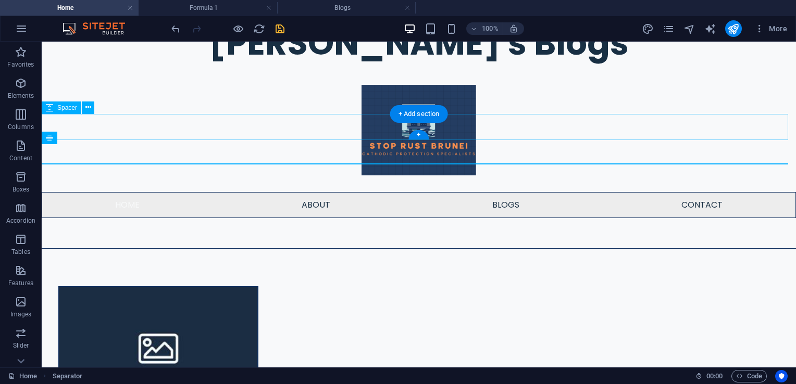
click at [284, 218] on div at bounding box center [419, 231] width 754 height 26
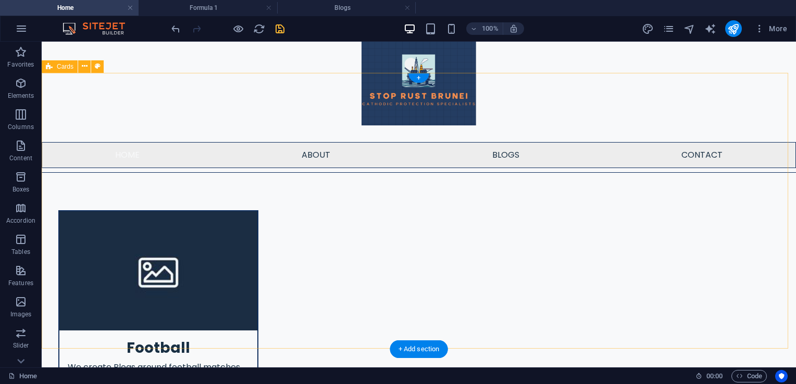
scroll to position [209, 0]
click at [393, 347] on div "+ Add section" at bounding box center [419, 350] width 58 height 18
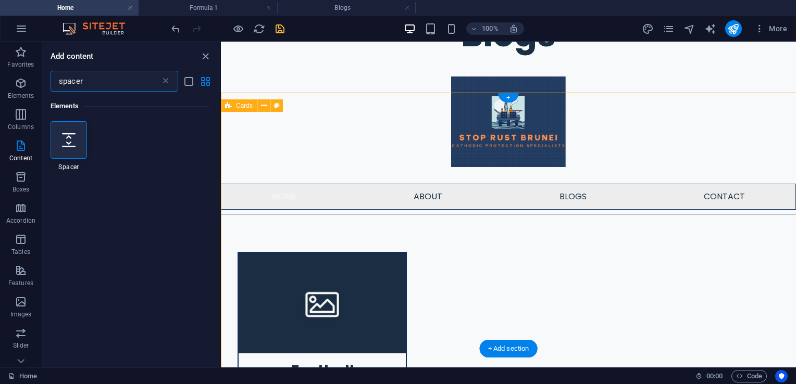
scroll to position [189, 0]
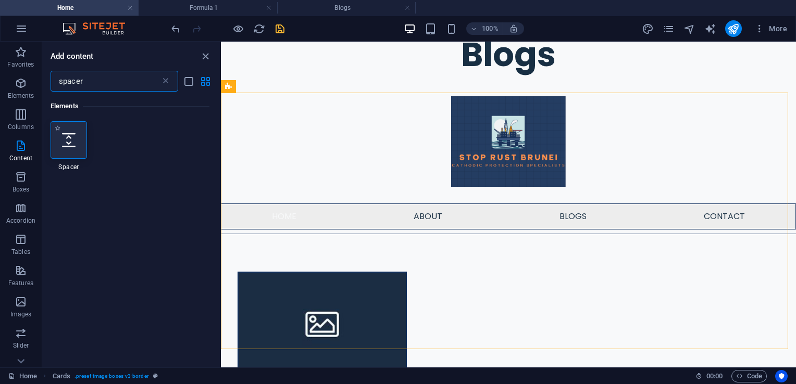
click at [71, 141] on icon at bounding box center [69, 140] width 14 height 14
select select "px"
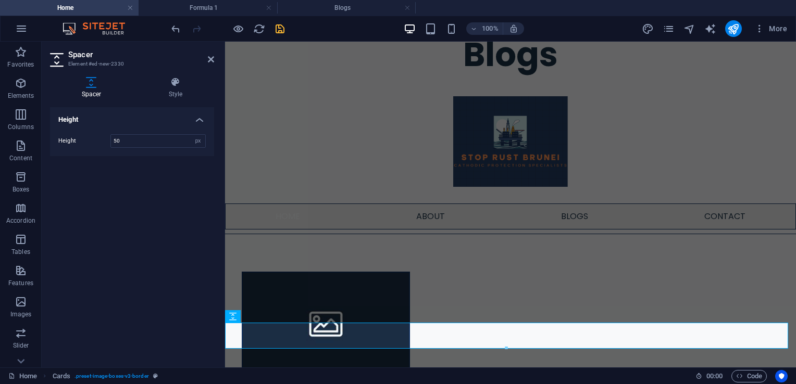
scroll to position [215, 0]
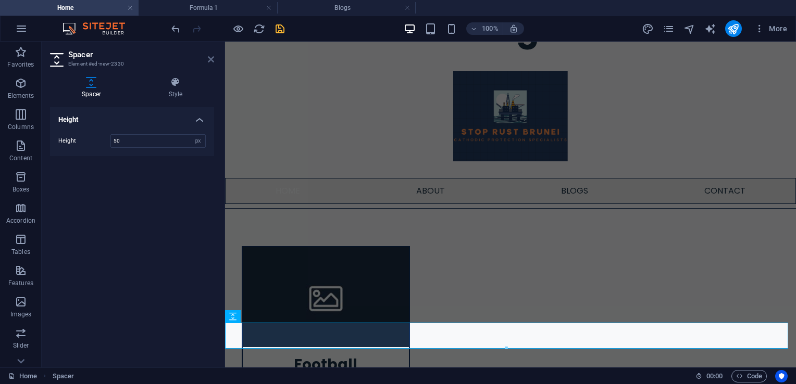
click at [212, 57] on icon at bounding box center [211, 59] width 6 height 8
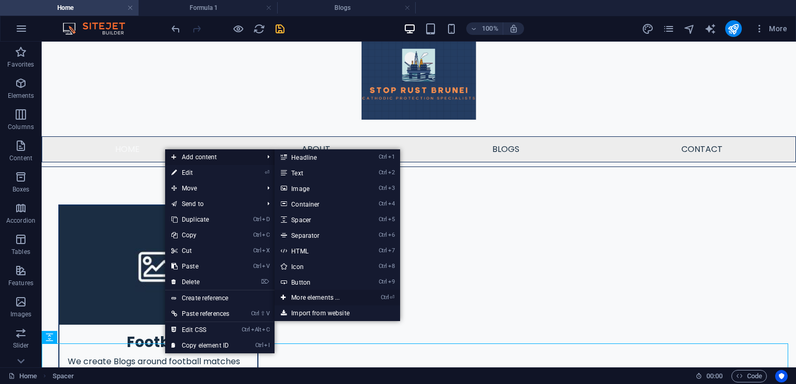
click at [324, 299] on link "Ctrl ⏎ More elements ..." at bounding box center [318, 298] width 86 height 16
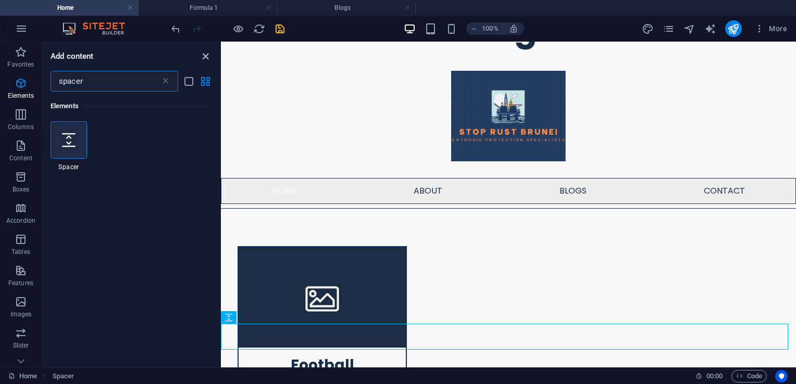
click at [208, 54] on icon "close panel" at bounding box center [206, 57] width 12 height 12
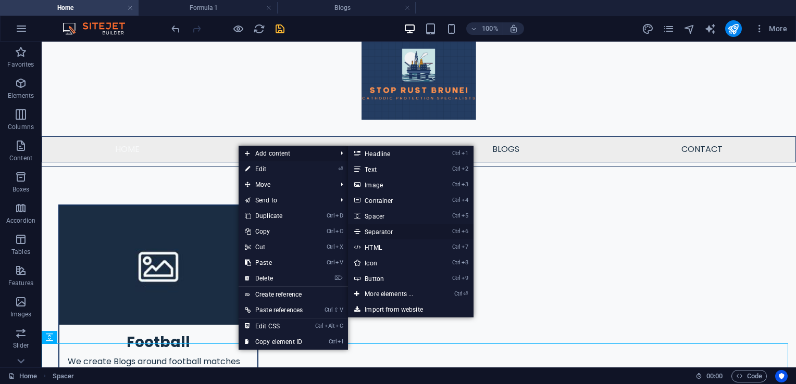
drag, startPoint x: 373, startPoint y: 234, endPoint x: 147, endPoint y: 194, distance: 229.2
click at [373, 234] on link "Ctrl 6 Separator" at bounding box center [391, 232] width 86 height 16
select select "%"
select select "px"
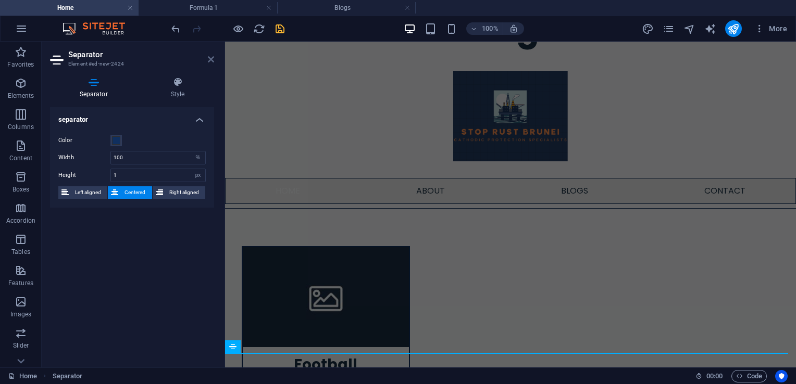
click at [209, 56] on icon at bounding box center [211, 59] width 6 height 8
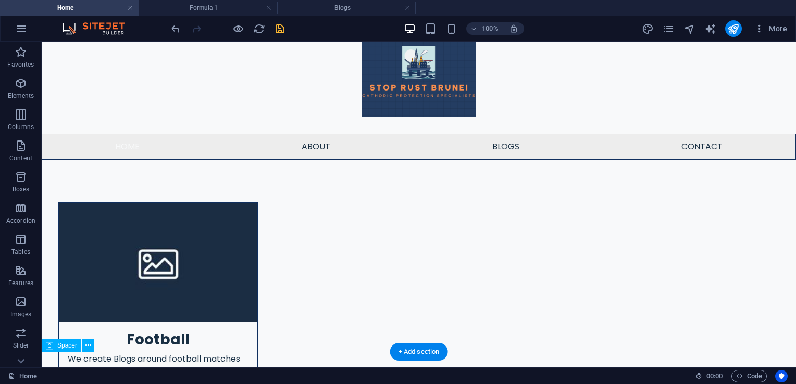
scroll to position [220, 0]
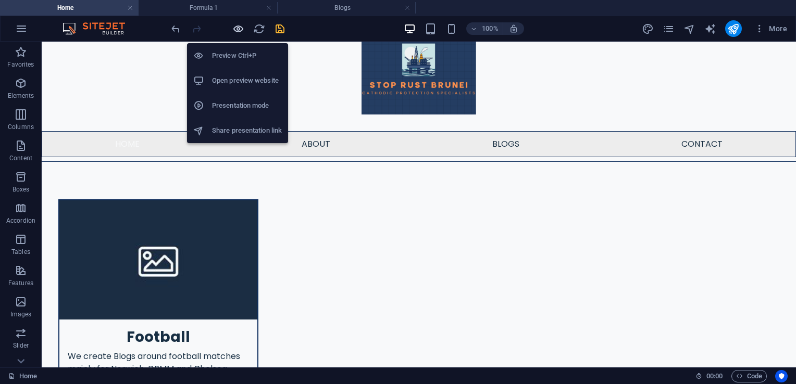
click at [240, 29] on icon "button" at bounding box center [238, 29] width 12 height 12
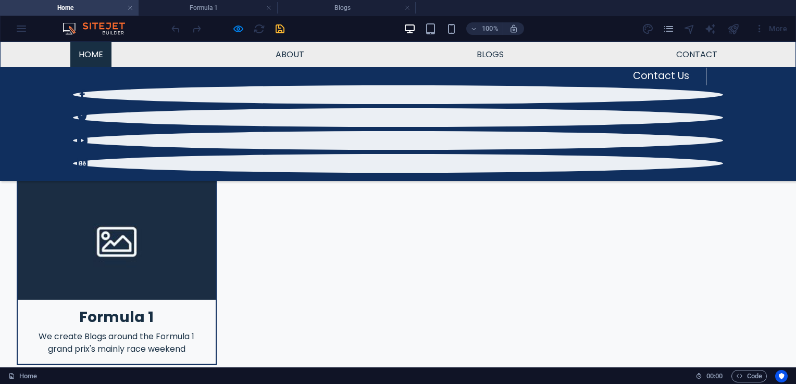
scroll to position [109, 0]
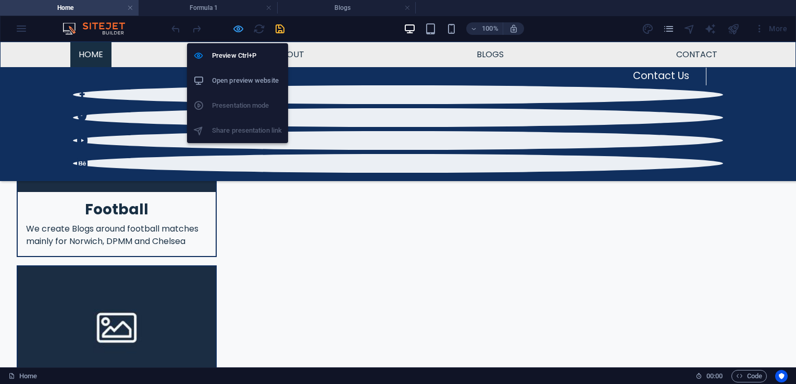
click at [233, 30] on icon "button" at bounding box center [238, 29] width 12 height 12
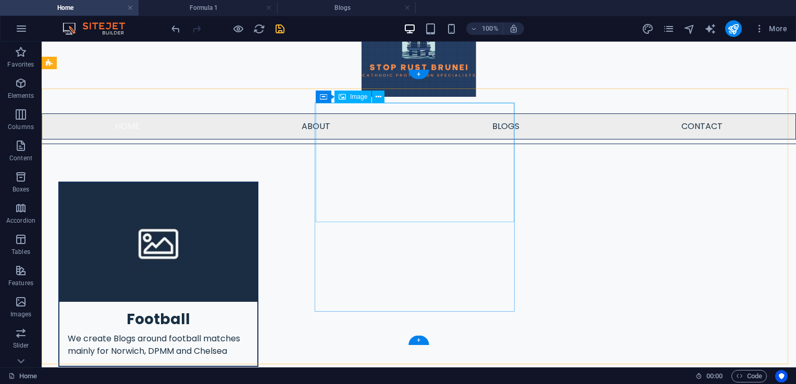
scroll to position [218, 0]
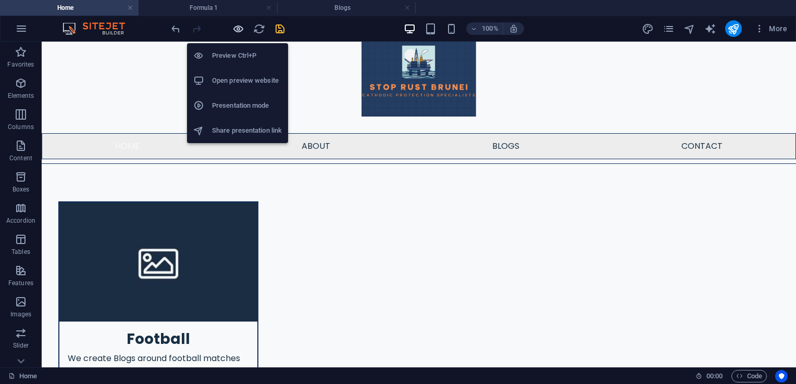
click at [234, 32] on icon "button" at bounding box center [238, 29] width 12 height 12
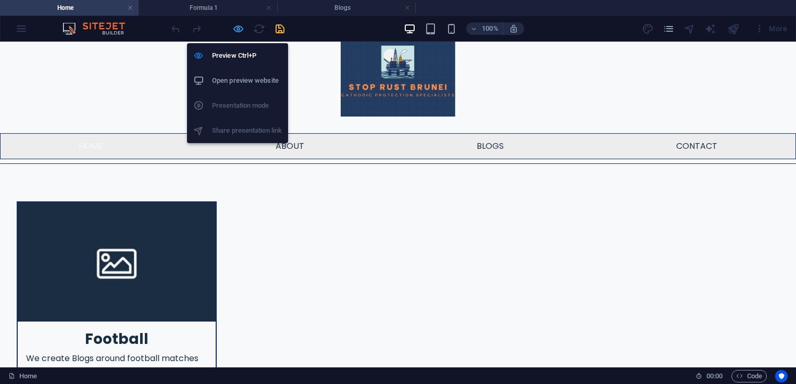
click at [241, 28] on icon "button" at bounding box center [238, 29] width 12 height 12
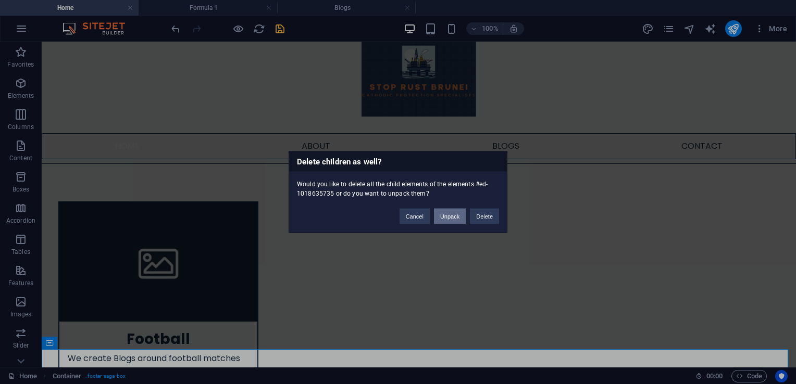
click at [441, 213] on button "Unpack" at bounding box center [450, 217] width 32 height 16
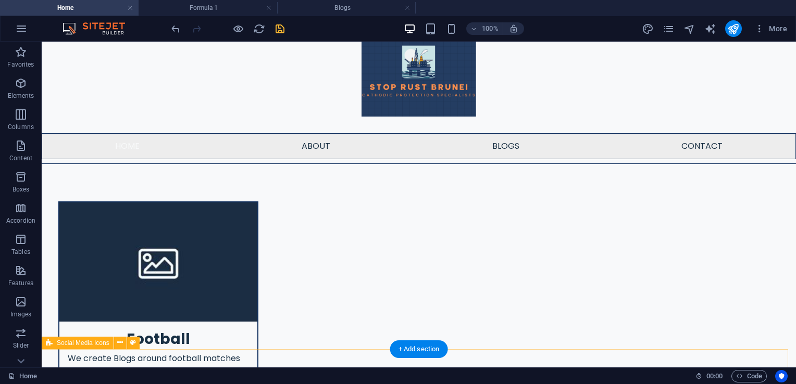
scroll to position [230, 0]
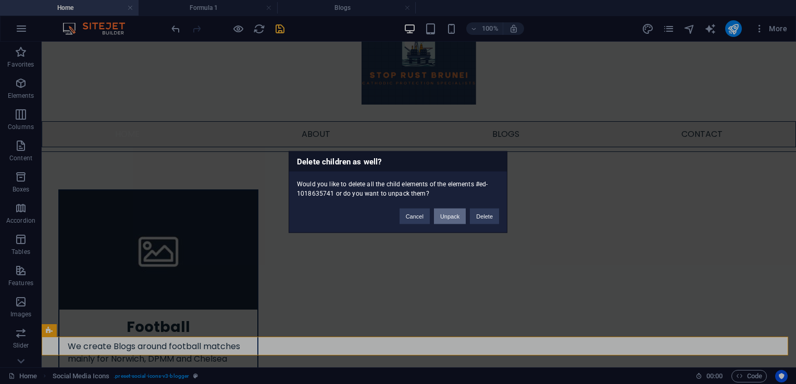
click at [446, 217] on button "Unpack" at bounding box center [450, 217] width 32 height 16
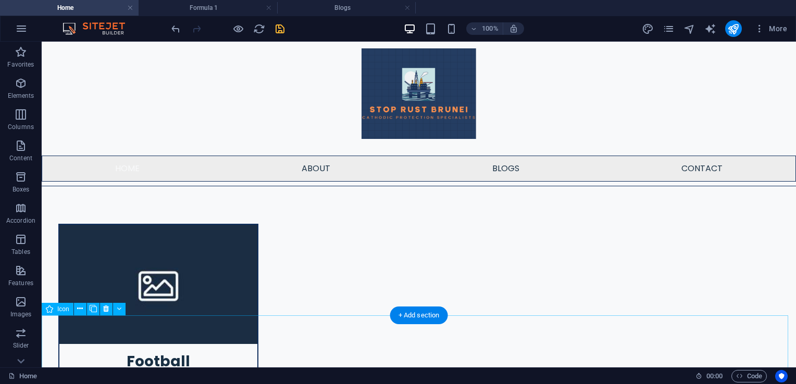
scroll to position [202, 0]
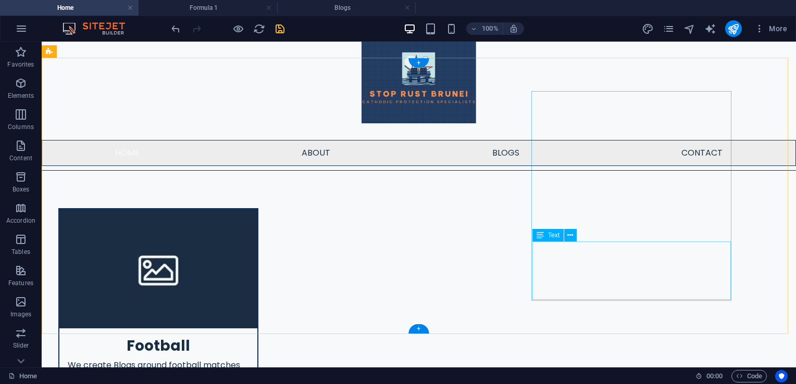
scroll to position [229, 0]
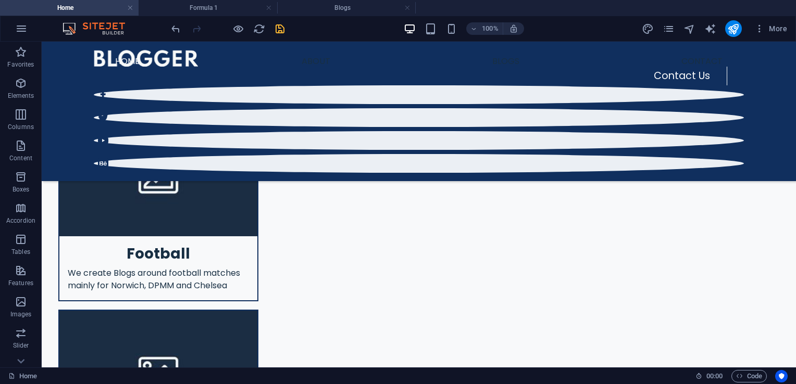
scroll to position [199, 0]
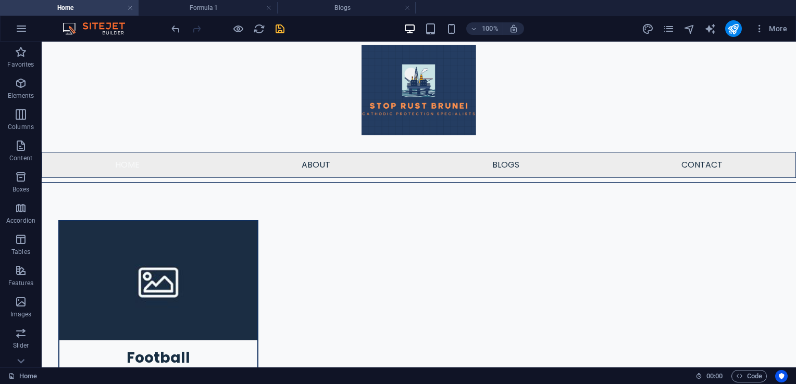
click at [430, 364] on html "Skip to main content Contact Us Menu [PERSON_NAME]'s Blogs Menu Home About Blog…" at bounding box center [419, 351] width 754 height 1017
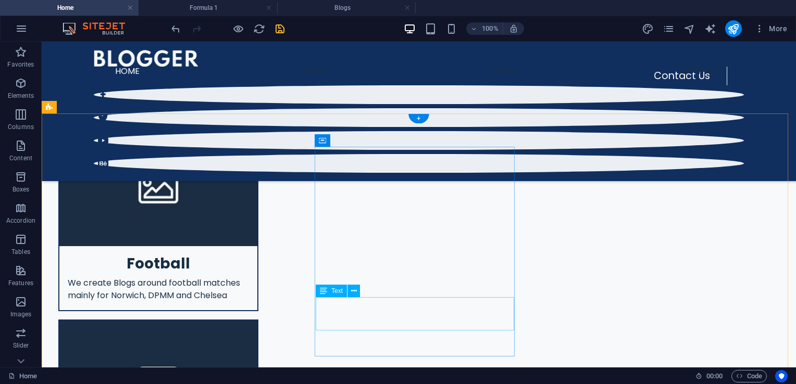
scroll to position [190, 0]
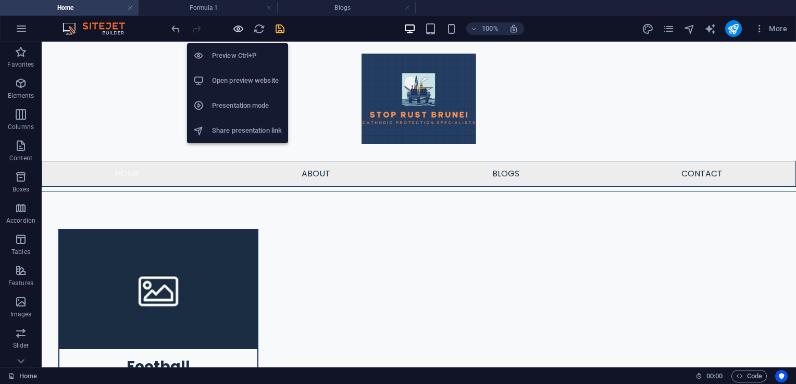
drag, startPoint x: 238, startPoint y: 26, endPoint x: 231, endPoint y: 39, distance: 14.7
click at [238, 26] on icon "button" at bounding box center [238, 29] width 12 height 12
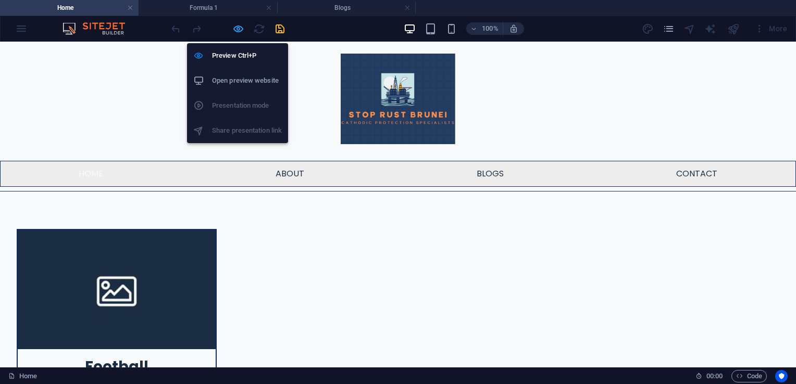
click at [233, 31] on icon "button" at bounding box center [238, 29] width 12 height 12
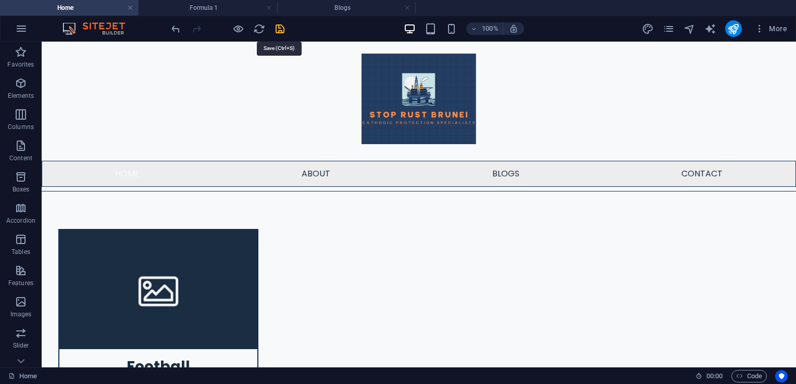
click at [279, 29] on icon "save" at bounding box center [280, 29] width 12 height 12
click at [734, 26] on icon "publish" at bounding box center [733, 29] width 12 height 12
click at [732, 28] on icon "publish" at bounding box center [733, 29] width 12 height 12
click at [271, 28] on div at bounding box center [227, 28] width 117 height 17
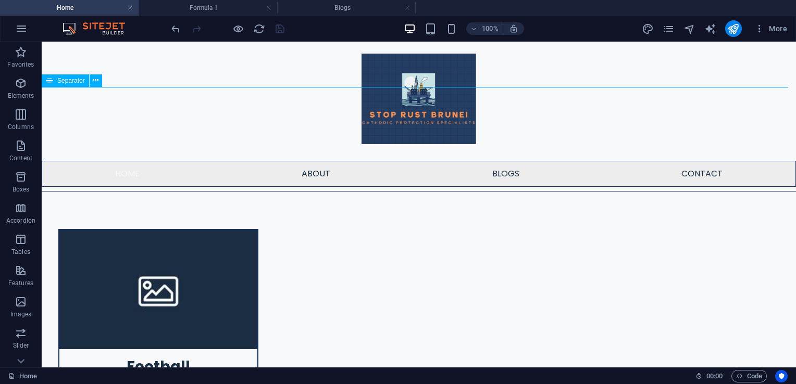
click at [216, 191] on div at bounding box center [419, 191] width 754 height 1
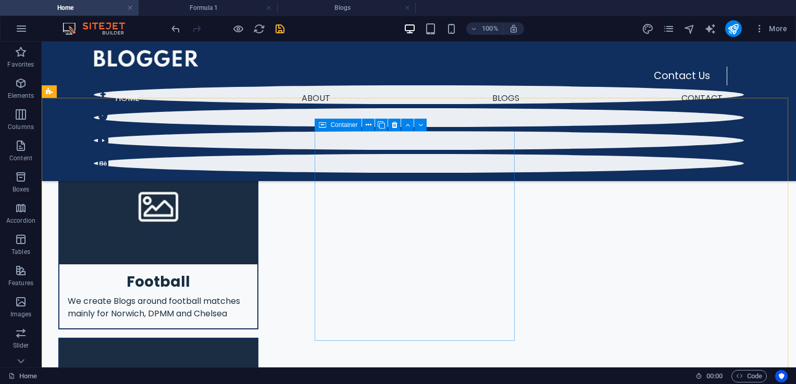
scroll to position [181, 0]
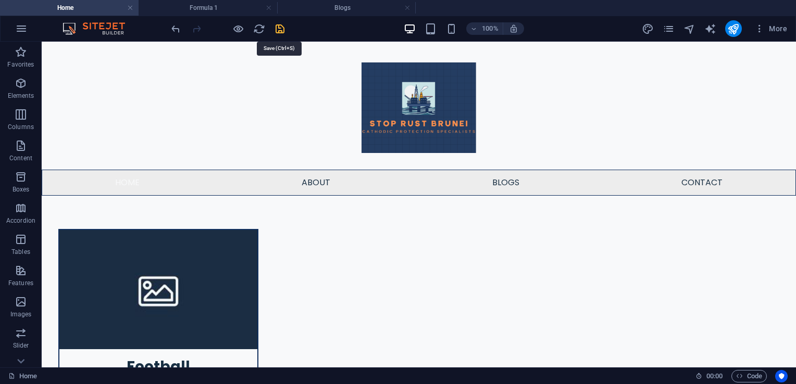
click at [279, 24] on icon "save" at bounding box center [280, 29] width 12 height 12
click at [730, 33] on icon "publish" at bounding box center [733, 29] width 12 height 12
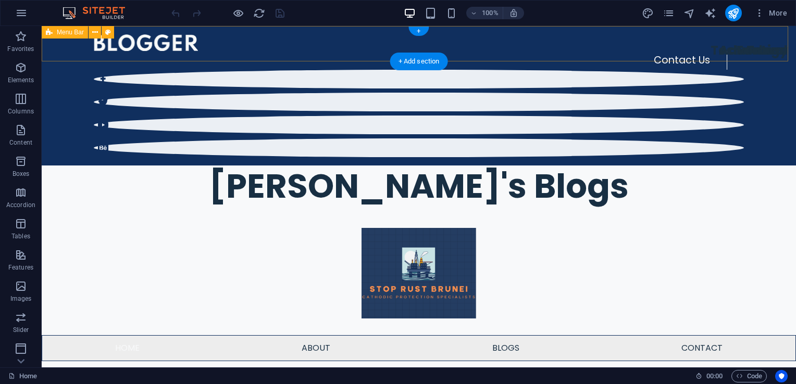
click at [68, 45] on div "Contact Us Menu" at bounding box center [419, 96] width 754 height 140
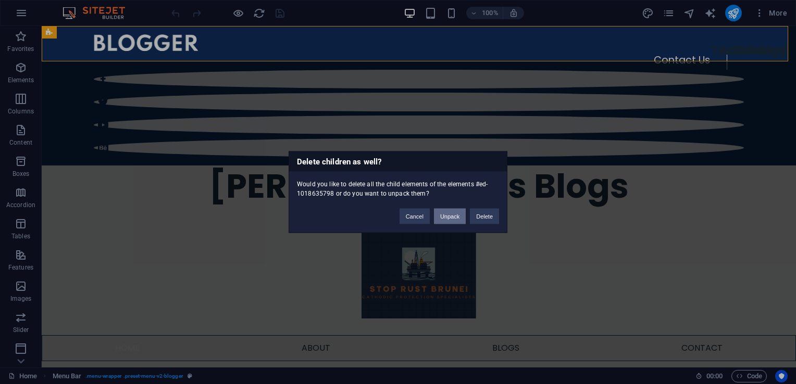
click at [455, 216] on button "Unpack" at bounding box center [450, 217] width 32 height 16
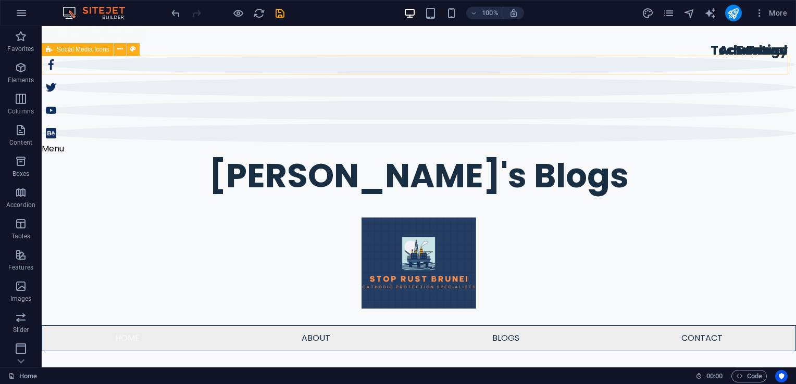
click at [222, 60] on div at bounding box center [419, 99] width 754 height 88
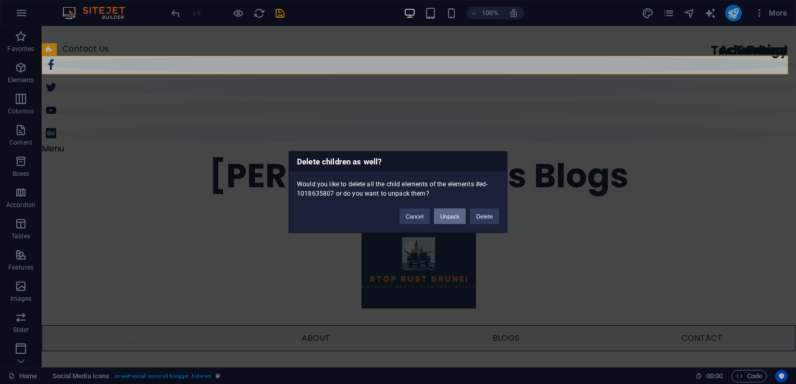
click at [441, 222] on button "Unpack" at bounding box center [450, 217] width 32 height 16
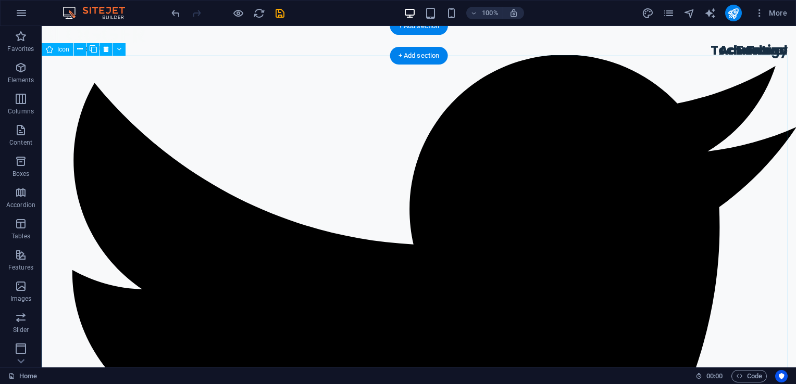
click at [283, 85] on figure at bounding box center [419, 363] width 754 height 617
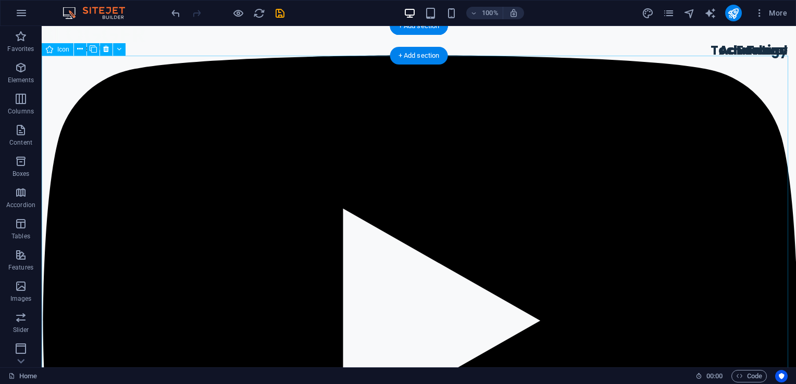
click at [284, 88] on figure at bounding box center [419, 322] width 754 height 534
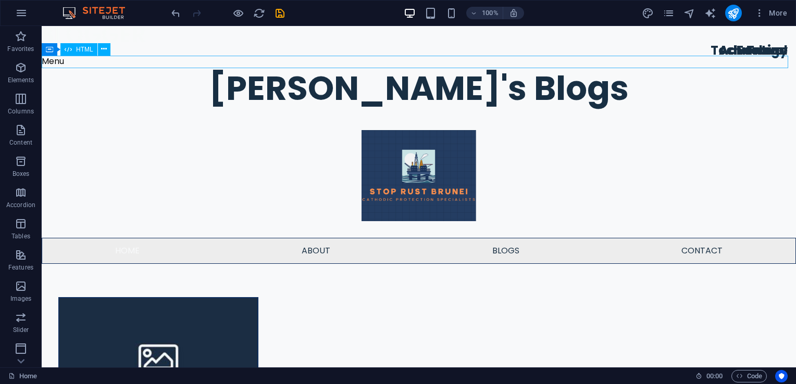
click at [249, 61] on div "Menu" at bounding box center [419, 61] width 754 height 13
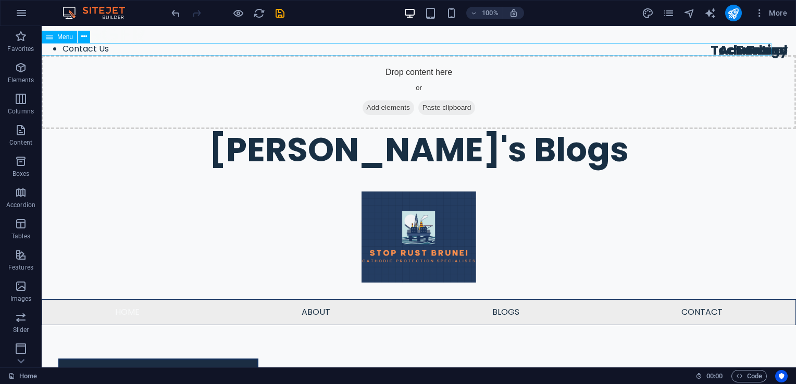
click at [255, 49] on nav "Contact Us" at bounding box center [411, 49] width 738 height 13
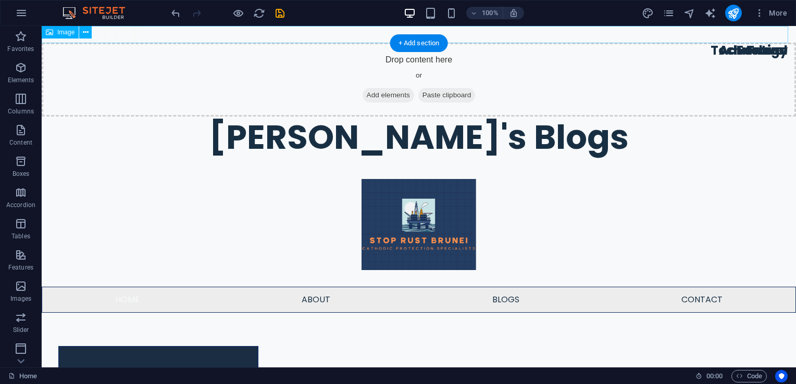
click at [267, 38] on figure at bounding box center [419, 34] width 754 height 17
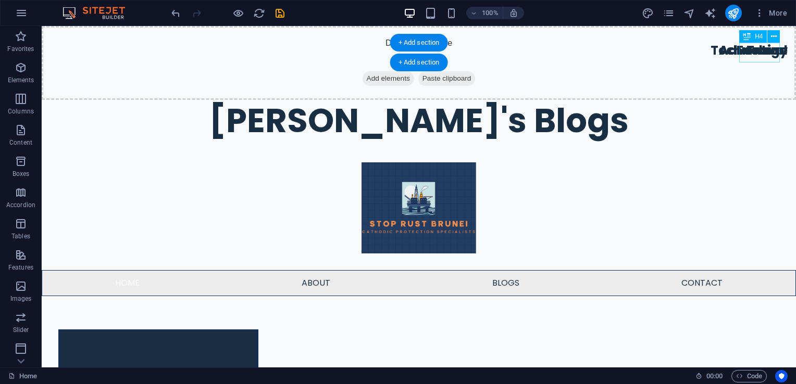
click at [755, 53] on div "Travel" at bounding box center [767, 53] width 41 height 20
click at [752, 52] on div "Adventure" at bounding box center [753, 53] width 69 height 20
click at [752, 52] on div "Fashion" at bounding box center [762, 53] width 51 height 20
click at [752, 52] on div "Technology" at bounding box center [749, 53] width 77 height 20
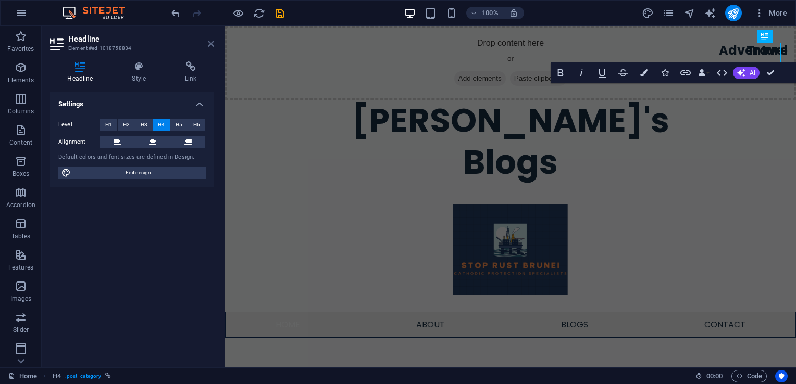
click at [213, 43] on icon at bounding box center [211, 44] width 6 height 8
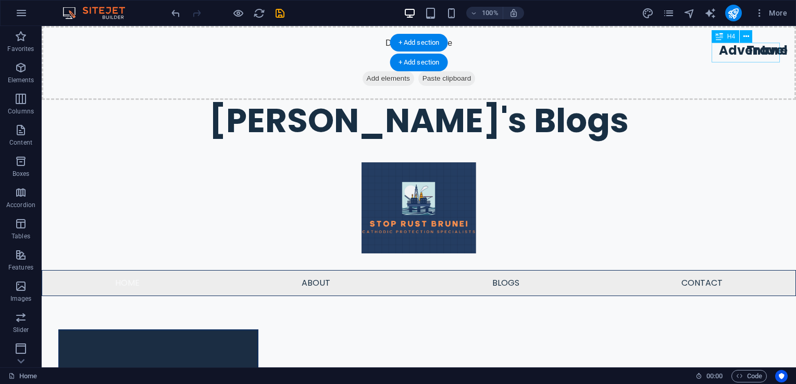
click at [731, 57] on div "Adventure" at bounding box center [753, 53] width 69 height 20
click at [749, 54] on div "Travel" at bounding box center [767, 53] width 41 height 20
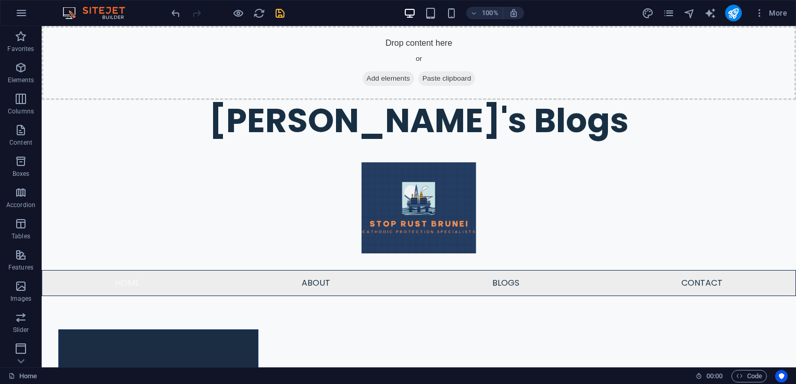
click at [283, 13] on icon "save" at bounding box center [280, 13] width 12 height 12
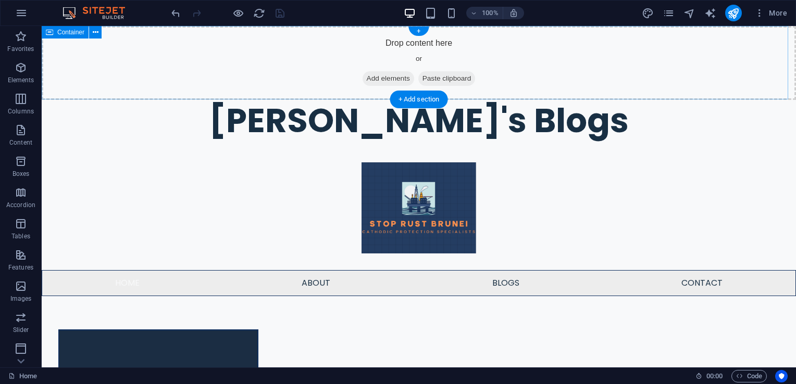
click at [363, 78] on span "Add elements" at bounding box center [389, 78] width 52 height 15
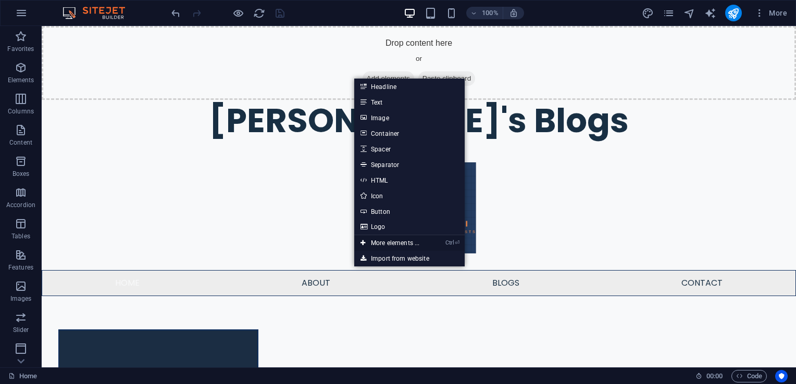
click at [400, 245] on link "Ctrl ⏎ More elements ..." at bounding box center [389, 243] width 71 height 16
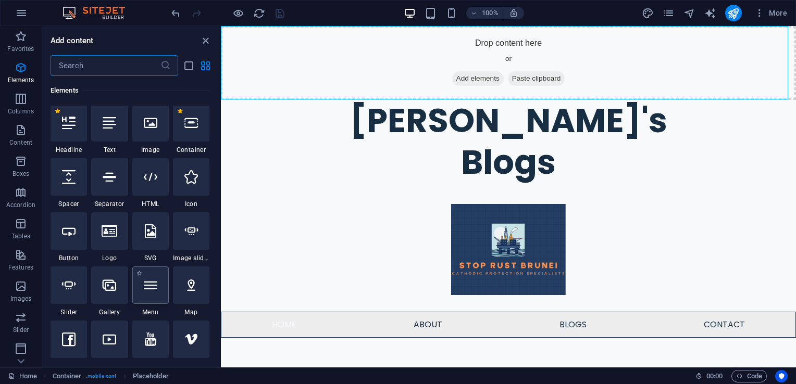
scroll to position [110, 0]
click at [152, 292] on icon at bounding box center [151, 288] width 14 height 14
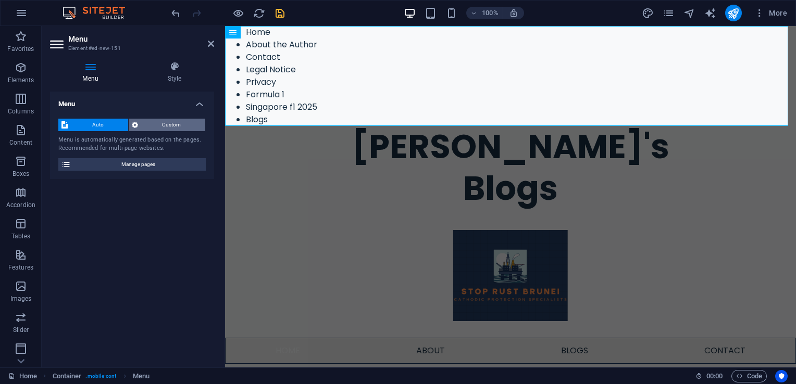
click at [160, 121] on span "Custom" at bounding box center [171, 125] width 61 height 13
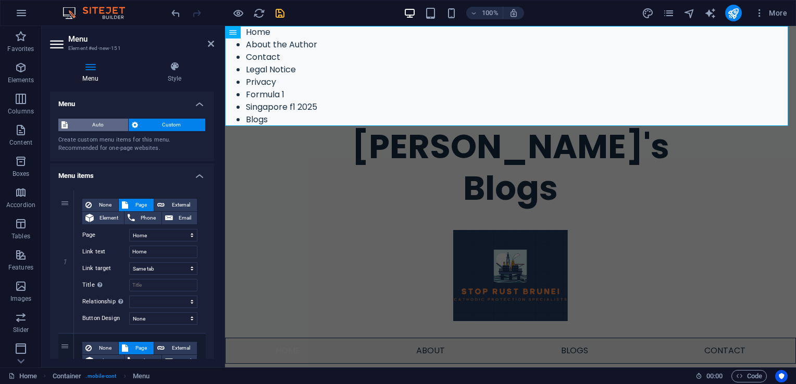
click at [113, 122] on span "Auto" at bounding box center [98, 125] width 54 height 13
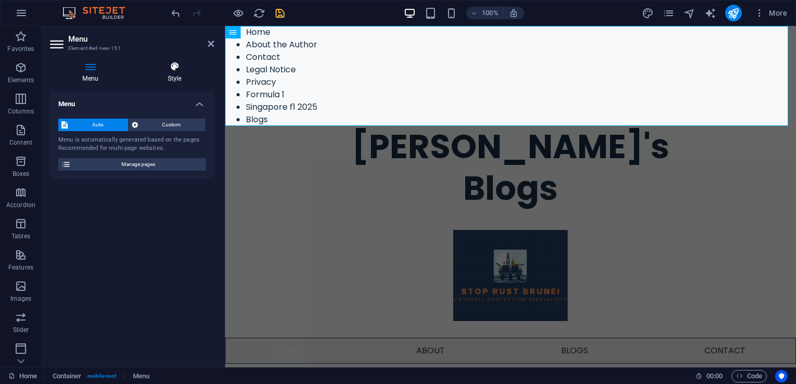
click at [181, 64] on icon at bounding box center [174, 66] width 79 height 10
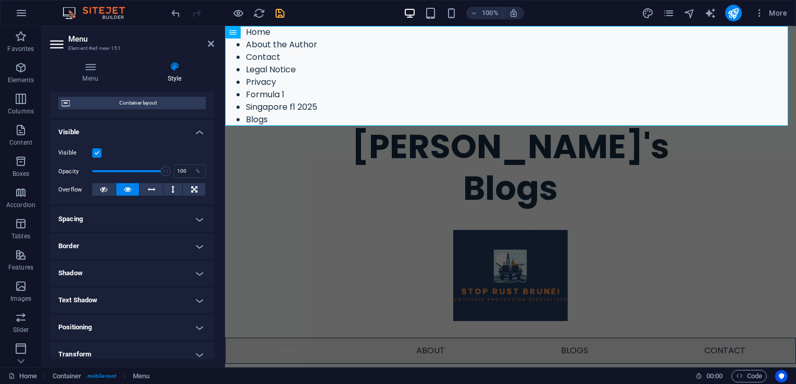
scroll to position [52, 0]
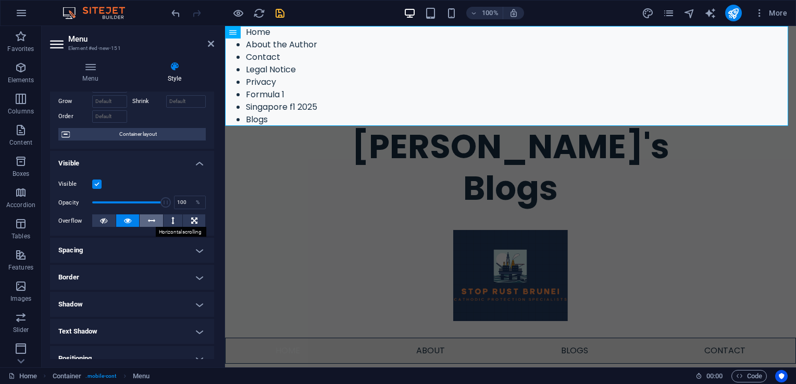
click at [154, 222] on icon at bounding box center [151, 221] width 7 height 13
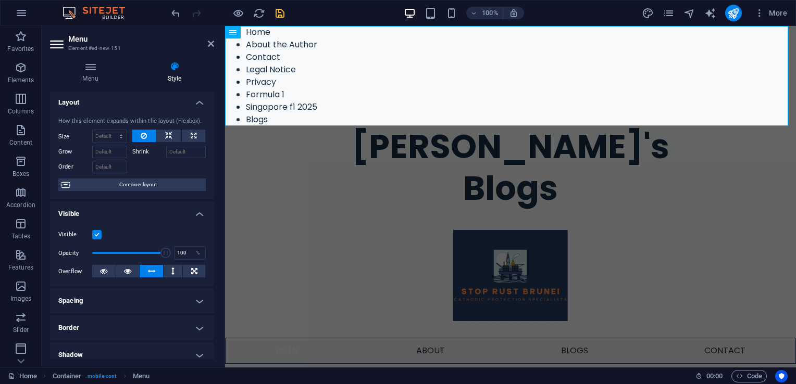
scroll to position [0, 0]
click at [150, 185] on span "Container layout" at bounding box center [138, 186] width 130 height 13
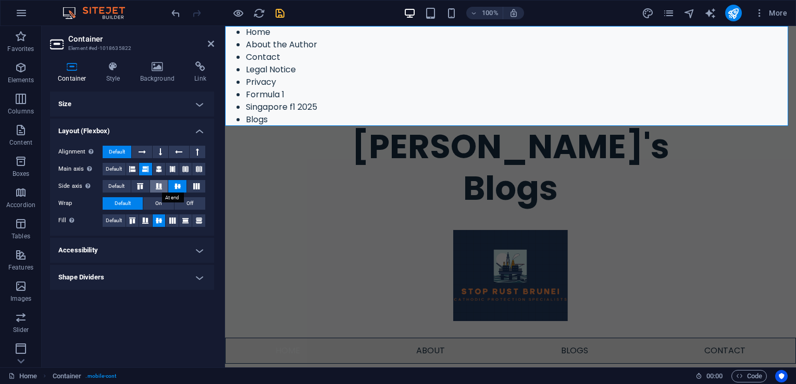
click at [162, 186] on icon at bounding box center [159, 186] width 13 height 6
click at [158, 168] on icon at bounding box center [159, 169] width 6 height 13
click at [172, 170] on icon at bounding box center [172, 169] width 6 height 13
click at [199, 221] on icon at bounding box center [199, 221] width 13 height 6
click at [194, 253] on h4 "Accessibility" at bounding box center [132, 250] width 164 height 25
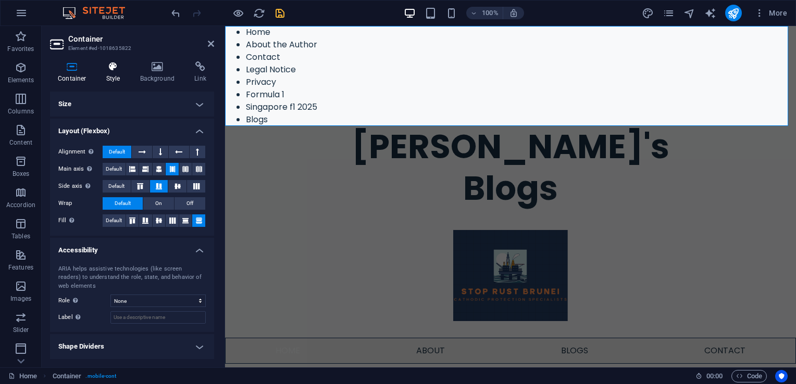
click at [107, 73] on h4 "Style" at bounding box center [115, 72] width 34 height 22
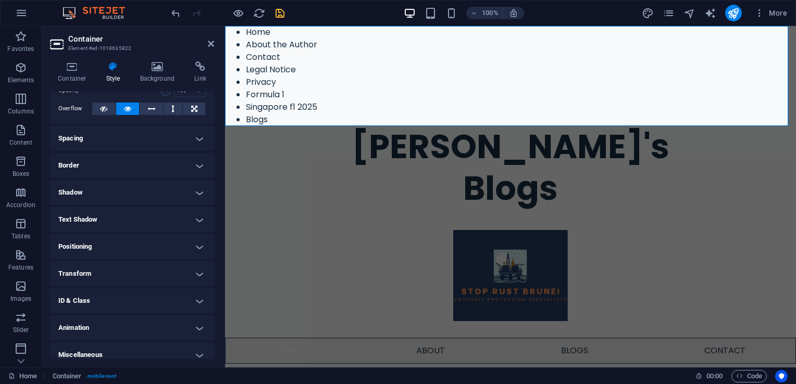
scroll to position [60, 0]
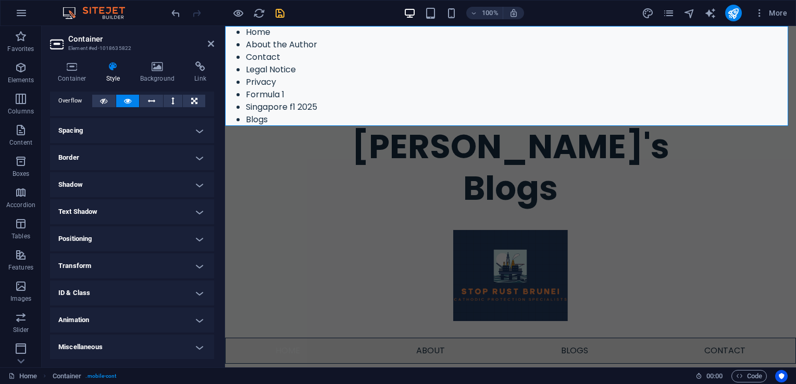
click at [158, 244] on h4 "Positioning" at bounding box center [132, 239] width 164 height 25
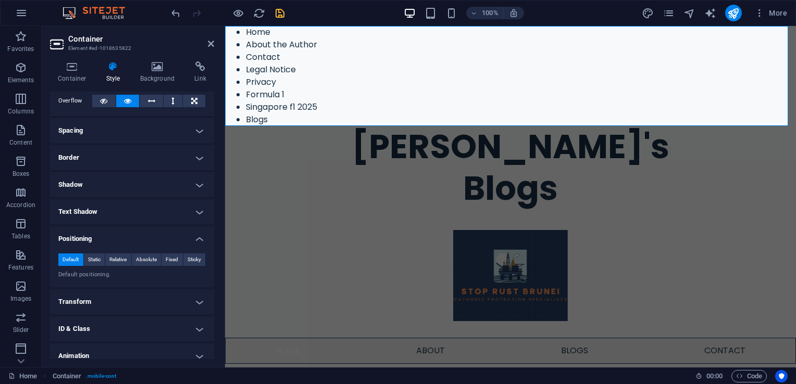
click at [133, 239] on h4 "Positioning" at bounding box center [132, 236] width 164 height 19
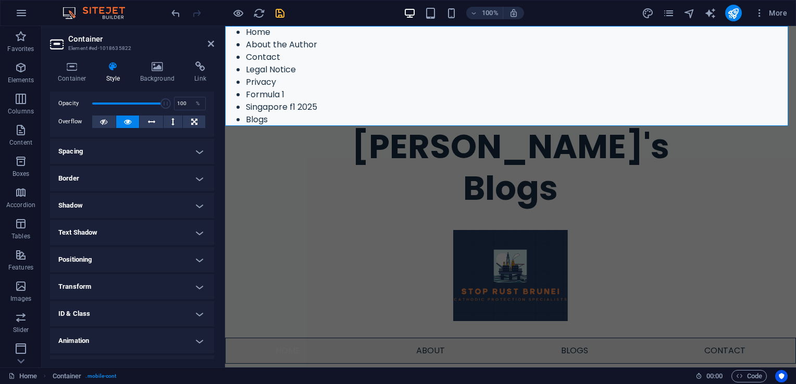
scroll to position [0, 0]
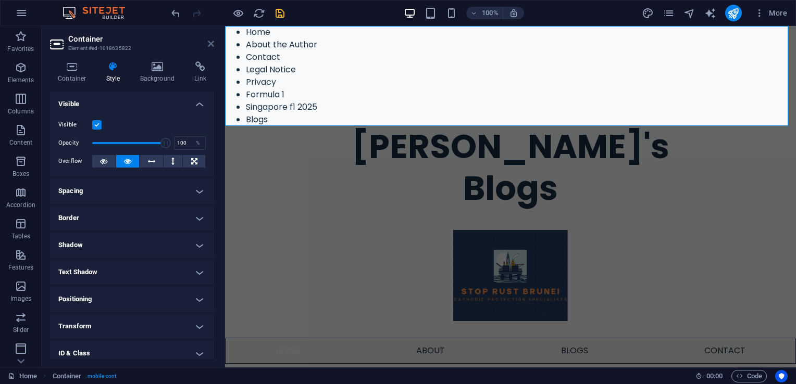
click at [211, 45] on icon at bounding box center [211, 44] width 6 height 8
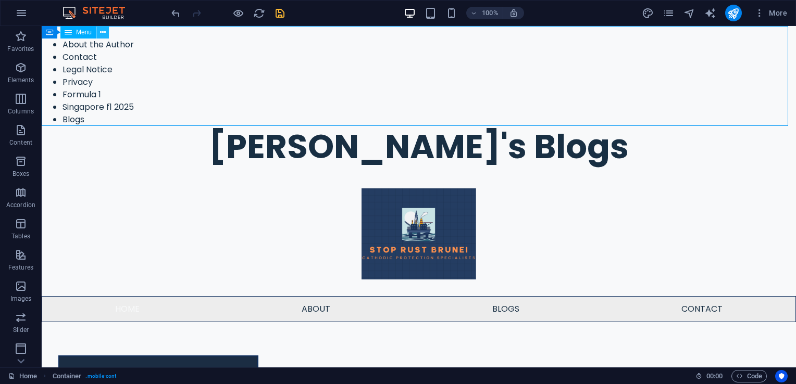
click at [104, 36] on icon at bounding box center [103, 32] width 6 height 11
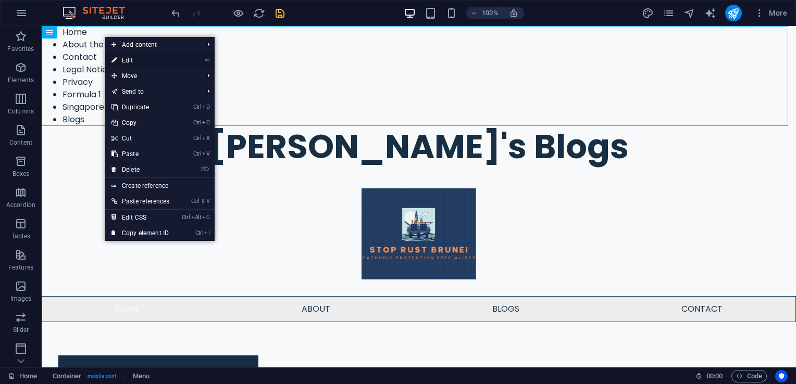
click at [140, 59] on link "⏎ Edit" at bounding box center [140, 61] width 70 height 16
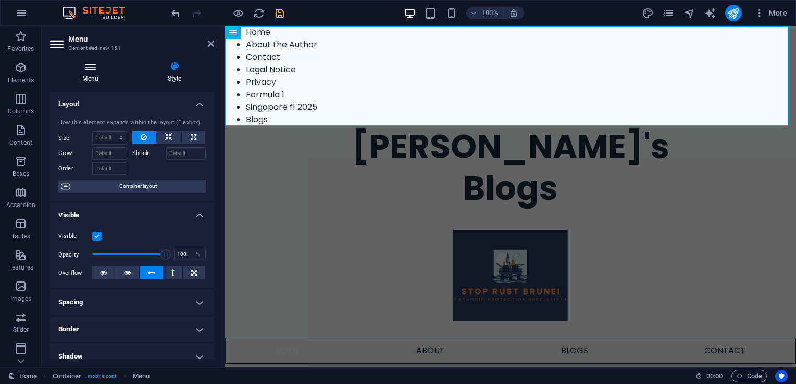
click at [101, 67] on icon at bounding box center [90, 66] width 81 height 10
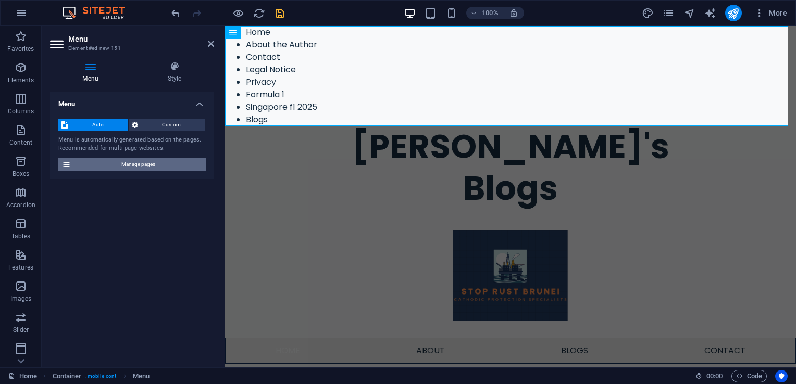
click at [138, 167] on span "Manage pages" at bounding box center [138, 164] width 129 height 13
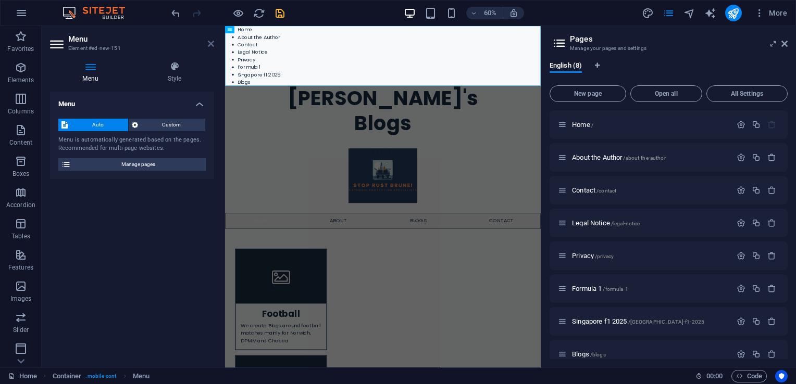
click at [212, 42] on icon at bounding box center [211, 44] width 6 height 8
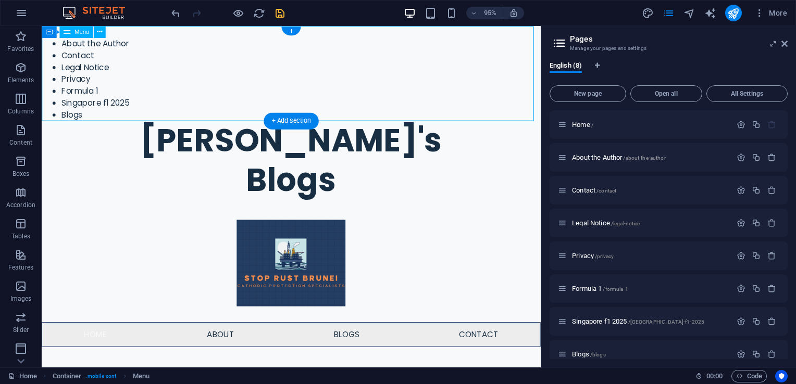
click at [275, 89] on nav "Home About the Author Contact Legal Notice Privacy Formula 1 Singapore f1 2025 …" at bounding box center [304, 76] width 525 height 100
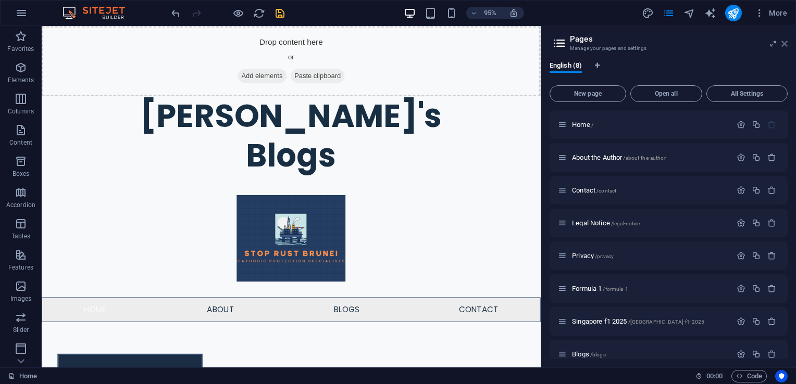
click at [786, 43] on icon at bounding box center [784, 44] width 6 height 8
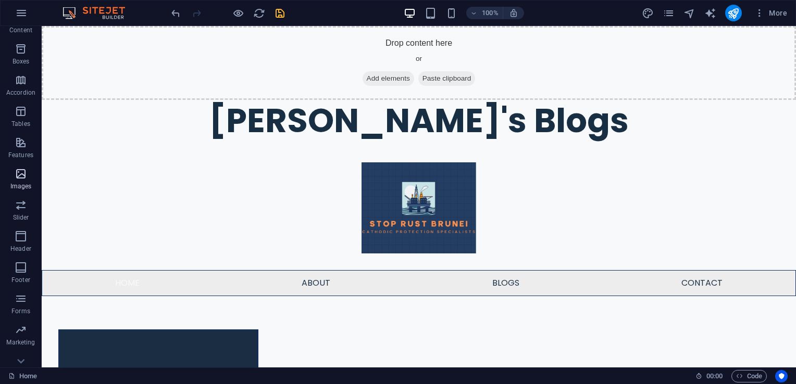
scroll to position [127, 0]
click at [18, 132] on icon "button" at bounding box center [21, 128] width 13 height 13
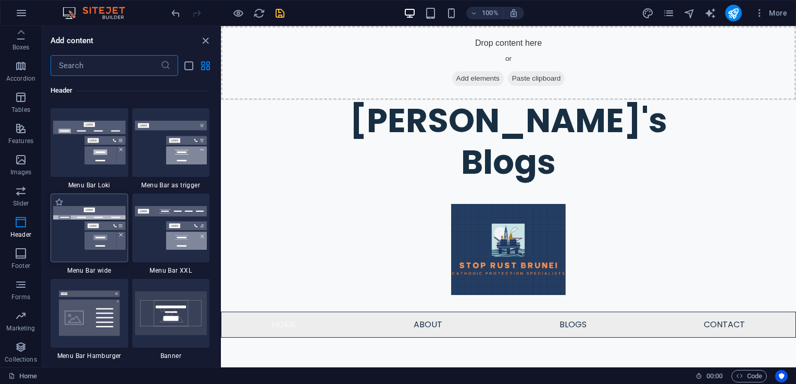
scroll to position [6405, 0]
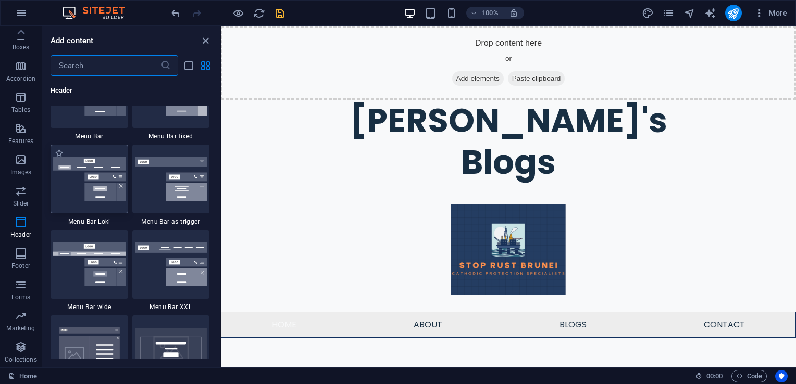
click at [91, 182] on img at bounding box center [89, 179] width 72 height 44
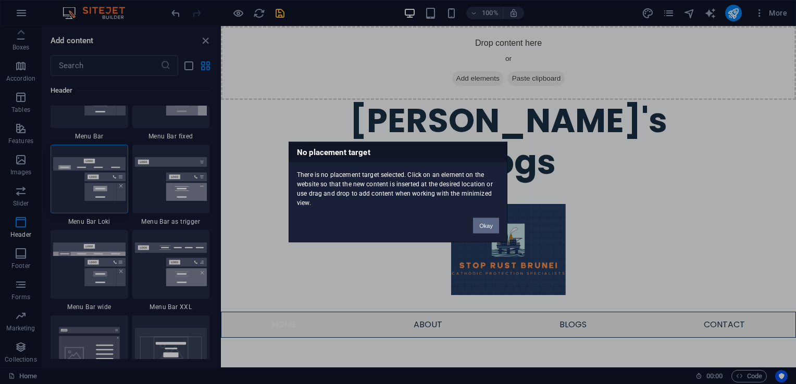
click at [482, 226] on button "Okay" at bounding box center [486, 226] width 26 height 16
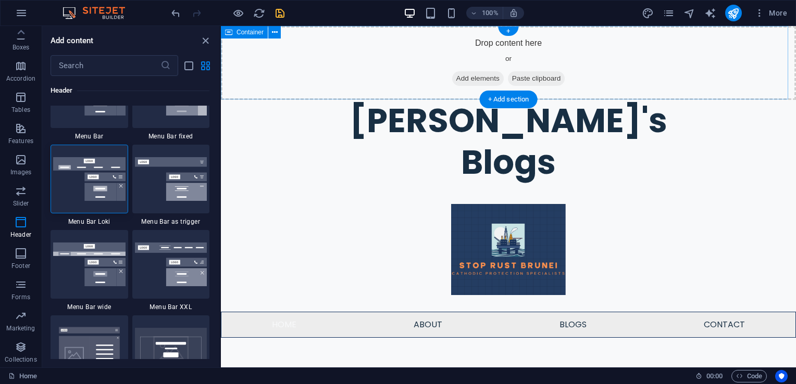
click at [330, 64] on div "Drop content here or Add elements Paste clipboard" at bounding box center [508, 63] width 575 height 74
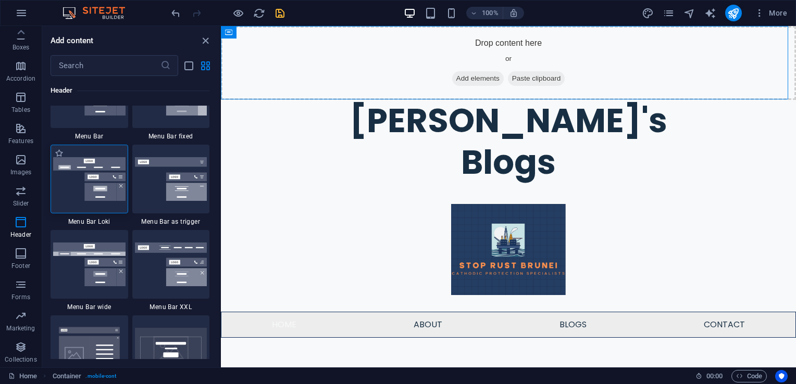
click at [80, 193] on img at bounding box center [89, 179] width 72 height 44
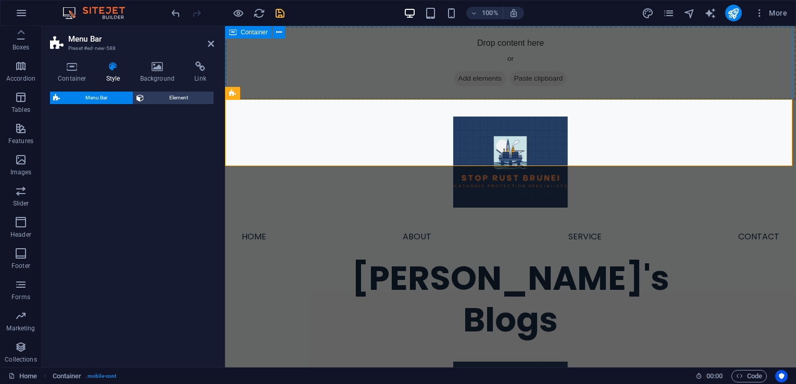
select select "rem"
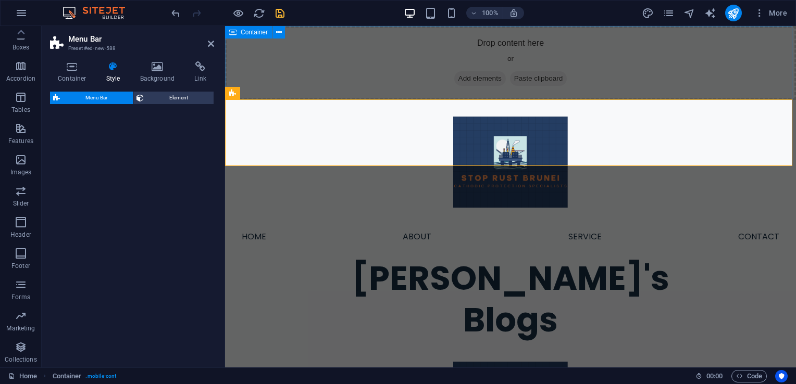
select select "rem"
select select "preset-menu-v2-loki"
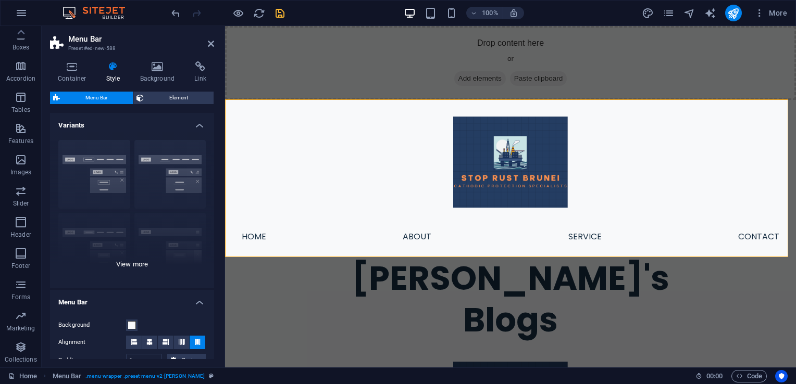
scroll to position [0, 0]
click at [212, 42] on icon at bounding box center [211, 44] width 6 height 8
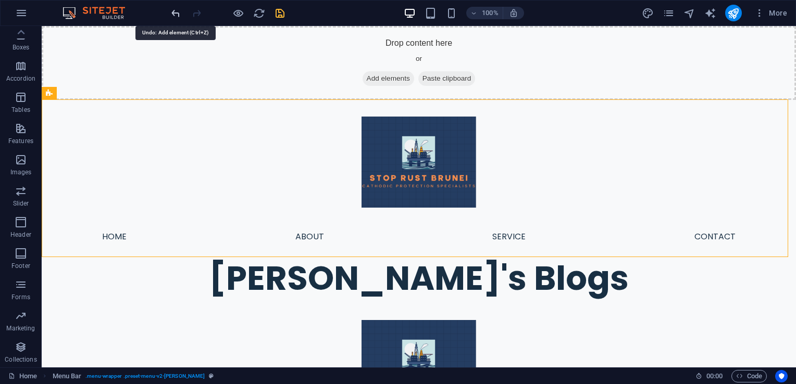
click at [176, 11] on icon "undo" at bounding box center [176, 13] width 12 height 12
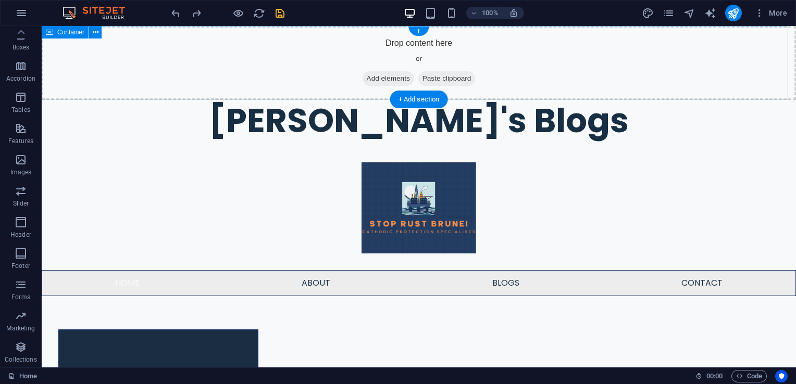
click at [269, 67] on div "Drop content here or Add elements Paste clipboard" at bounding box center [419, 63] width 754 height 74
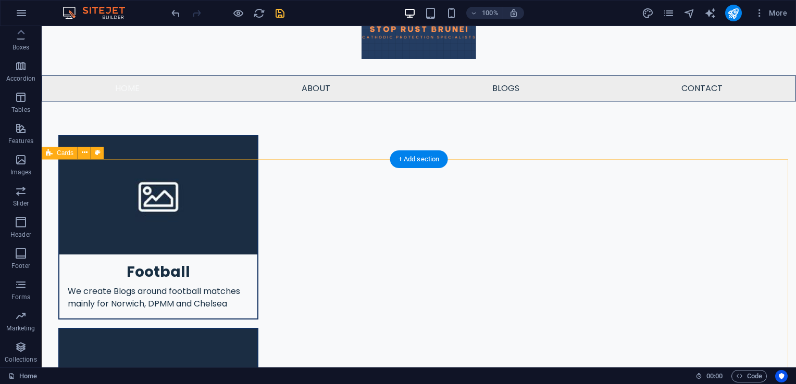
scroll to position [130, 0]
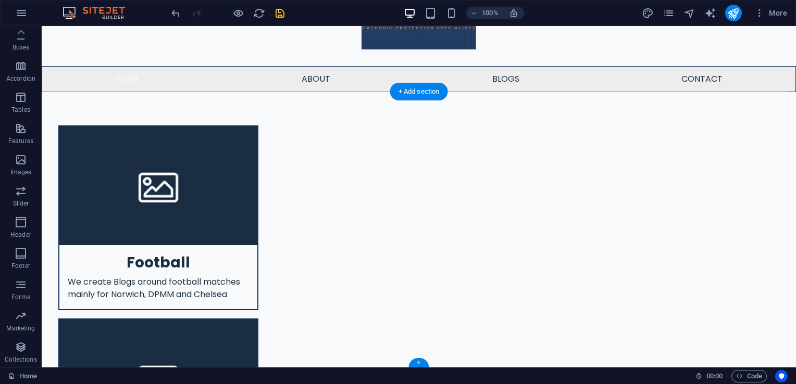
click at [421, 364] on div "+" at bounding box center [418, 362] width 20 height 9
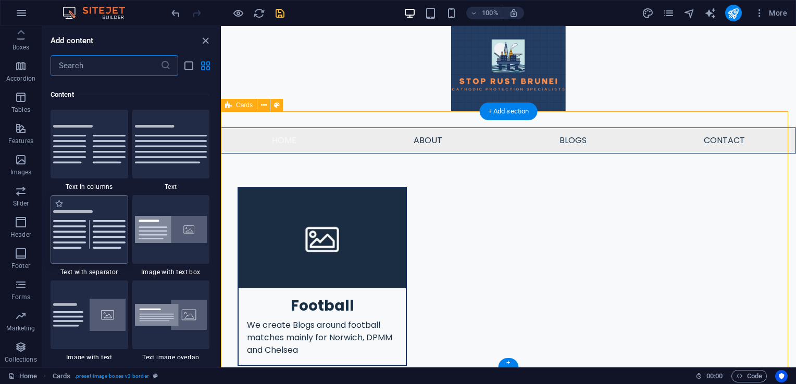
scroll to position [1823, 0]
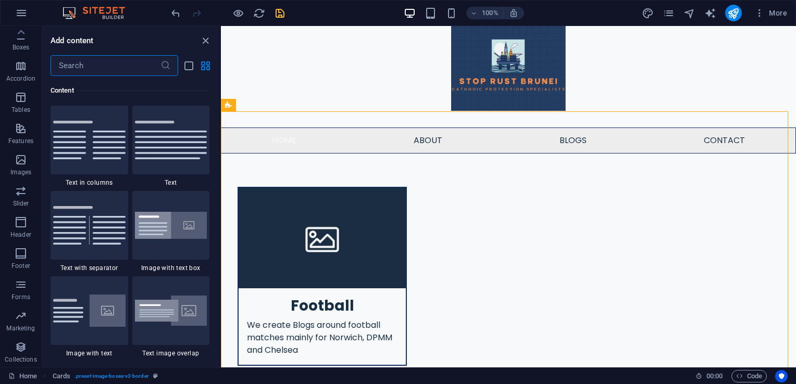
click at [109, 63] on input "text" at bounding box center [106, 65] width 110 height 21
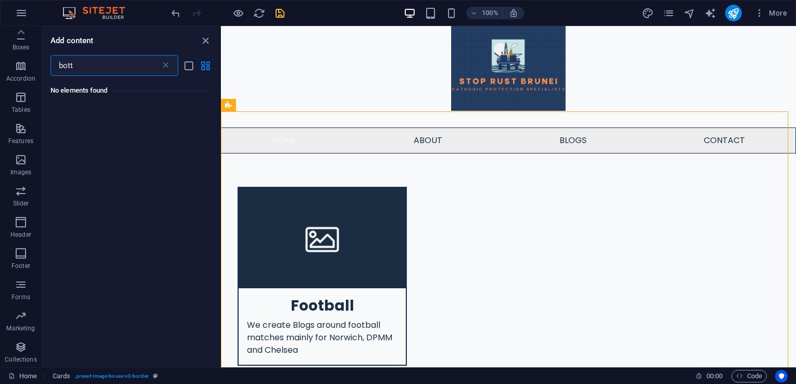
scroll to position [0, 0]
type input "b"
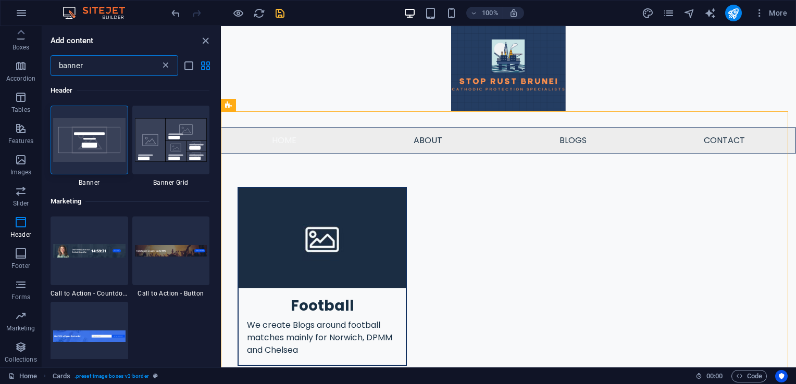
type input "banner"
click at [164, 66] on icon at bounding box center [165, 65] width 10 height 10
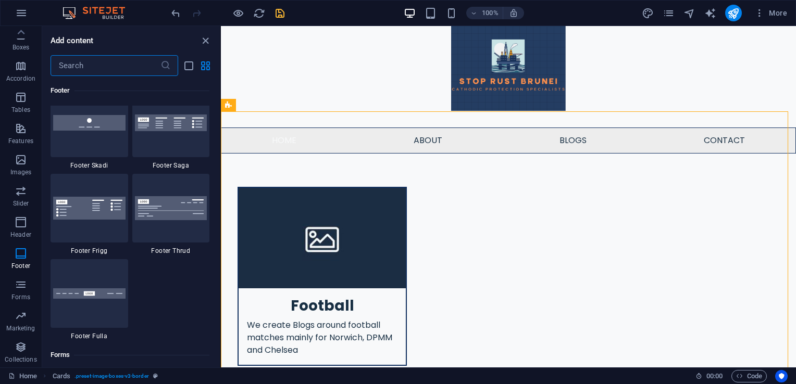
scroll to position [7338, 0]
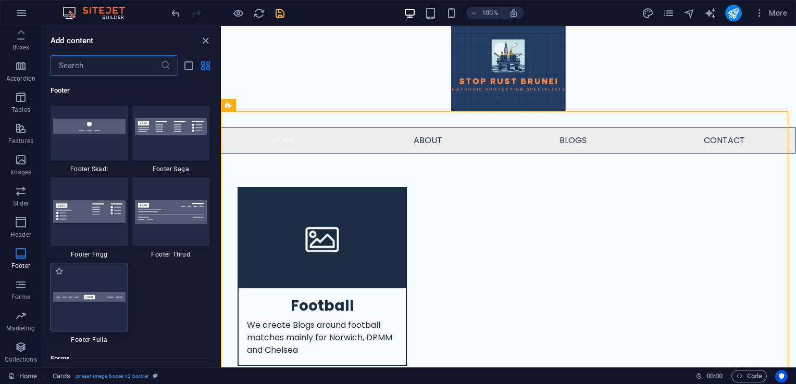
click at [102, 307] on div at bounding box center [90, 297] width 78 height 69
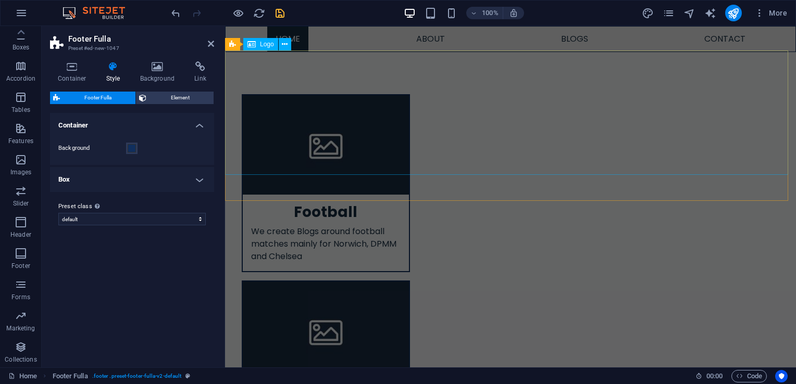
scroll to position [89, 0]
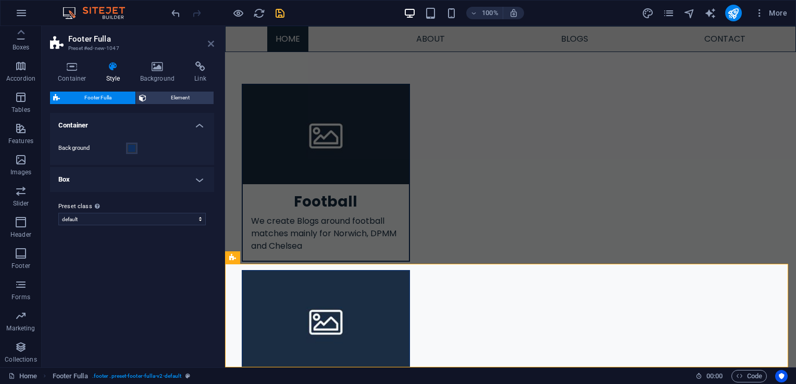
click at [211, 45] on icon at bounding box center [211, 44] width 6 height 8
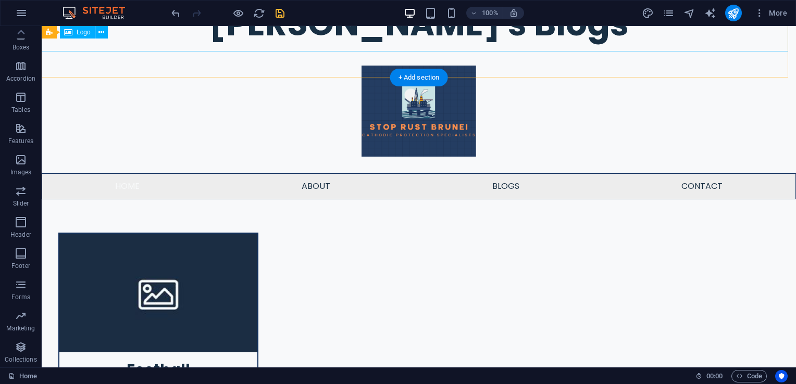
scroll to position [0, 0]
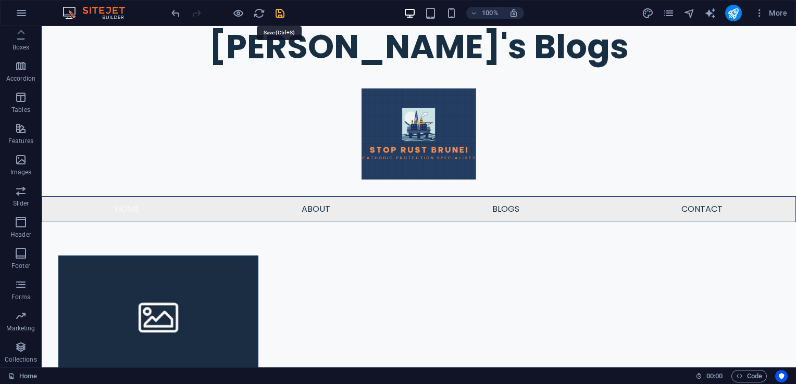
click at [282, 15] on icon "save" at bounding box center [280, 13] width 12 height 12
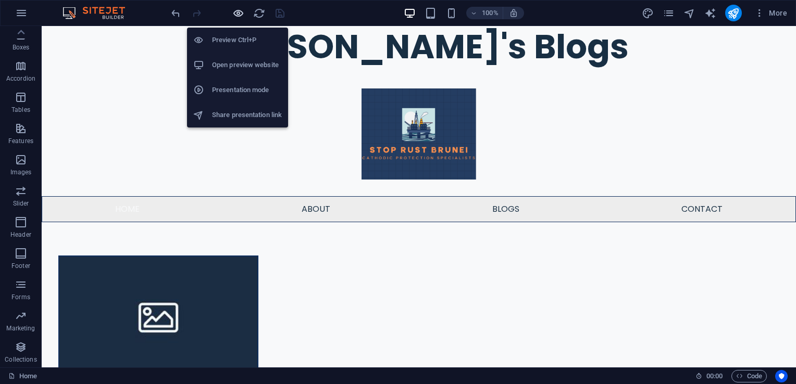
click at [239, 12] on icon "button" at bounding box center [238, 13] width 12 height 12
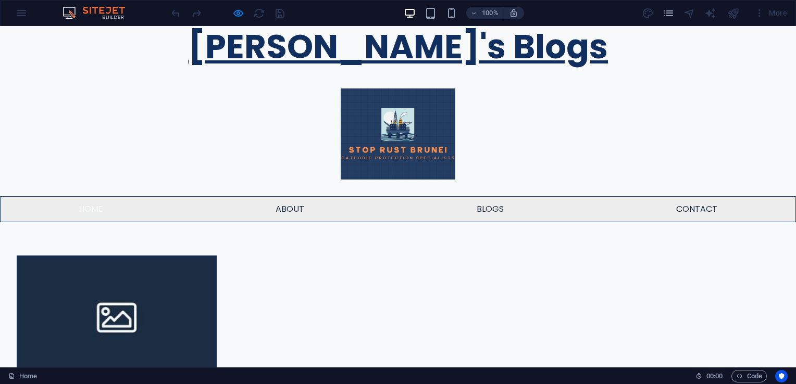
click at [333, 55] on link "[PERSON_NAME]'s Blogs" at bounding box center [398, 46] width 420 height 46
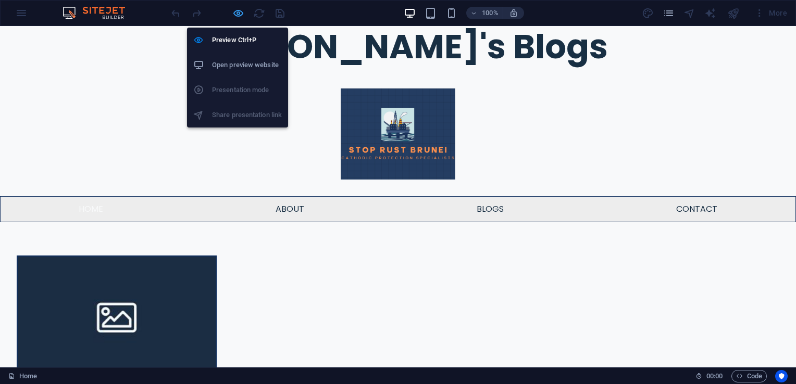
click at [238, 13] on icon "button" at bounding box center [238, 13] width 12 height 12
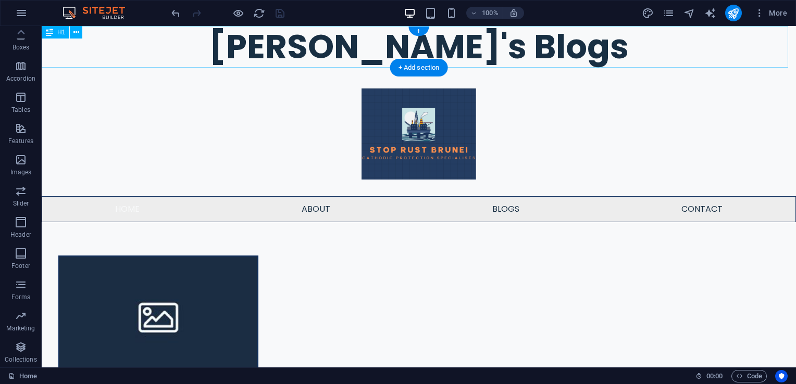
click at [339, 53] on div "[PERSON_NAME]'s Blogs" at bounding box center [419, 47] width 754 height 42
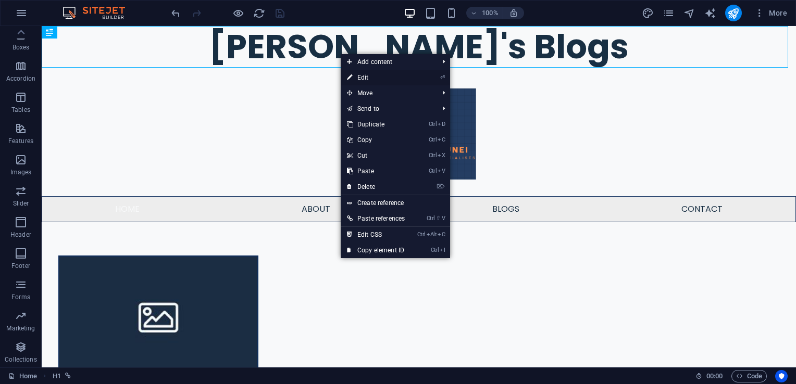
click at [363, 78] on link "⏎ Edit" at bounding box center [376, 78] width 70 height 16
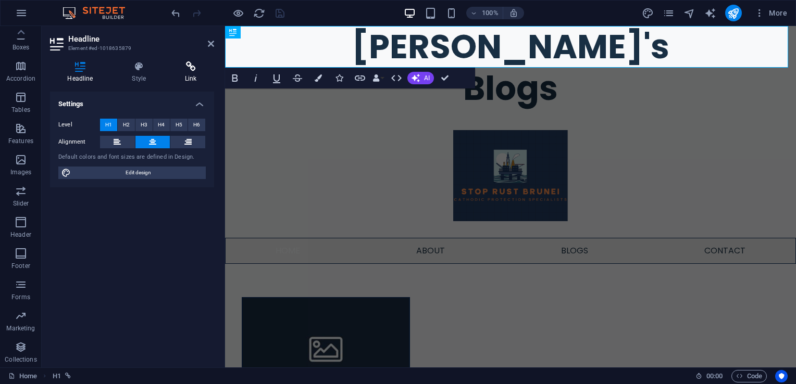
click at [196, 73] on h4 "Link" at bounding box center [191, 72] width 46 height 22
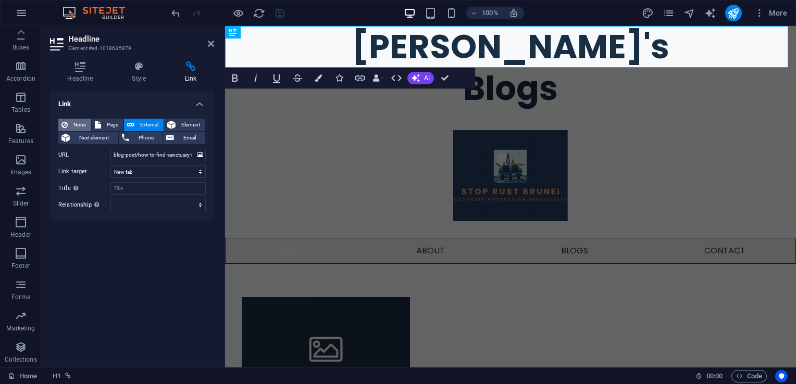
click at [74, 124] on span "None" at bounding box center [79, 125] width 17 height 13
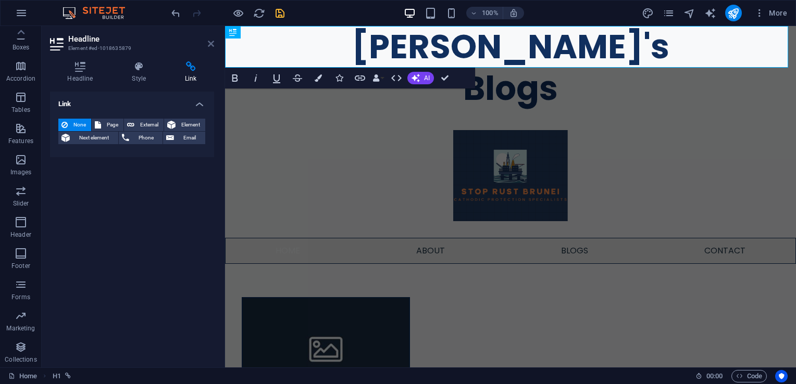
drag, startPoint x: 208, startPoint y: 42, endPoint x: 166, endPoint y: 17, distance: 49.3
click at [208, 42] on icon at bounding box center [211, 44] width 6 height 8
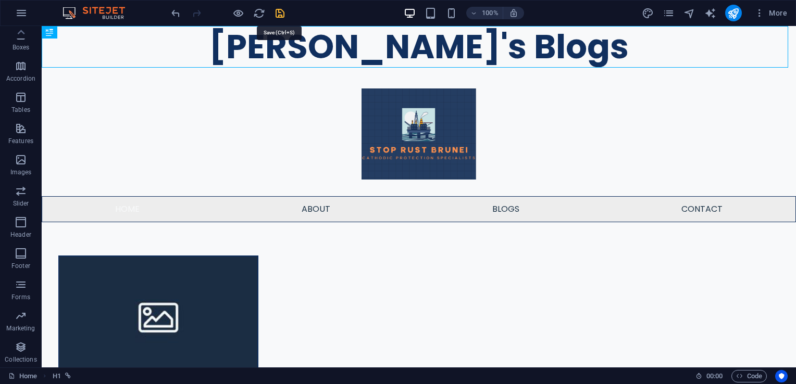
click at [277, 12] on icon "save" at bounding box center [280, 13] width 12 height 12
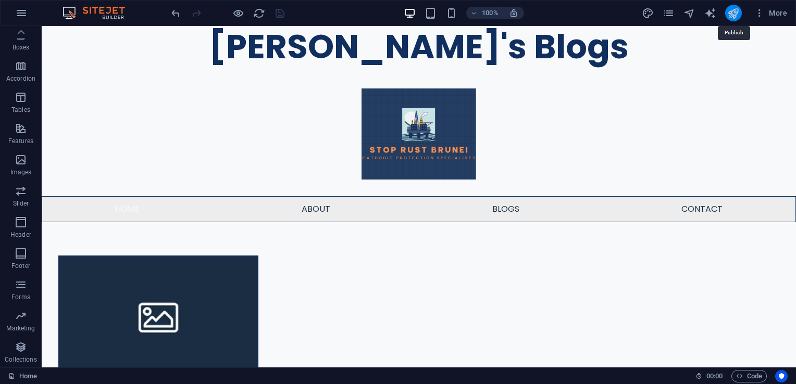
click at [736, 11] on icon "publish" at bounding box center [733, 13] width 12 height 12
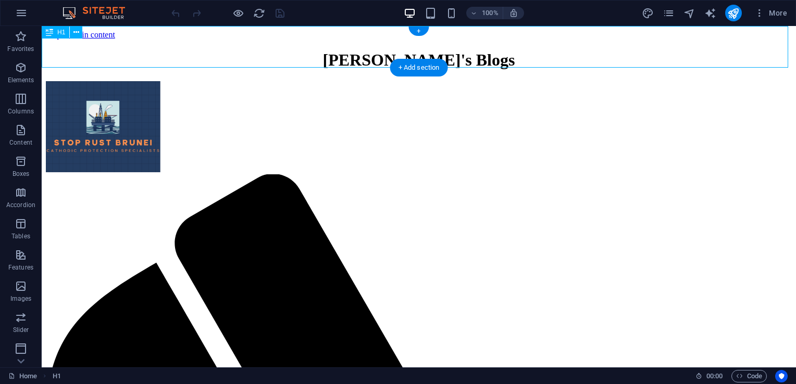
click at [479, 51] on div "[PERSON_NAME]'s Blogs" at bounding box center [419, 60] width 746 height 19
click at [478, 51] on div "[PERSON_NAME]'s Blogs" at bounding box center [419, 60] width 746 height 19
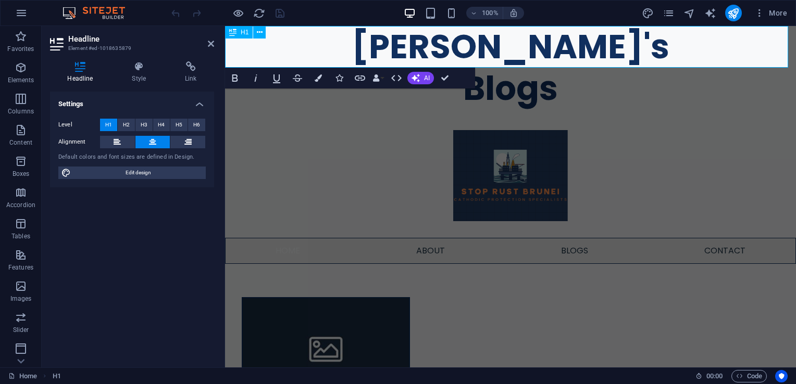
click at [566, 48] on h1 "[PERSON_NAME]'s Blogs" at bounding box center [510, 67] width 400 height 83
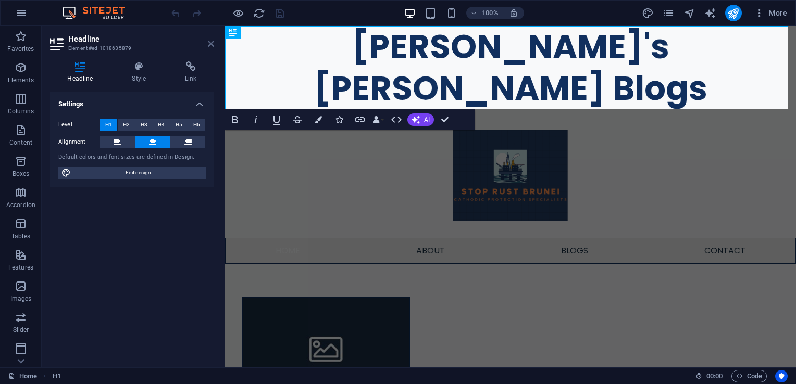
click at [210, 41] on icon at bounding box center [211, 44] width 6 height 8
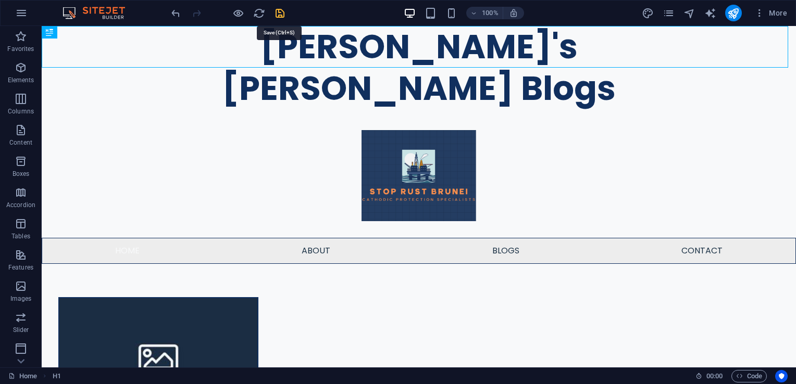
click at [278, 9] on icon "save" at bounding box center [280, 13] width 12 height 12
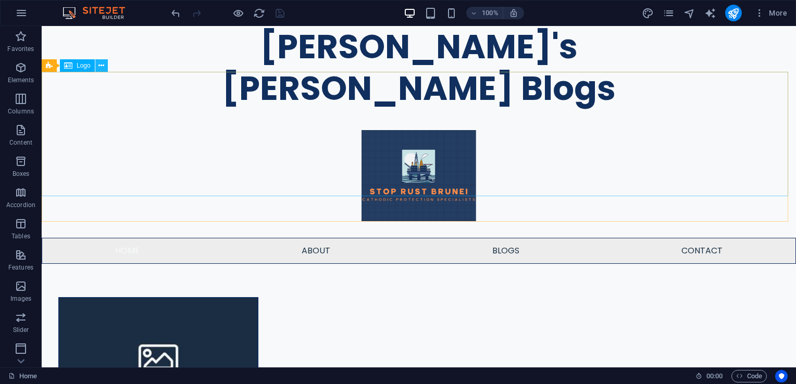
click at [102, 69] on icon at bounding box center [101, 65] width 6 height 11
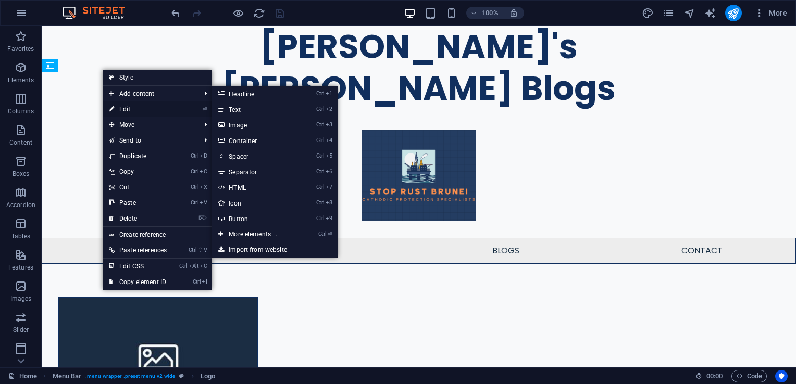
click at [133, 108] on link "⏎ Edit" at bounding box center [138, 110] width 70 height 16
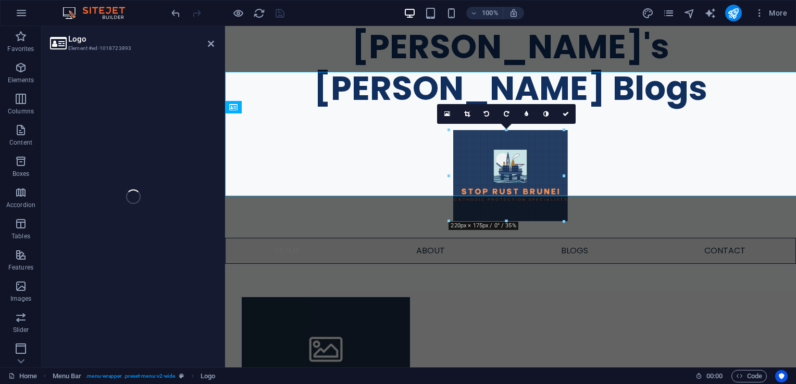
select select "px"
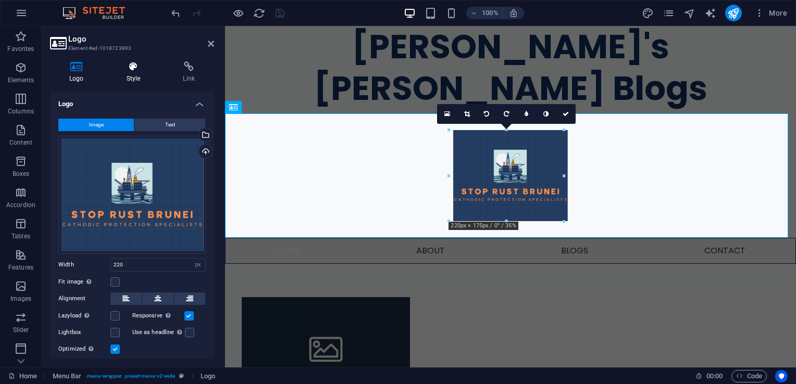
click at [138, 68] on icon at bounding box center [133, 66] width 53 height 10
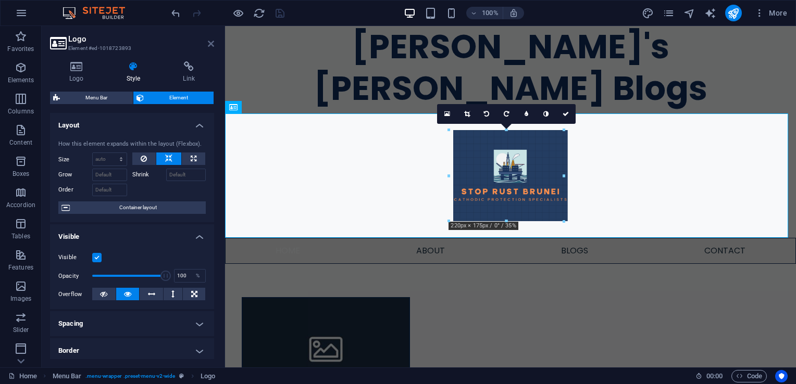
click at [209, 45] on icon at bounding box center [211, 44] width 6 height 8
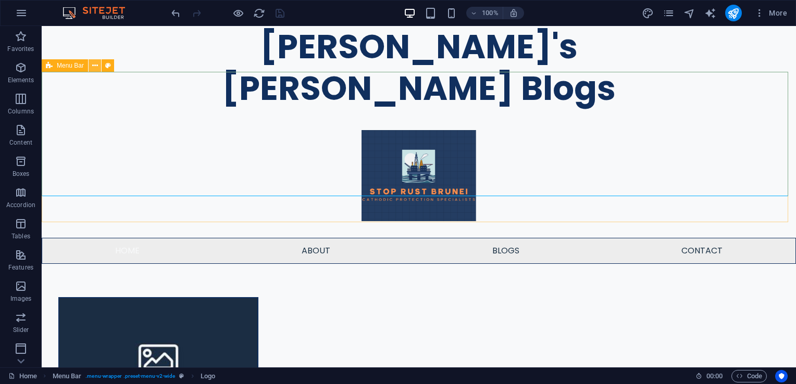
click at [92, 63] on icon at bounding box center [95, 65] width 6 height 11
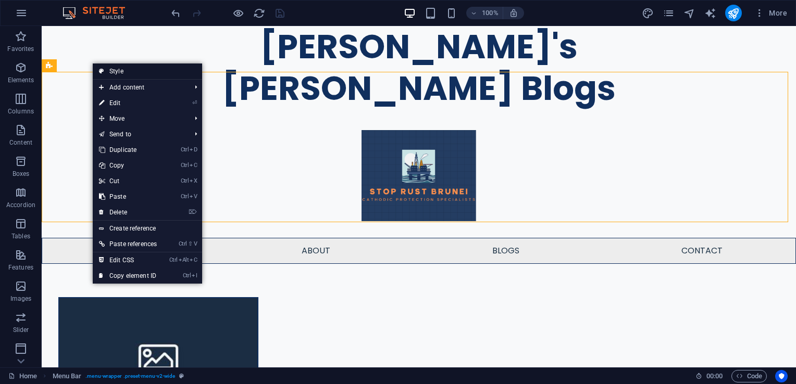
click at [118, 73] on link "Style" at bounding box center [147, 72] width 109 height 16
select select "rem"
select select "preset-menu-v2-wide"
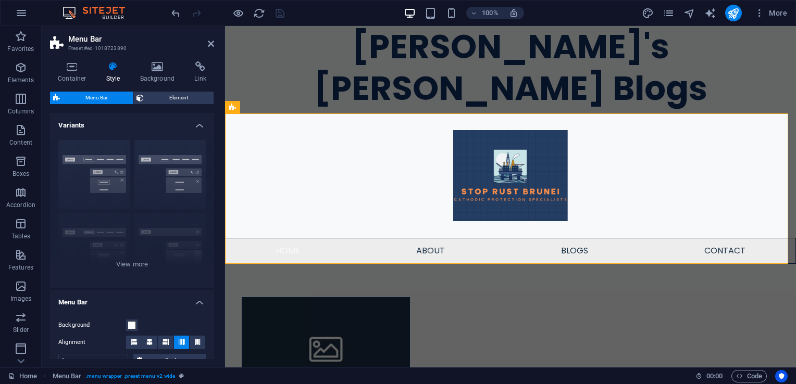
click at [152, 73] on h4 "Background" at bounding box center [159, 72] width 55 height 22
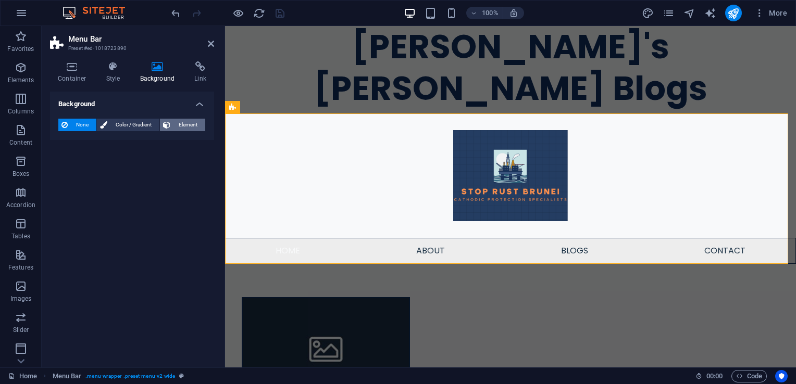
click at [176, 128] on span "Element" at bounding box center [187, 125] width 29 height 13
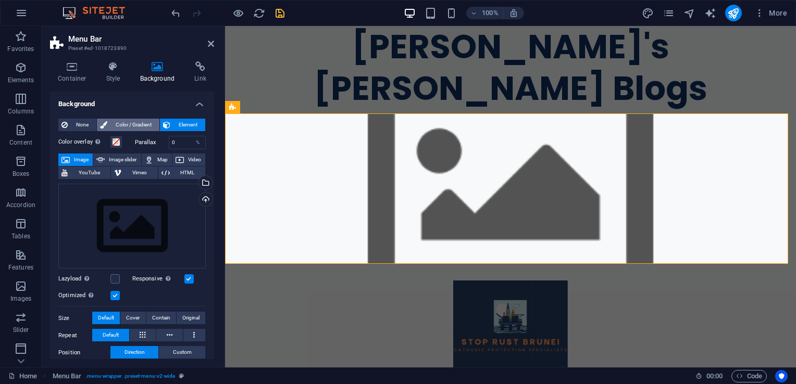
click at [142, 125] on span "Color / Gradient" at bounding box center [133, 125] width 46 height 13
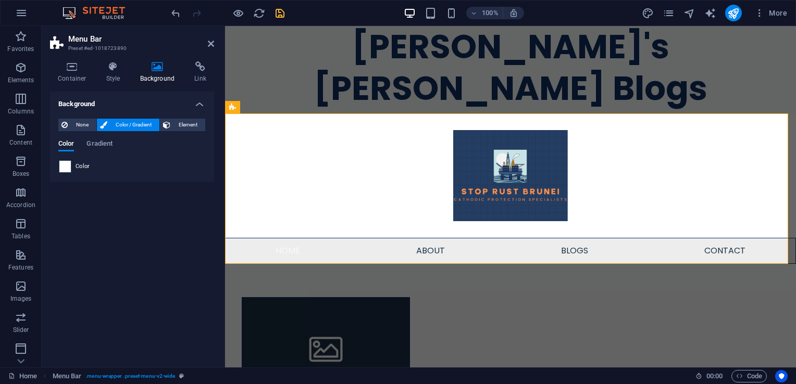
click at [69, 165] on span at bounding box center [64, 166] width 11 height 11
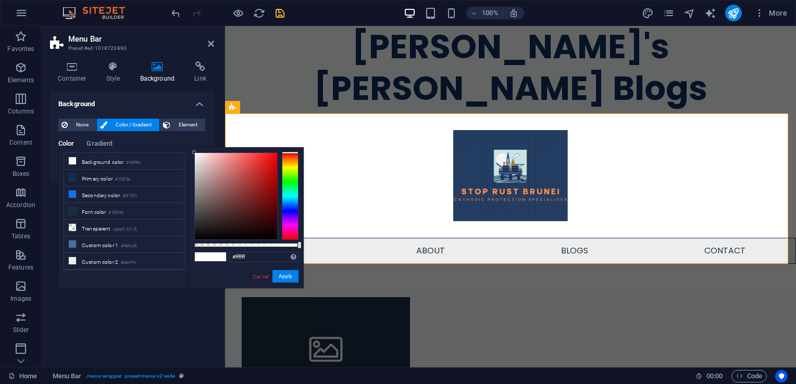
click at [292, 196] on div at bounding box center [290, 197] width 17 height 88
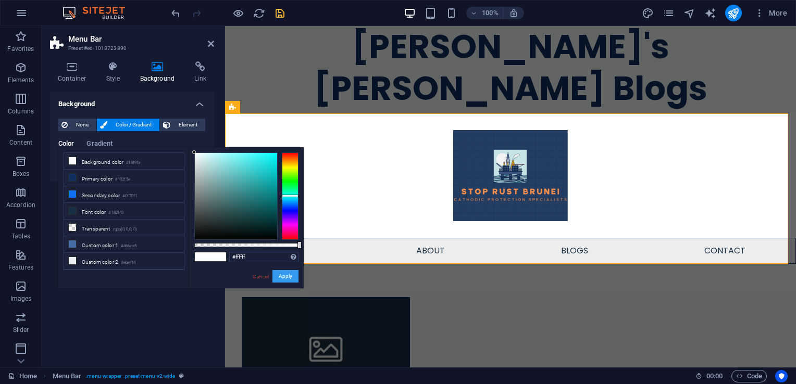
click at [283, 280] on button "Apply" at bounding box center [285, 276] width 26 height 13
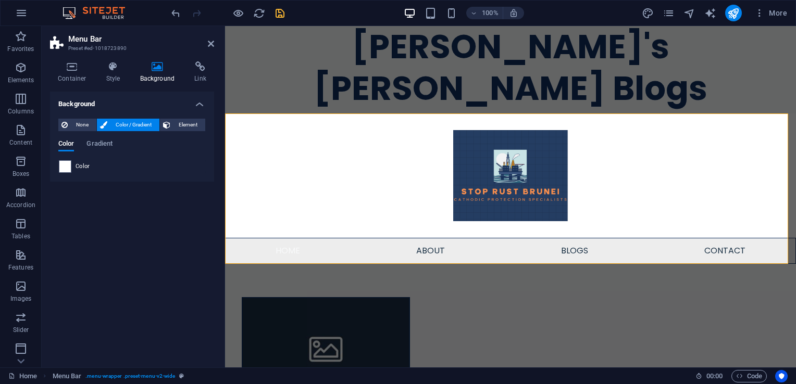
click at [68, 165] on span at bounding box center [64, 166] width 11 height 11
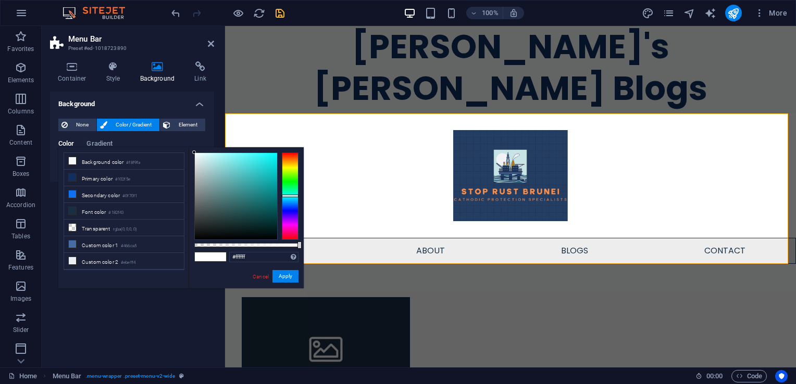
type input "#1adee0"
click at [267, 163] on div at bounding box center [236, 196] width 82 height 86
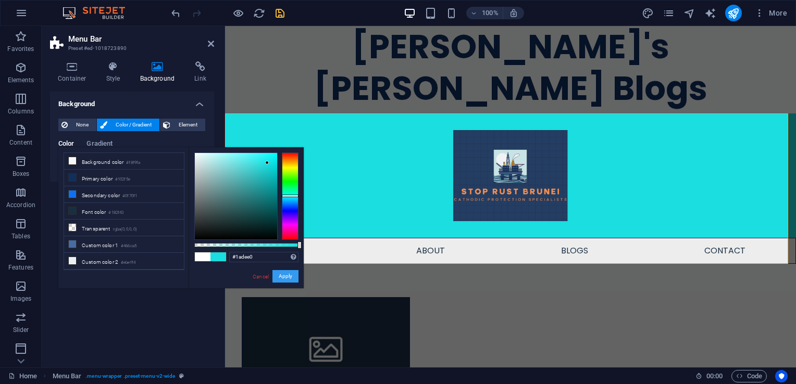
click at [288, 272] on button "Apply" at bounding box center [285, 276] width 26 height 13
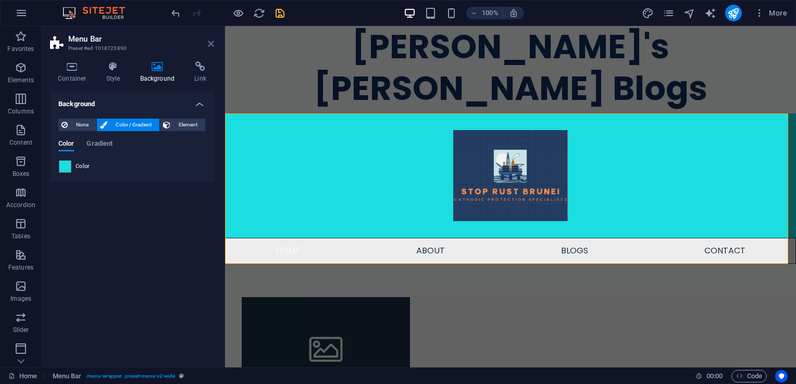
click at [211, 46] on icon at bounding box center [211, 44] width 6 height 8
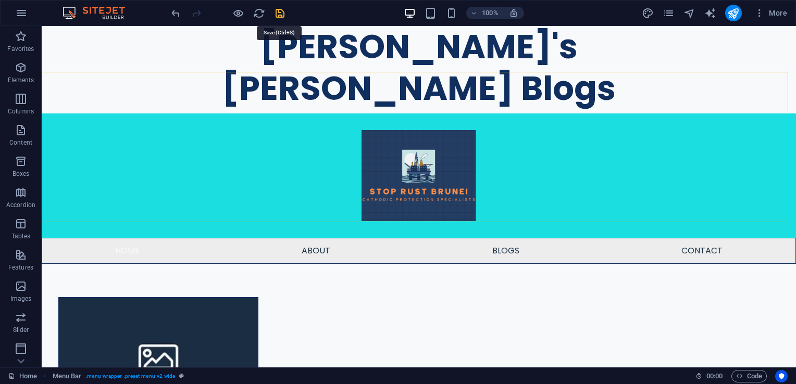
click at [279, 10] on icon "save" at bounding box center [280, 13] width 12 height 12
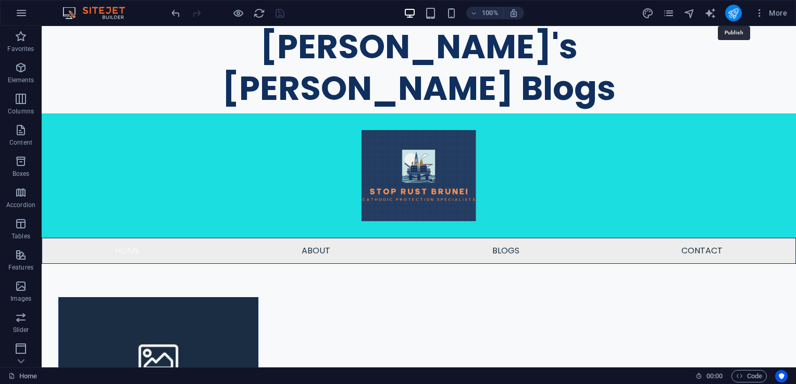
click at [734, 11] on icon "publish" at bounding box center [733, 13] width 12 height 12
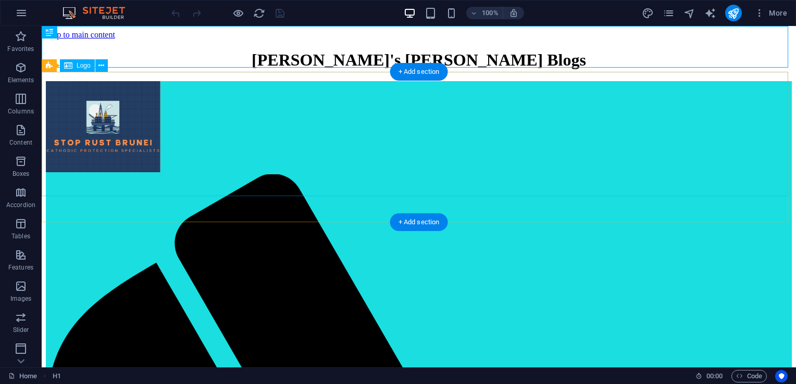
click at [399, 139] on div at bounding box center [419, 127] width 746 height 93
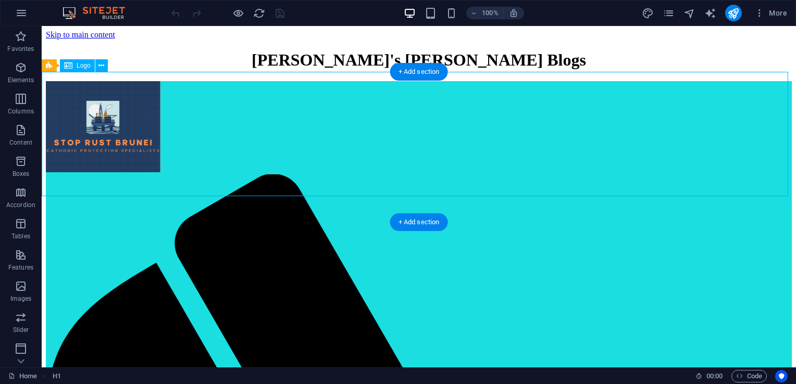
drag, startPoint x: 399, startPoint y: 139, endPoint x: 215, endPoint y: 139, distance: 183.4
click at [399, 139] on div at bounding box center [419, 127] width 746 height 93
select select "px"
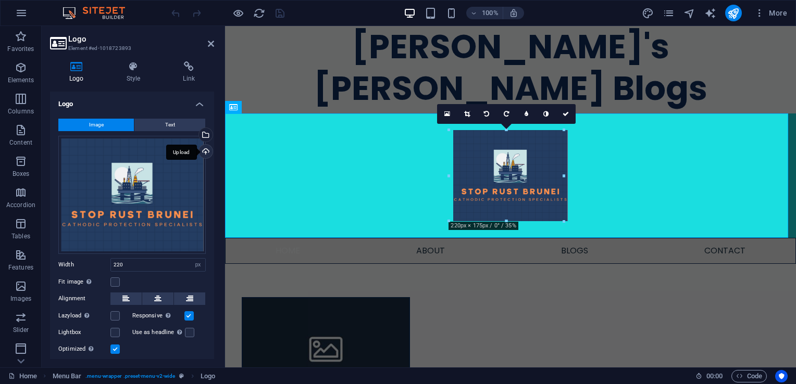
click at [204, 151] on div "Upload" at bounding box center [205, 153] width 16 height 16
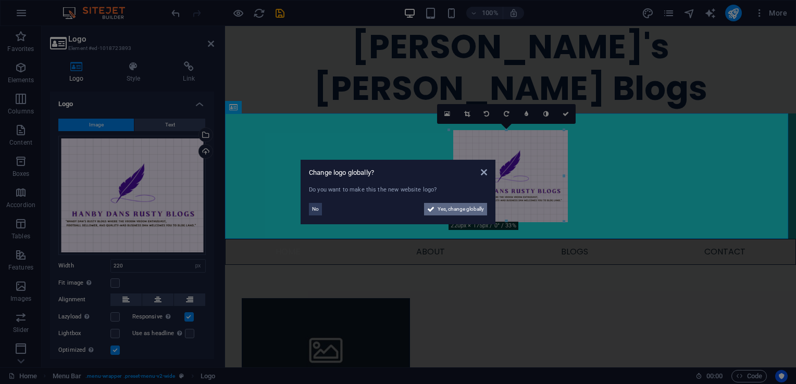
click at [438, 209] on span "Yes, change globally" at bounding box center [461, 209] width 46 height 13
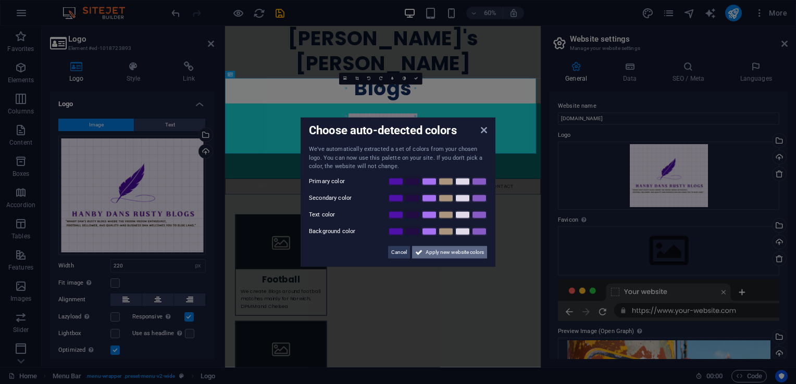
click at [435, 254] on span "Apply new website colors" at bounding box center [455, 252] width 58 height 13
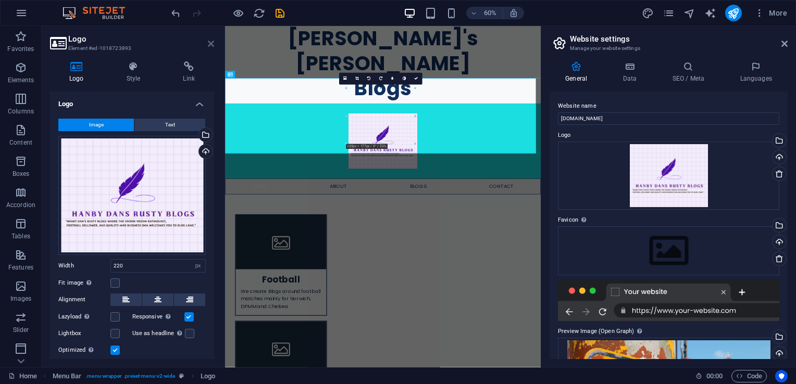
drag, startPoint x: 208, startPoint y: 47, endPoint x: 169, endPoint y: 23, distance: 45.6
click at [208, 47] on icon at bounding box center [211, 44] width 6 height 8
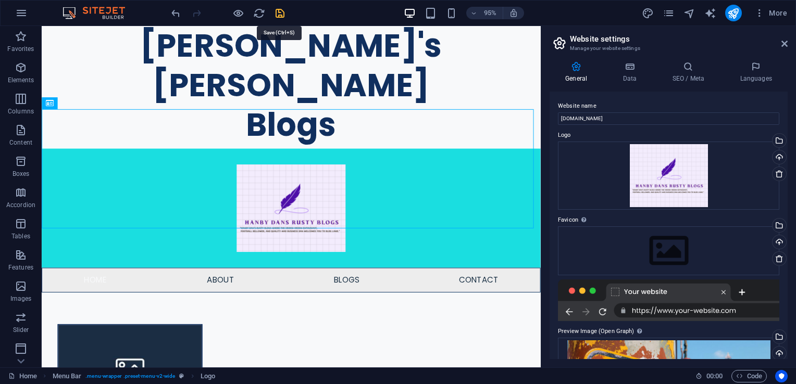
click at [279, 9] on icon "save" at bounding box center [280, 13] width 12 height 12
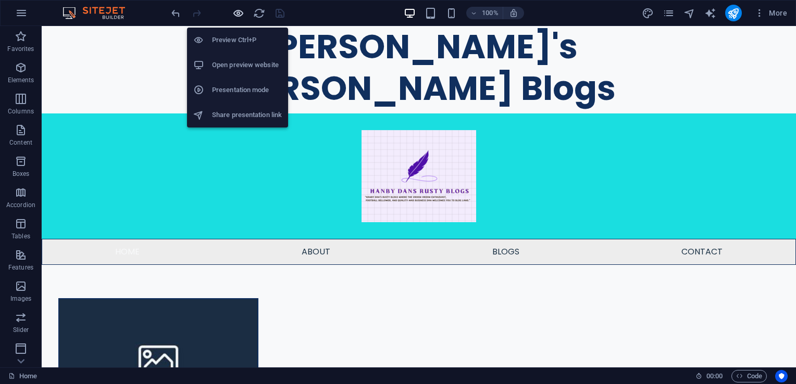
click at [237, 16] on icon "button" at bounding box center [238, 13] width 12 height 12
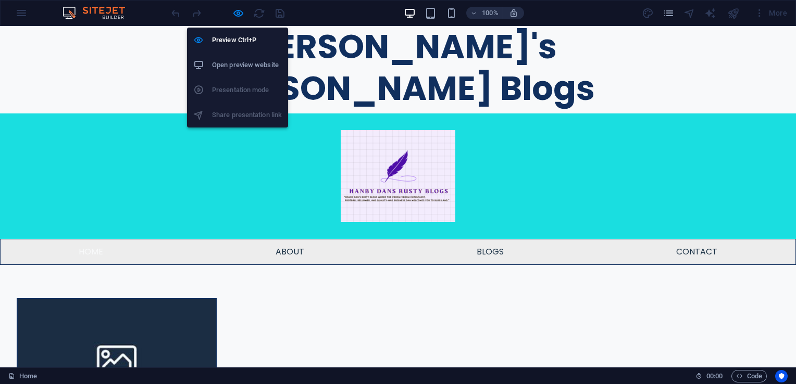
click at [229, 13] on div at bounding box center [227, 13] width 117 height 17
click at [232, 13] on icon "button" at bounding box center [238, 13] width 12 height 12
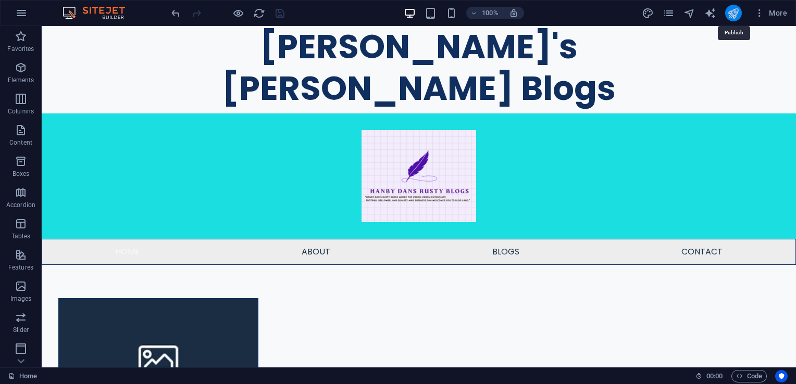
click at [734, 10] on icon "publish" at bounding box center [733, 13] width 12 height 12
